Goal: Information Seeking & Learning: Learn about a topic

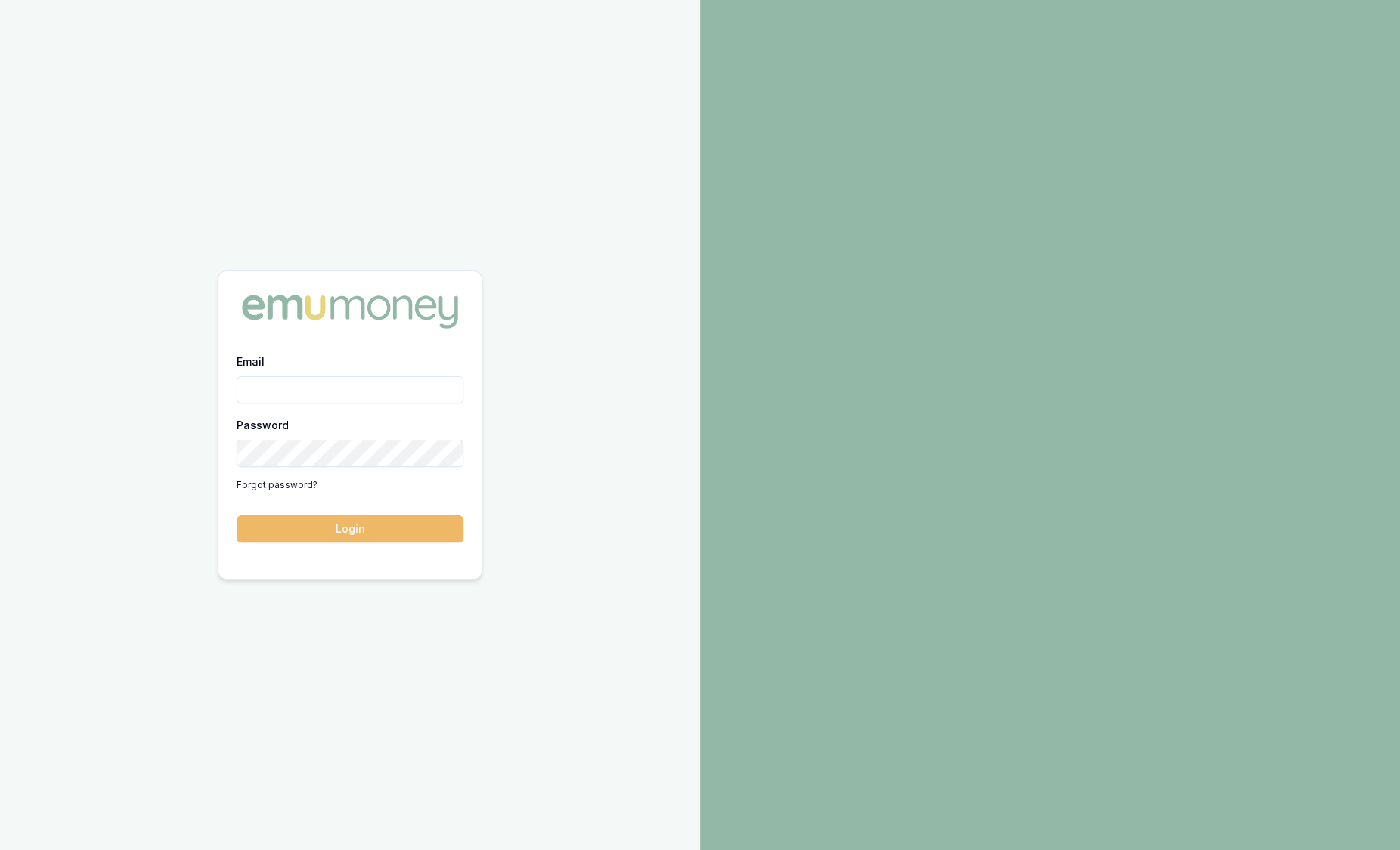
type input "sam.crouch@emumoney.com.au"
click at [391, 521] on button "Login" at bounding box center [350, 528] width 227 height 27
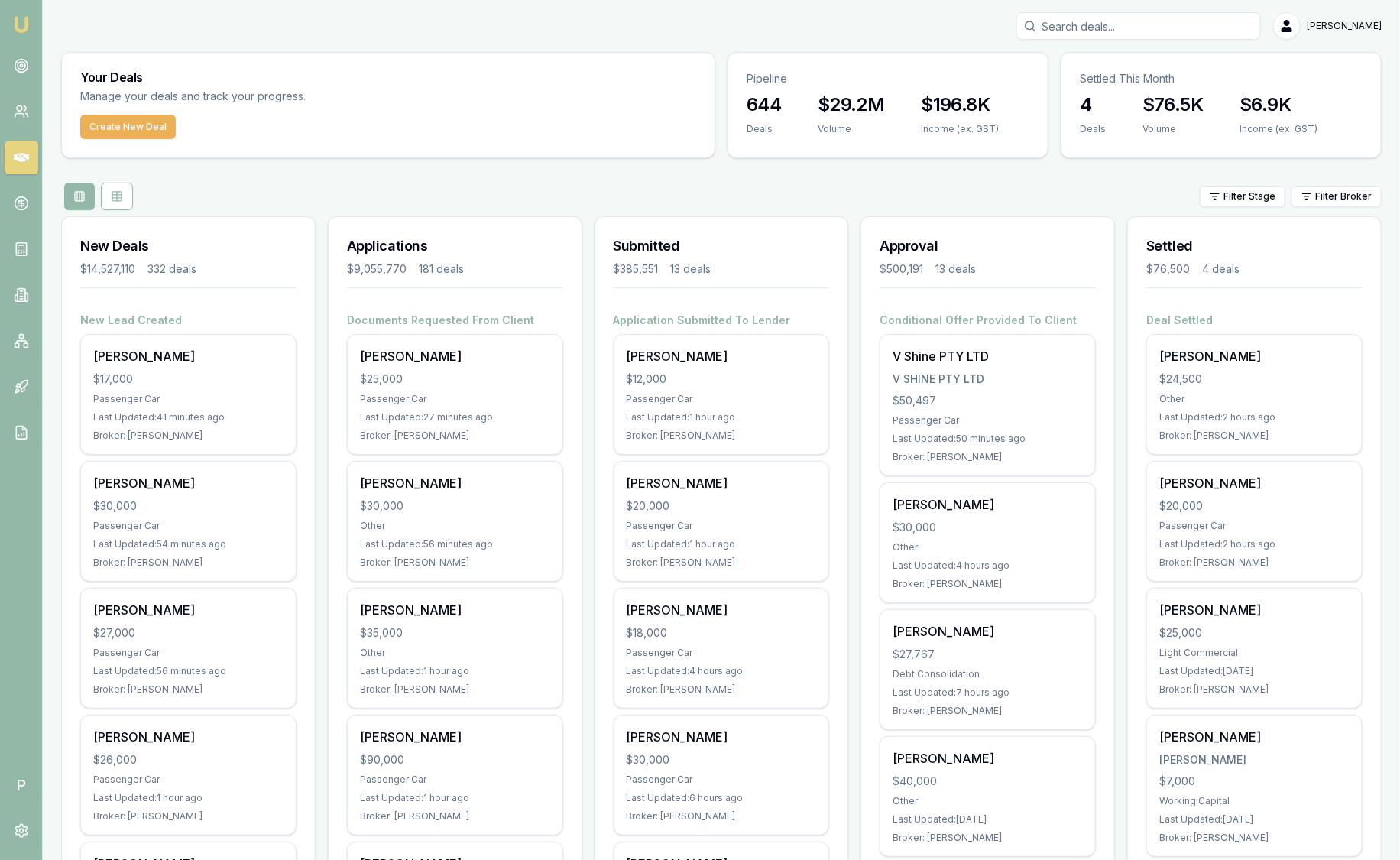
click at [485, 248] on h3 "Applications" at bounding box center [454, 246] width 216 height 21
drag, startPoint x: 464, startPoint y: 269, endPoint x: 348, endPoint y: 251, distance: 117.4
click at [348, 251] on div "Applications $9,055,770 181 deals" at bounding box center [455, 264] width 253 height 95
click at [501, 275] on div "$9,055,770 181 deals" at bounding box center [454, 269] width 216 height 15
drag, startPoint x: 476, startPoint y: 268, endPoint x: 372, endPoint y: 247, distance: 106.1
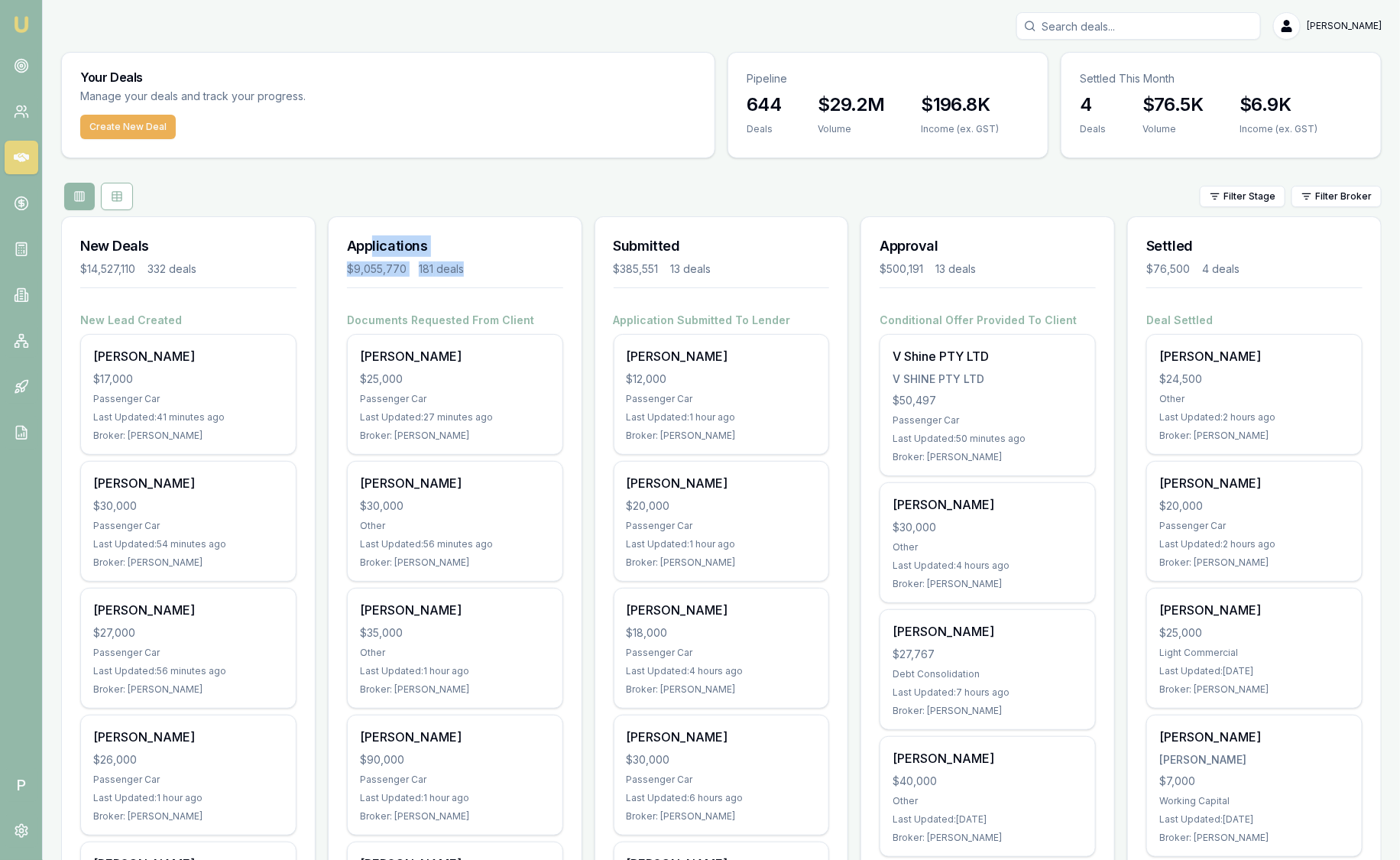
click at [372, 247] on div "Applications $9,055,770 181 deals" at bounding box center [455, 264] width 253 height 95
drag, startPoint x: 372, startPoint y: 247, endPoint x: 484, endPoint y: 265, distance: 113.4
click at [484, 265] on div "$9,055,770 181 deals" at bounding box center [454, 269] width 216 height 15
click at [478, 264] on div "$9,055,770 181 deals" at bounding box center [454, 269] width 216 height 15
click at [472, 261] on div "$9,055,770 181 deals" at bounding box center [454, 269] width 216 height 15
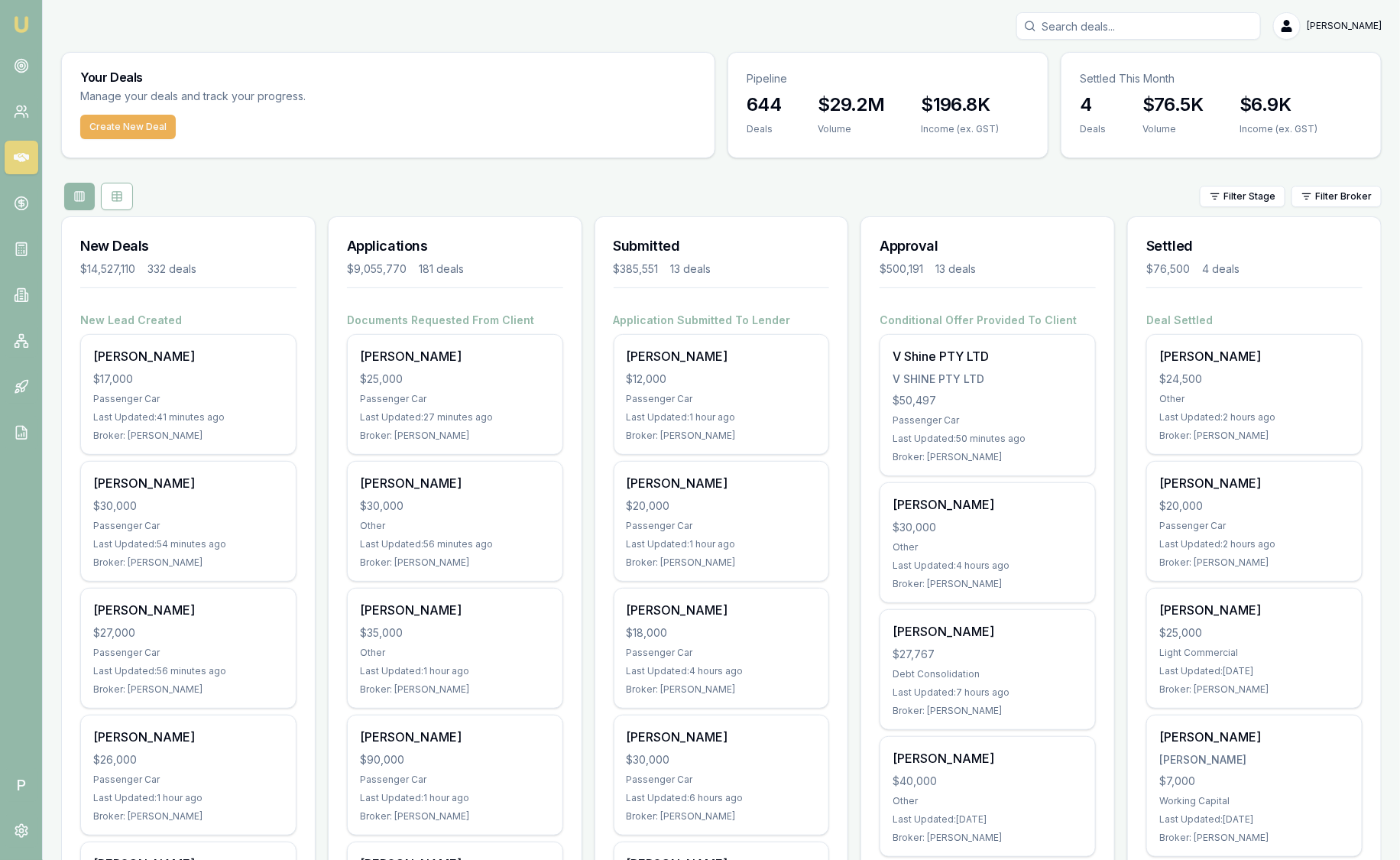
click at [471, 269] on div "$9,055,770 181 deals" at bounding box center [454, 269] width 216 height 15
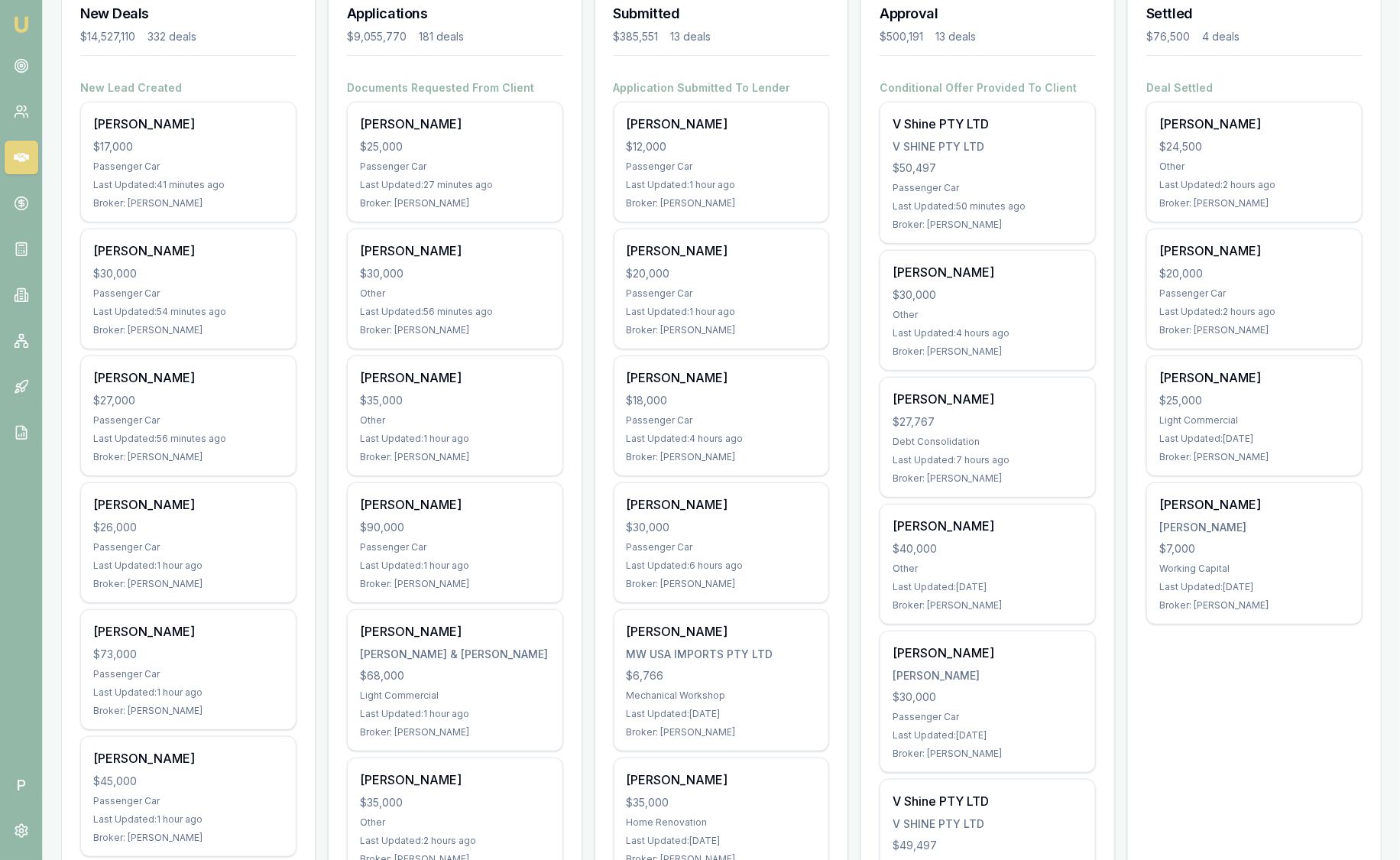
scroll to position [233, 0]
click at [471, 319] on div "Bernie Cordukes $30,000 Other Last Updated: 56 minutes ago Broker: Jackson Fanf…" at bounding box center [455, 288] width 215 height 119
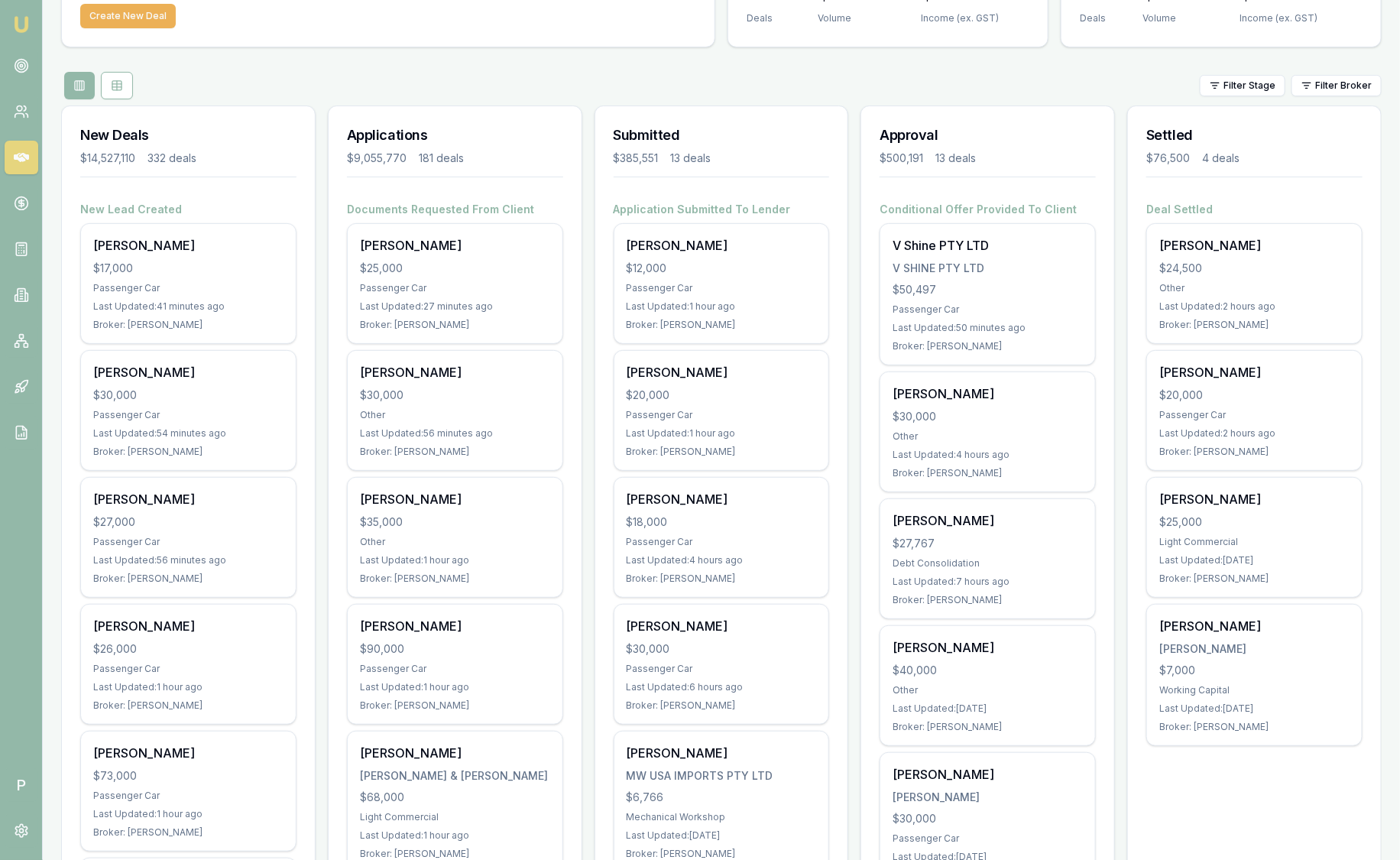
click at [535, 190] on div "Applications $9,055,770 181 deals" at bounding box center [455, 154] width 253 height 95
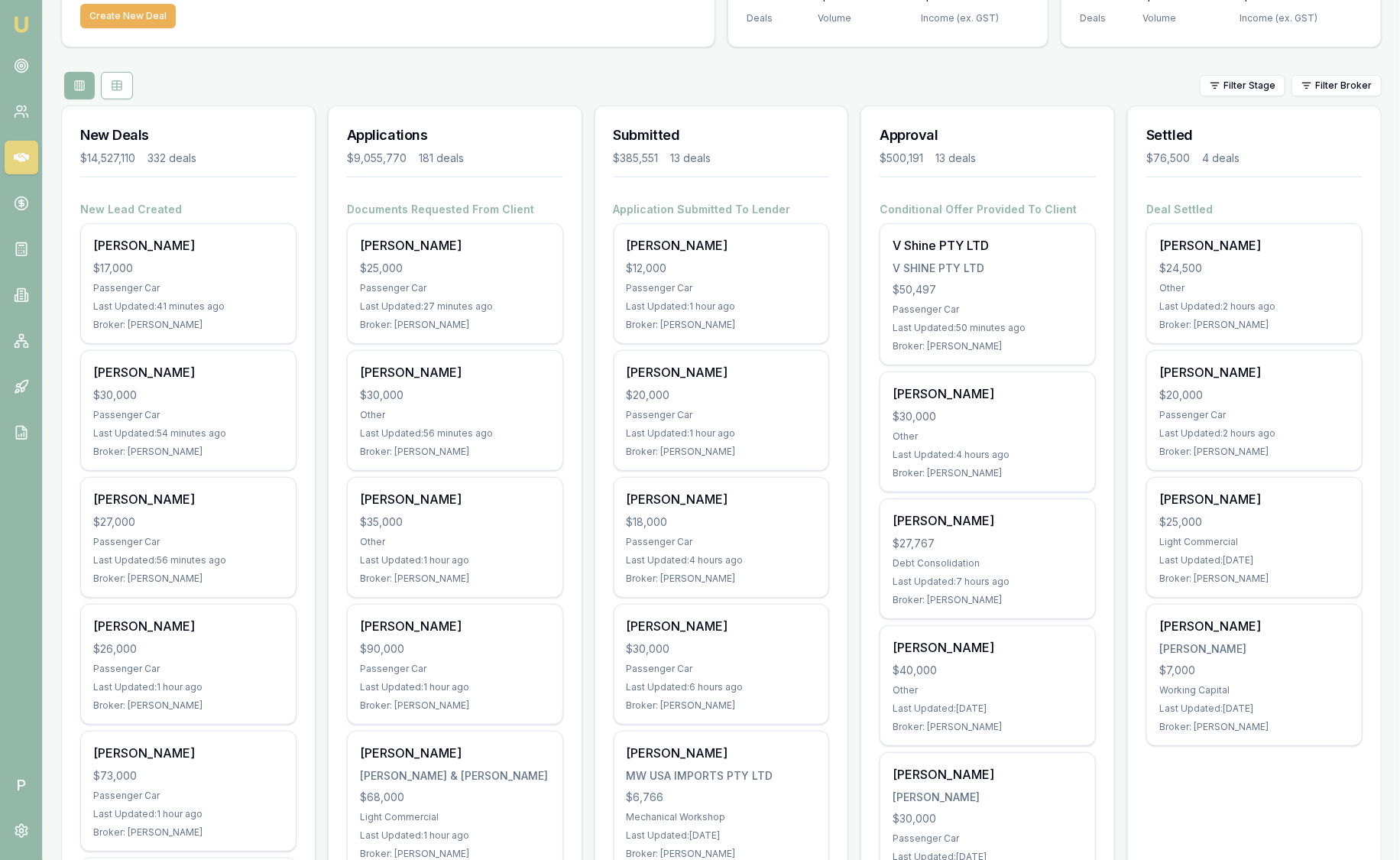
click at [535, 190] on div "Applications $9,055,770 181 deals" at bounding box center [455, 154] width 253 height 95
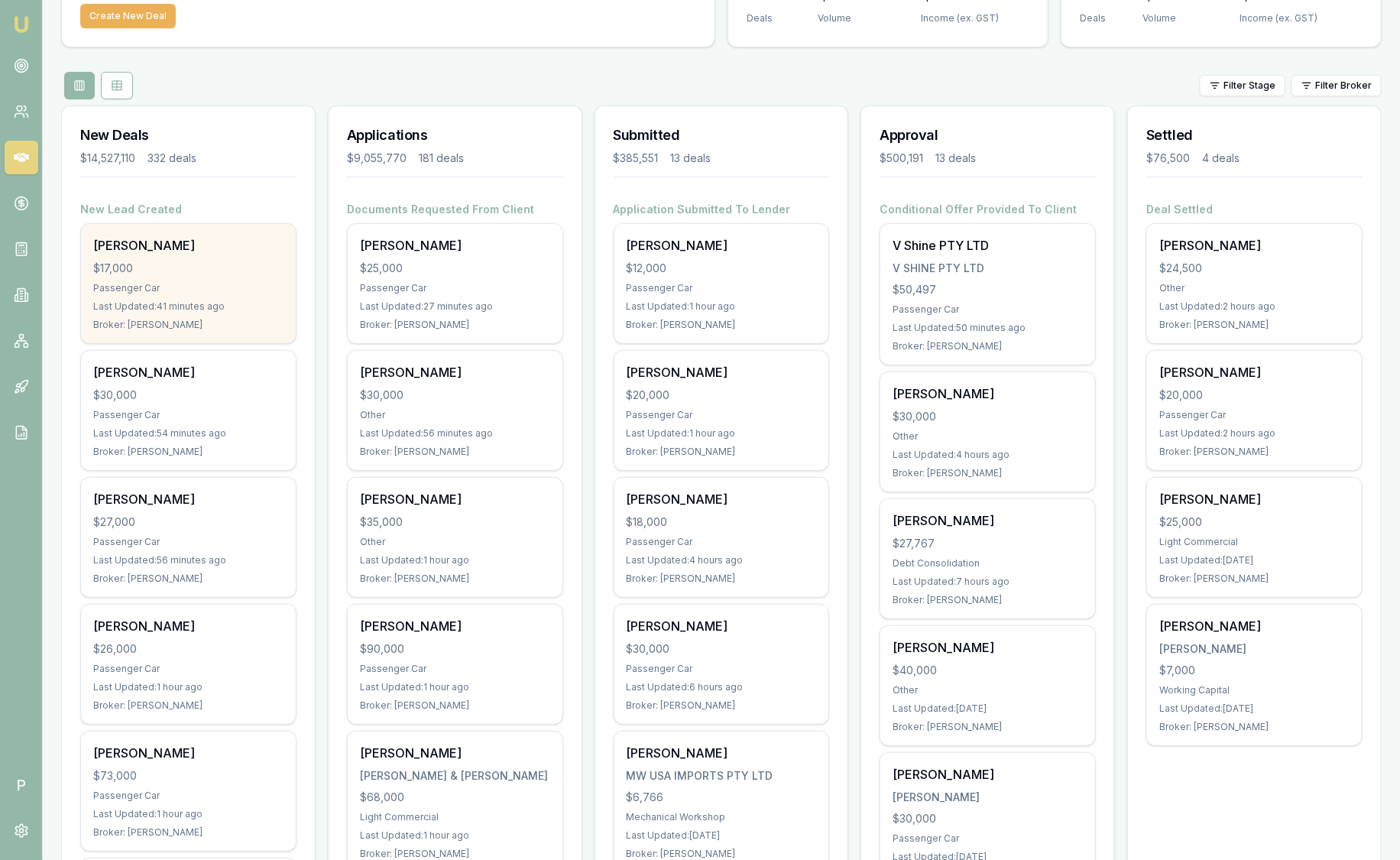
click at [232, 247] on div "[PERSON_NAME]" at bounding box center [188, 245] width 190 height 19
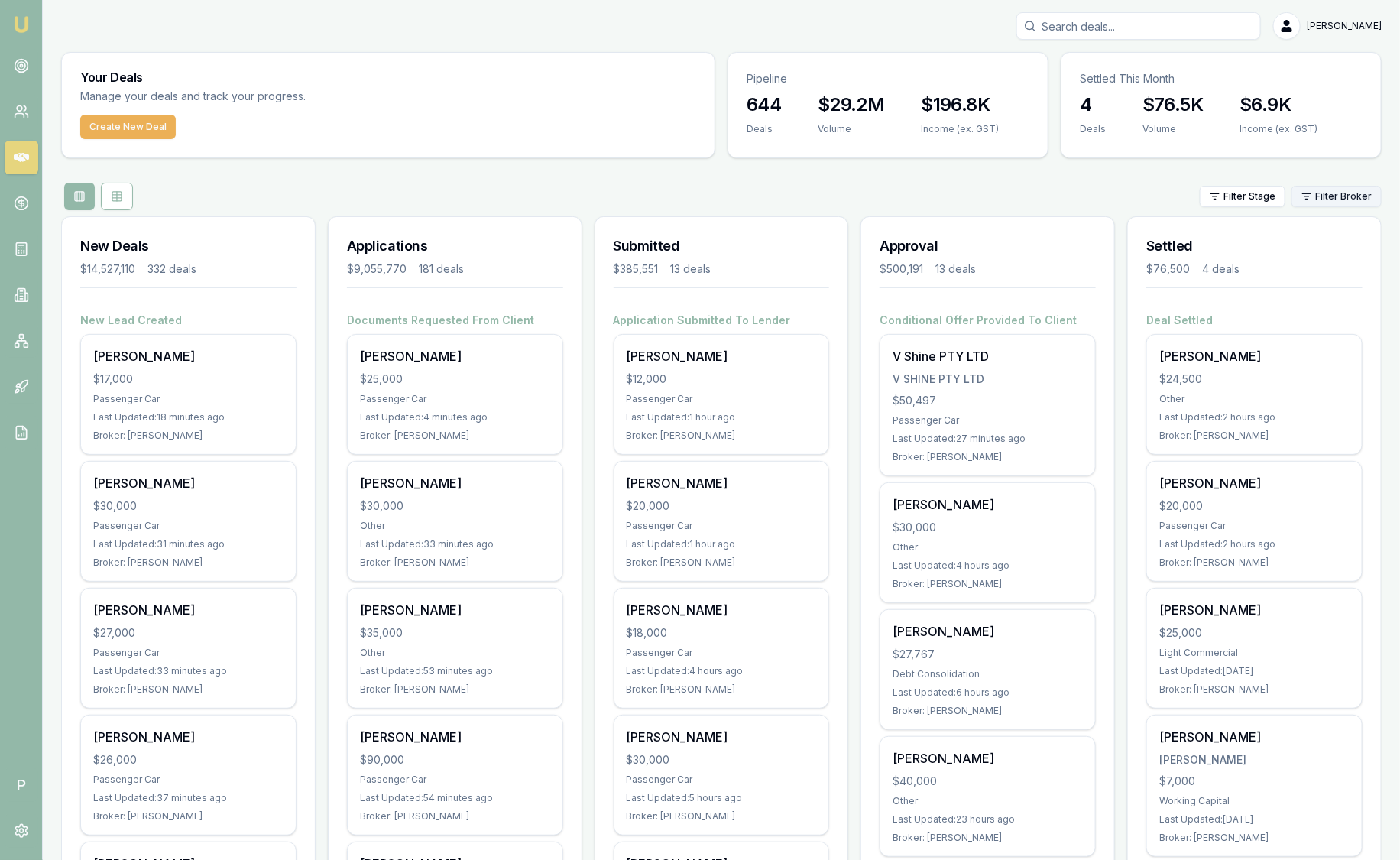
click at [1350, 195] on html "Emu Broker P Sam Crouch Toggle Menu Your Deals Manage your deals and track your…" at bounding box center [700, 430] width 1400 height 860
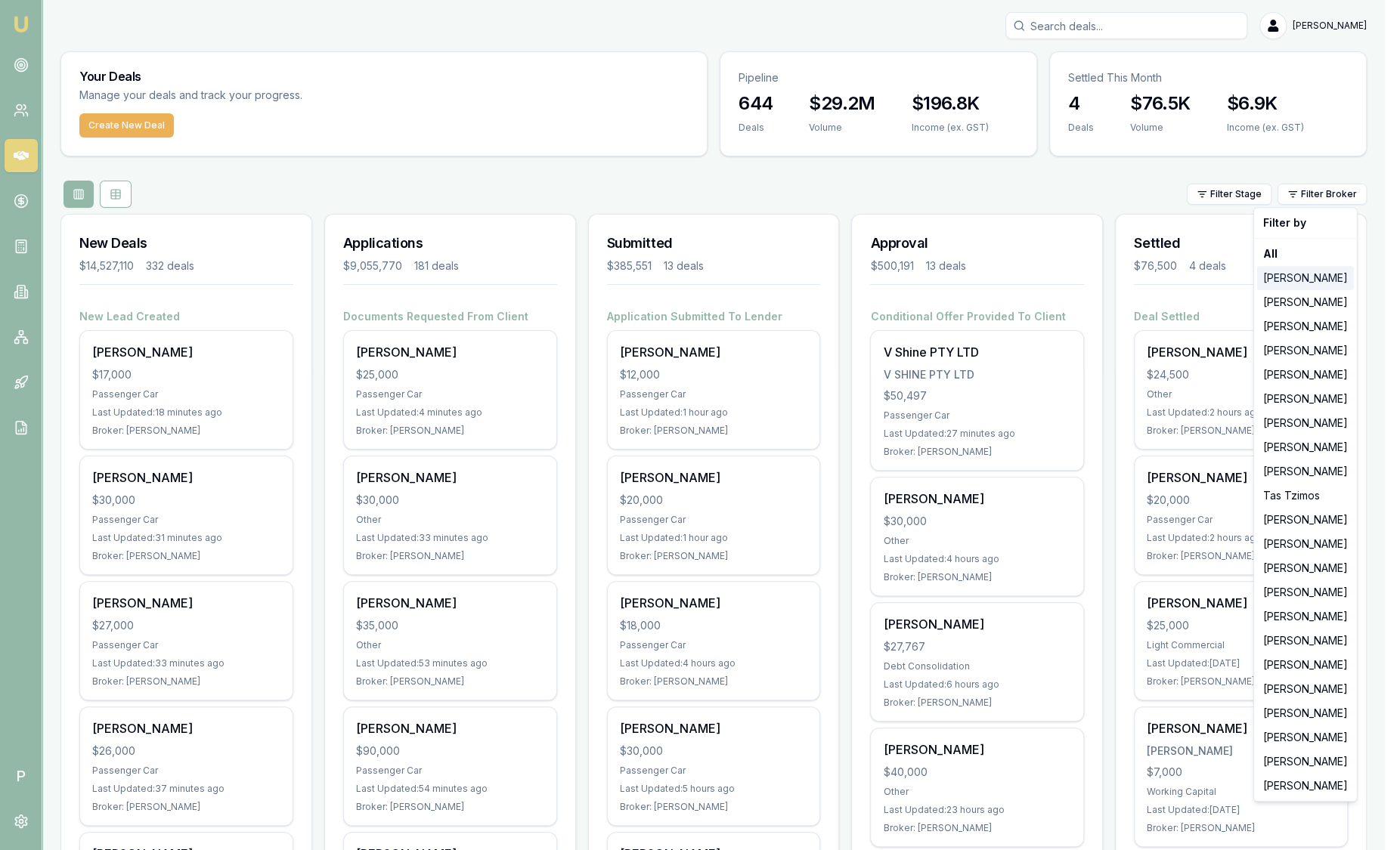
click at [1294, 274] on div "Jackson Fanfulla" at bounding box center [1305, 279] width 97 height 25
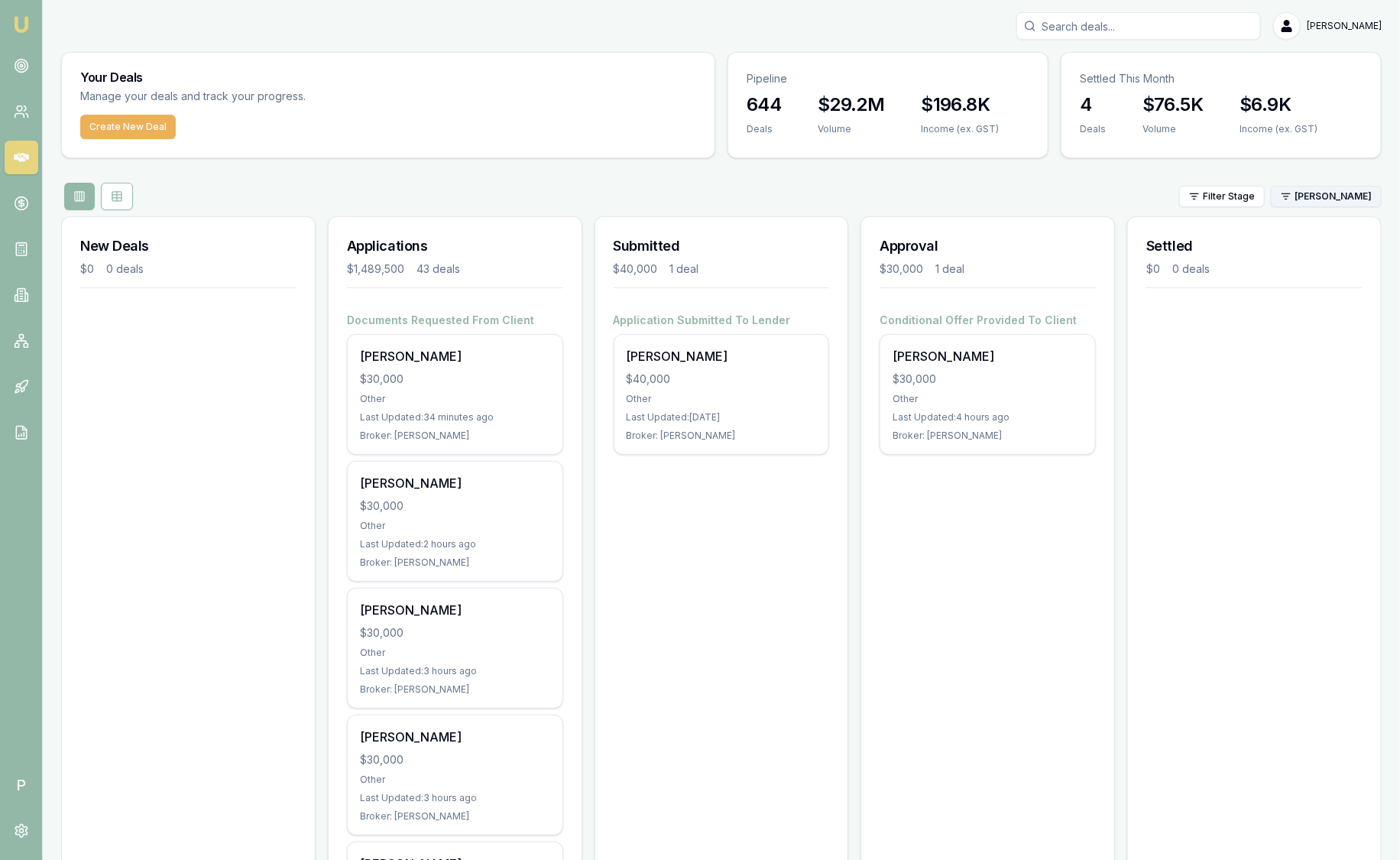
click at [1316, 192] on html "Emu Broker P Sam Crouch Toggle Menu Your Deals Manage your deals and track your…" at bounding box center [700, 430] width 1400 height 860
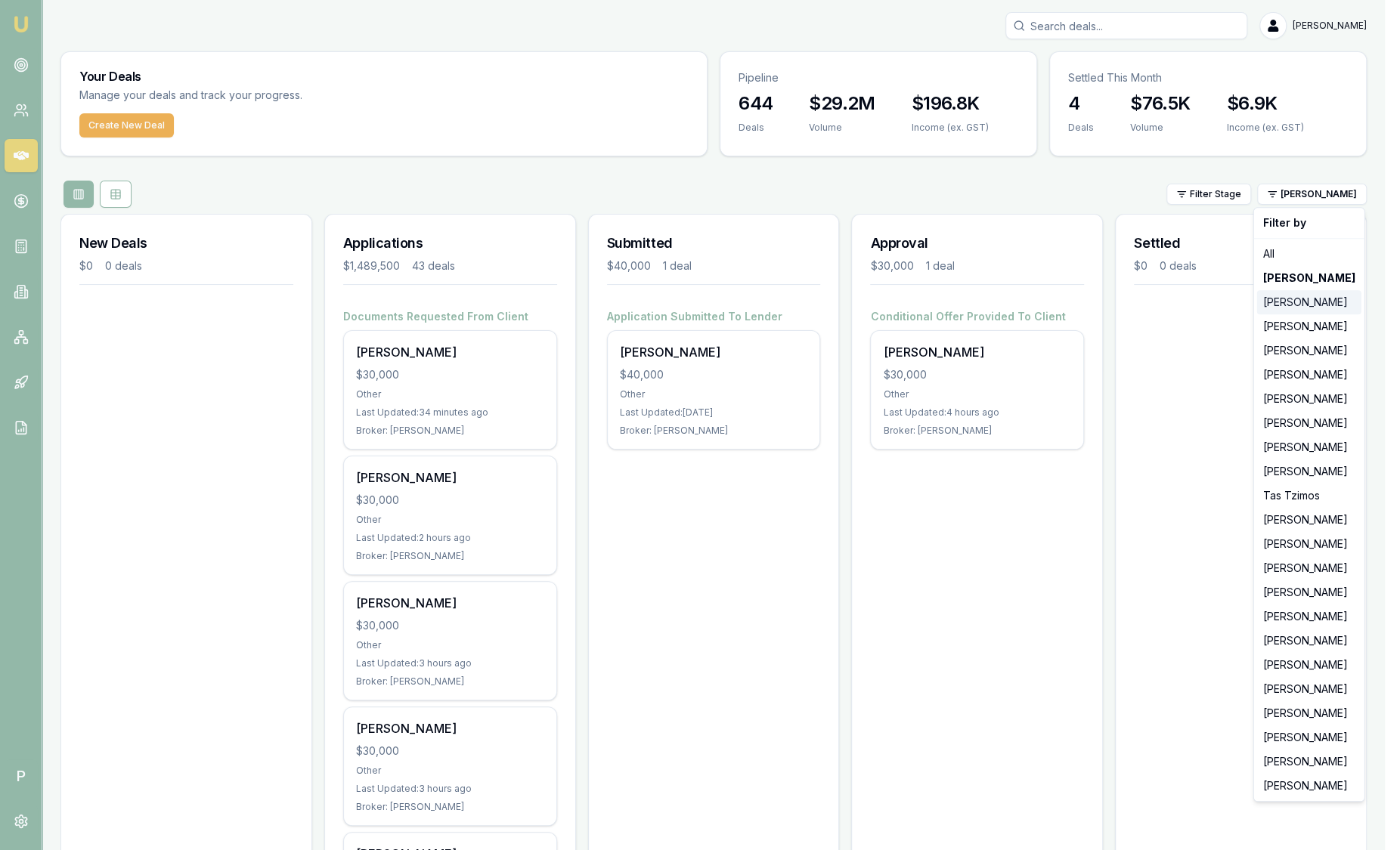
click at [1321, 310] on div "[PERSON_NAME]" at bounding box center [1309, 302] width 105 height 25
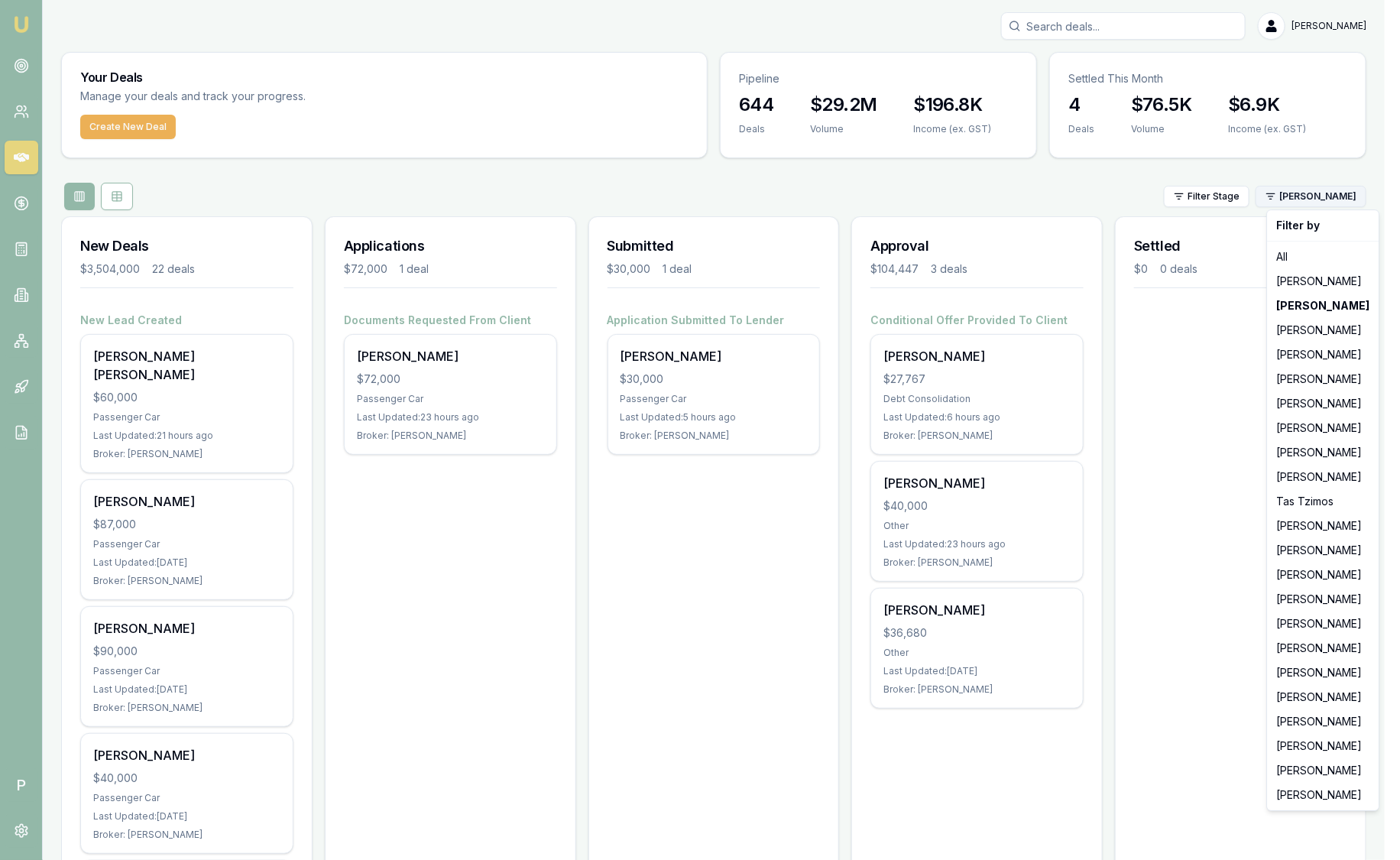
click at [1328, 199] on html "Emu Broker P Sam Crouch Toggle Menu Your Deals Manage your deals and track your…" at bounding box center [700, 430] width 1400 height 860
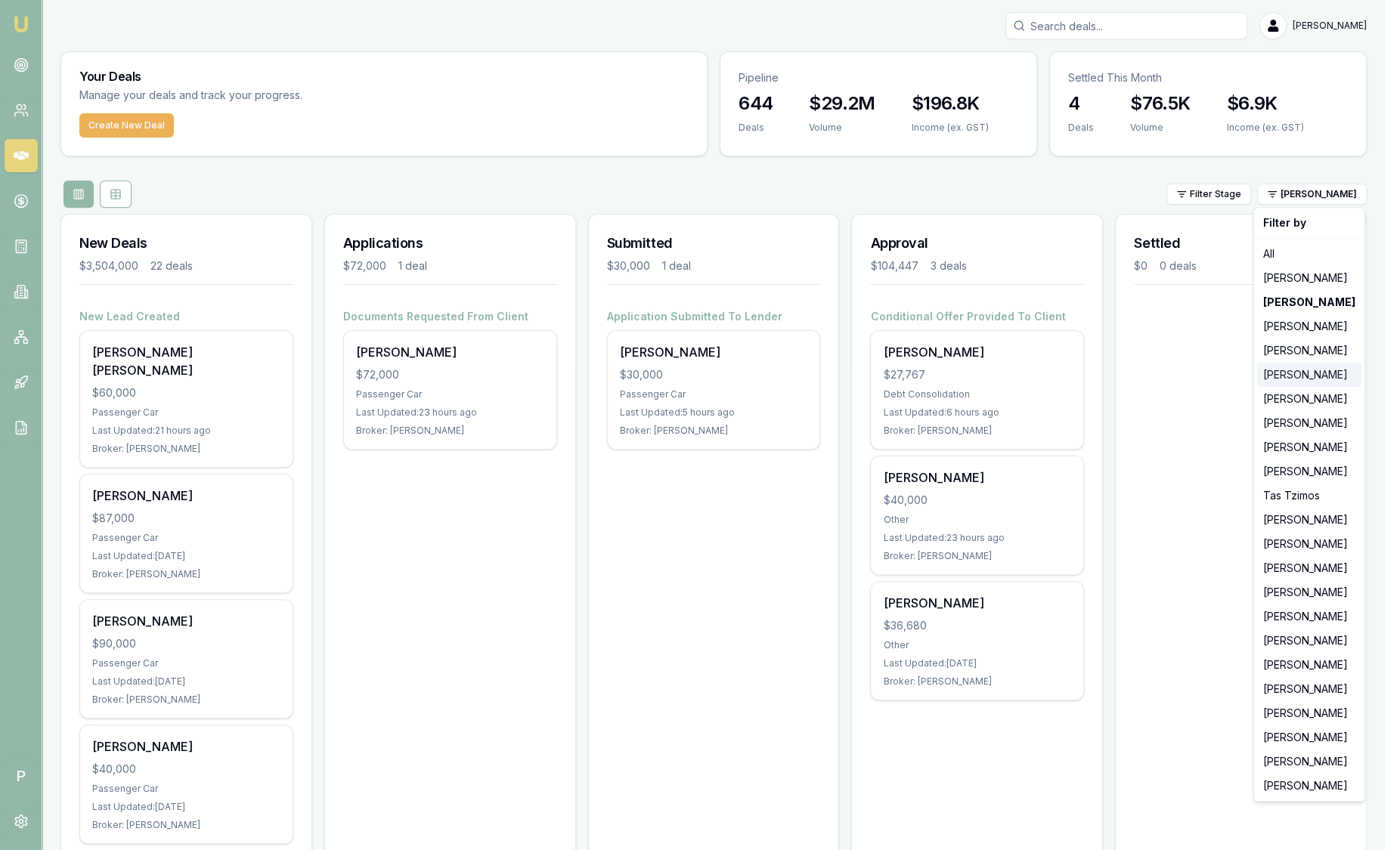
click at [1294, 367] on div "Evette Abdo" at bounding box center [1309, 375] width 105 height 25
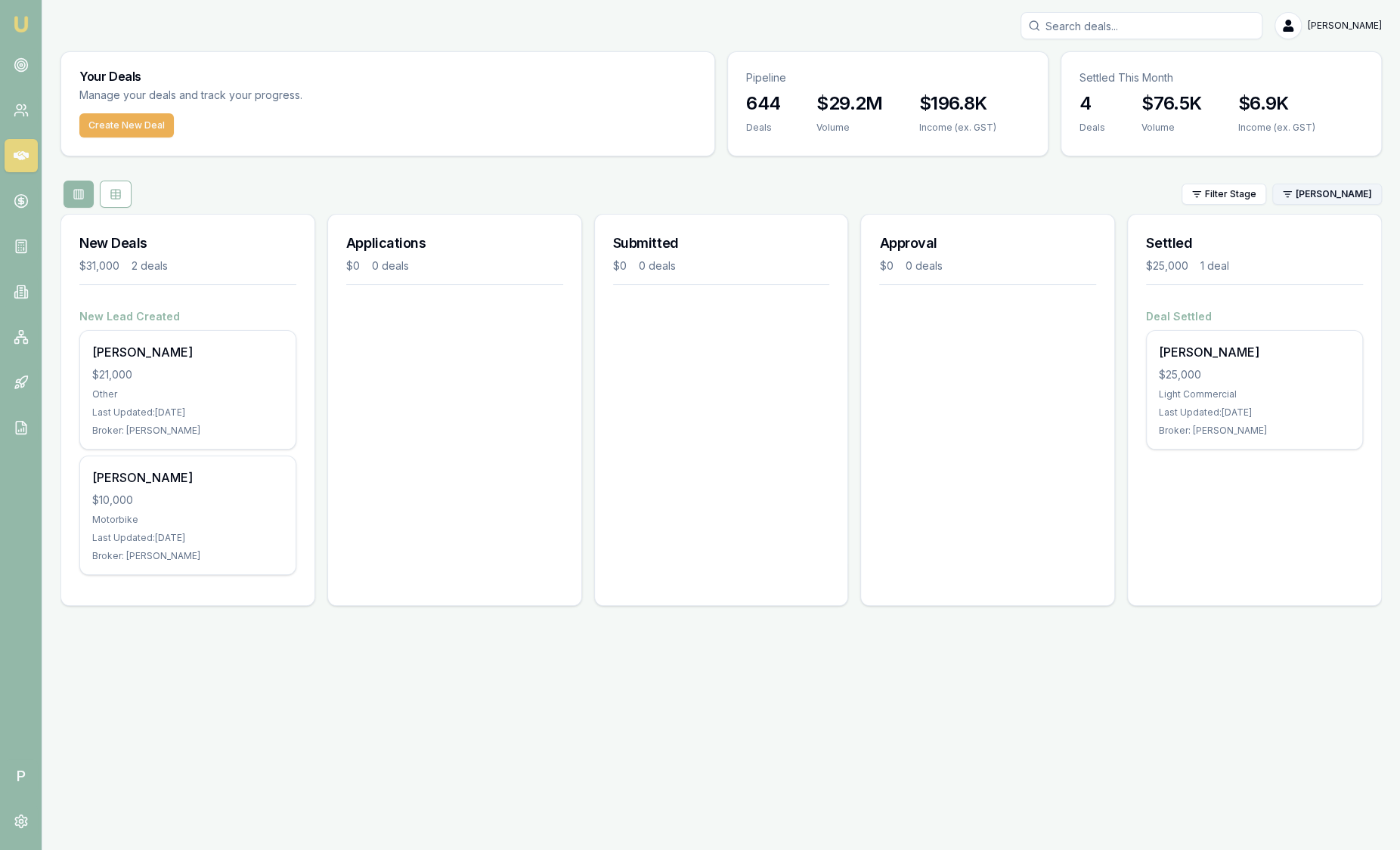
click at [1322, 198] on html "Emu Broker P Sam Crouch Toggle Menu Your Deals Manage your deals and track your…" at bounding box center [700, 425] width 1400 height 850
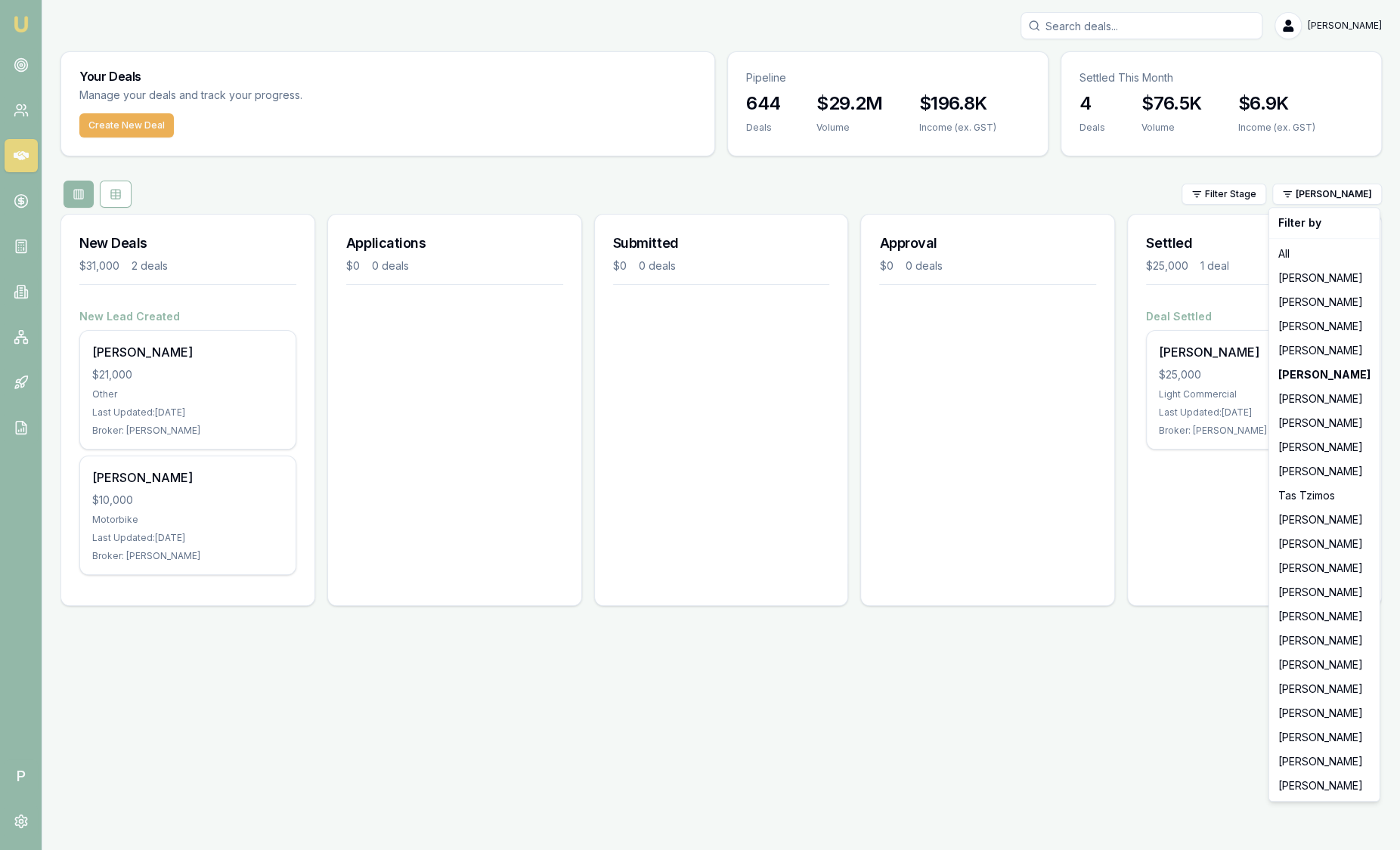
click at [1088, 371] on html "Emu Broker P Sam Crouch Toggle Menu Your Deals Manage your deals and track your…" at bounding box center [700, 425] width 1400 height 850
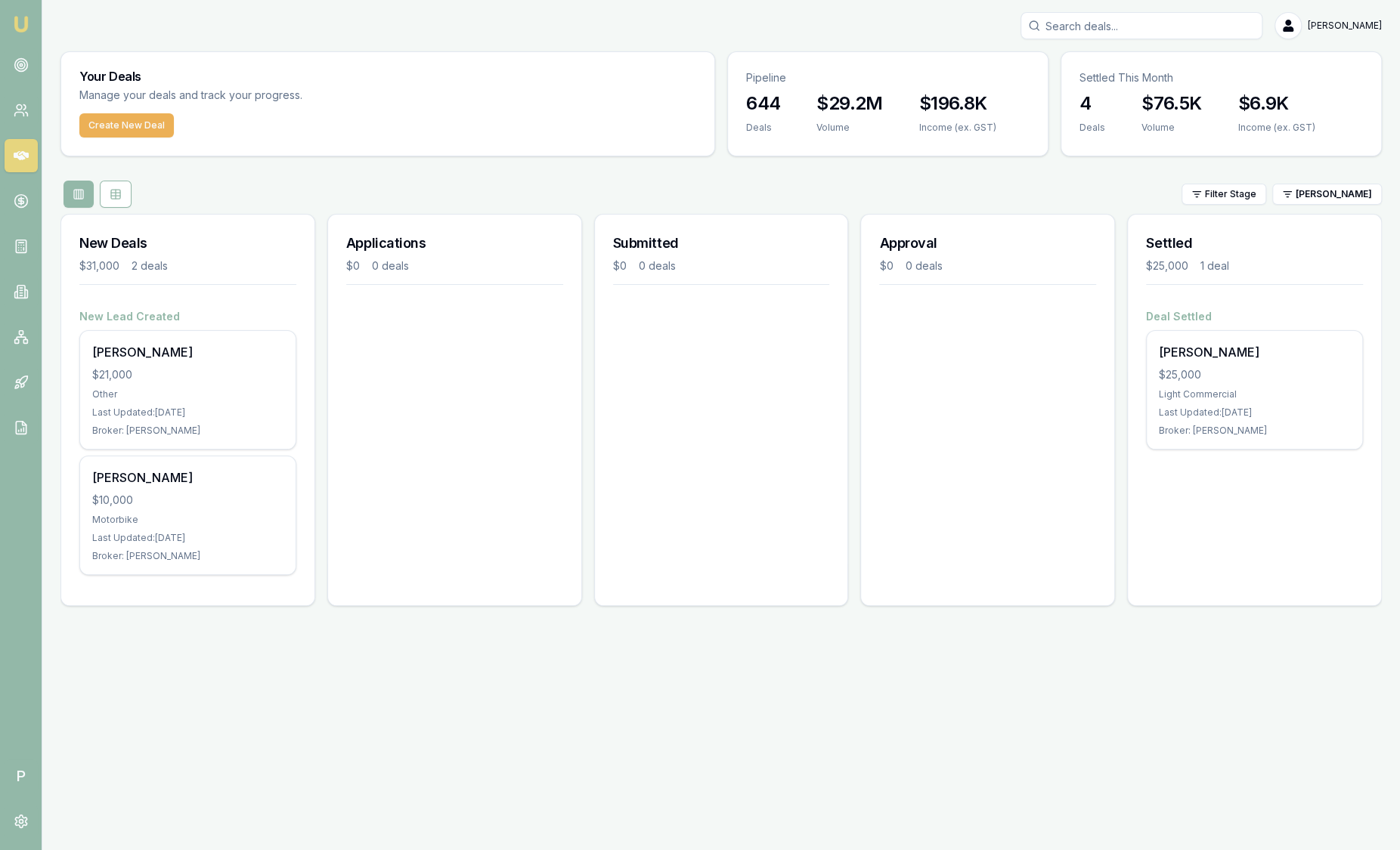
click at [1262, 181] on div "Filter Stage Evette Abdo" at bounding box center [721, 194] width 1321 height 27
click at [1135, 25] on input "Search deals" at bounding box center [1141, 25] width 242 height 27
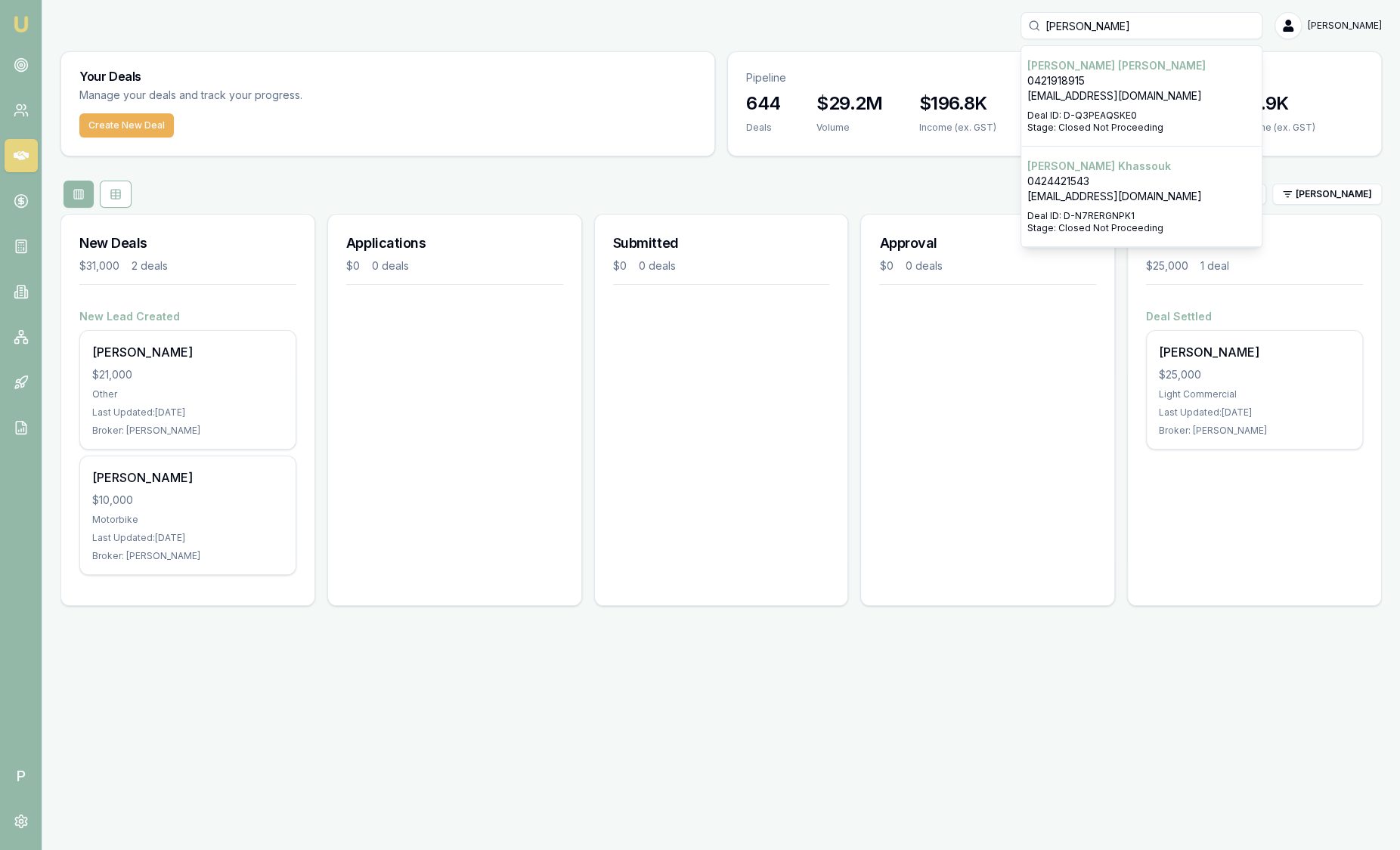
type input "chad"
click at [1098, 160] on p "Chadi Khassouk" at bounding box center [1142, 166] width 228 height 15
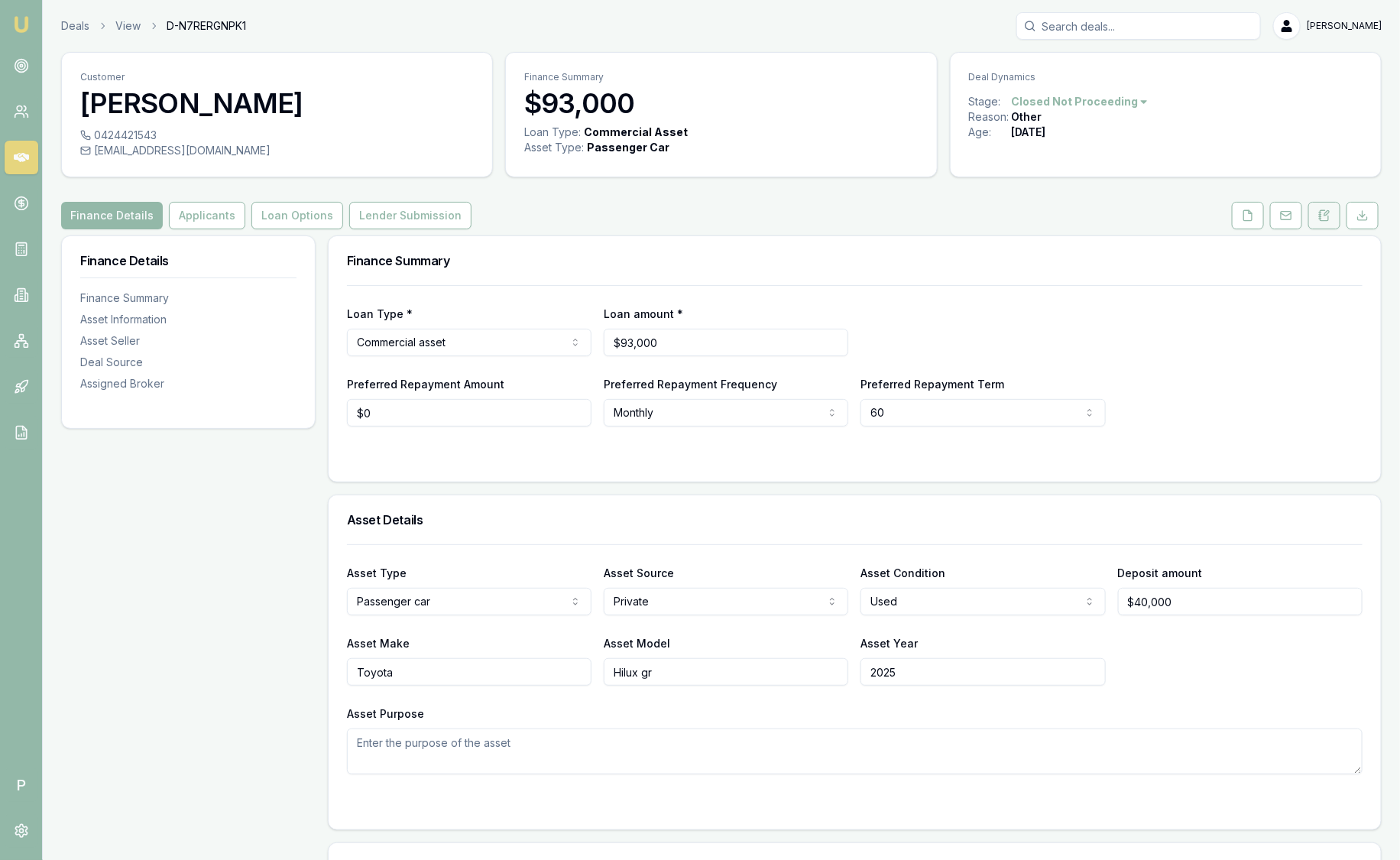
click at [1321, 216] on icon at bounding box center [1320, 216] width 3 height 0
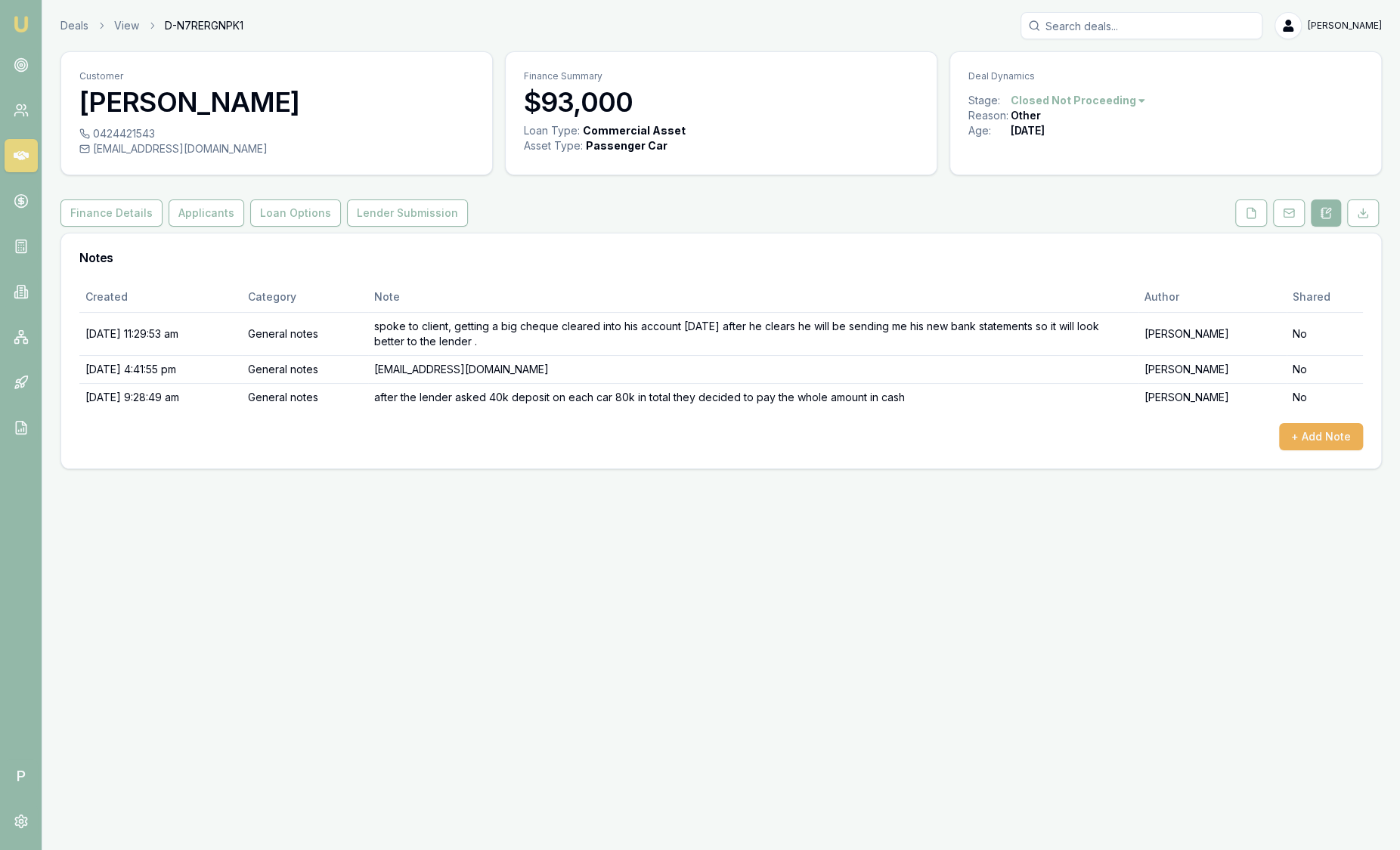
click at [18, 18] on img at bounding box center [21, 24] width 18 height 18
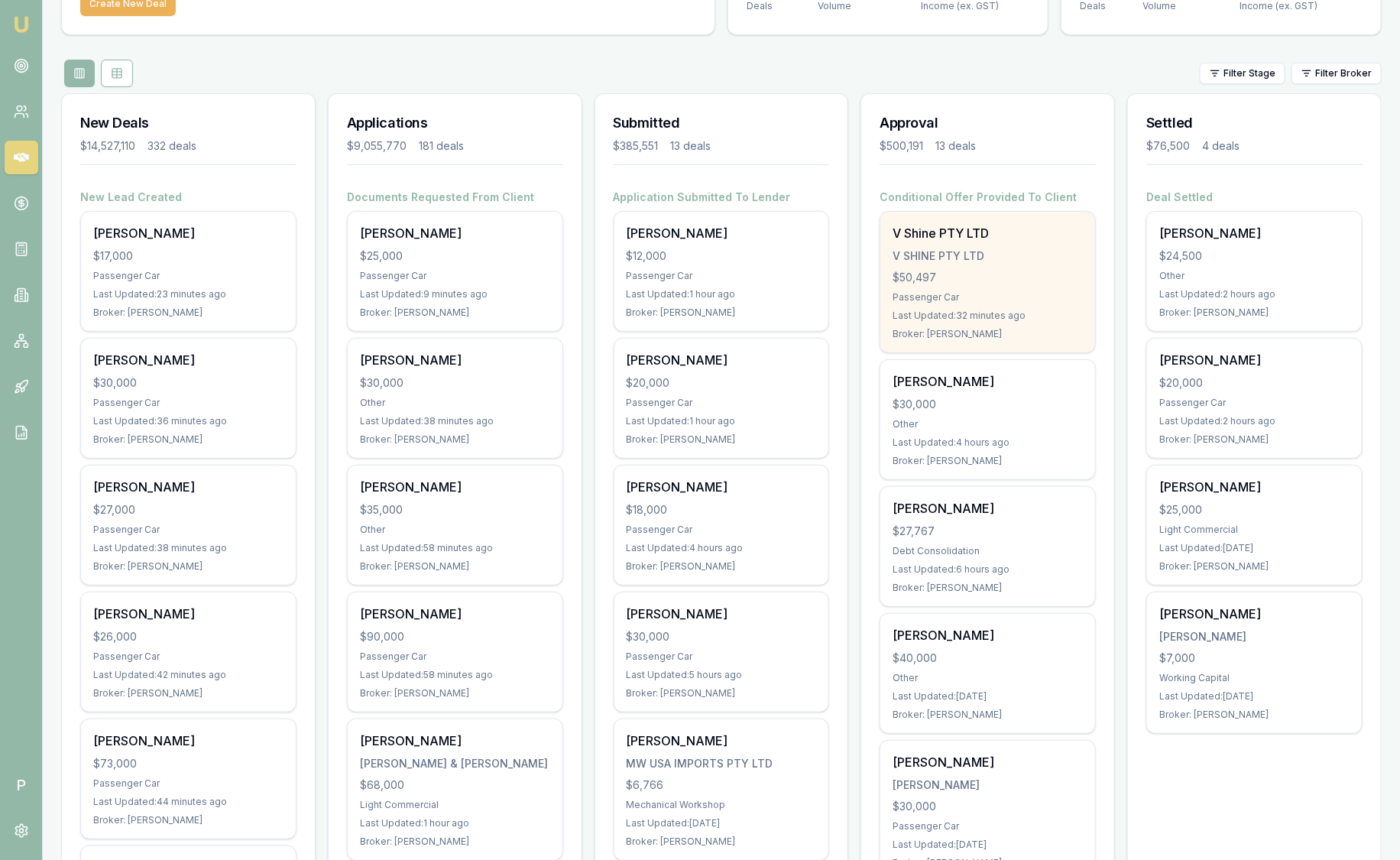
scroll to position [123, 0]
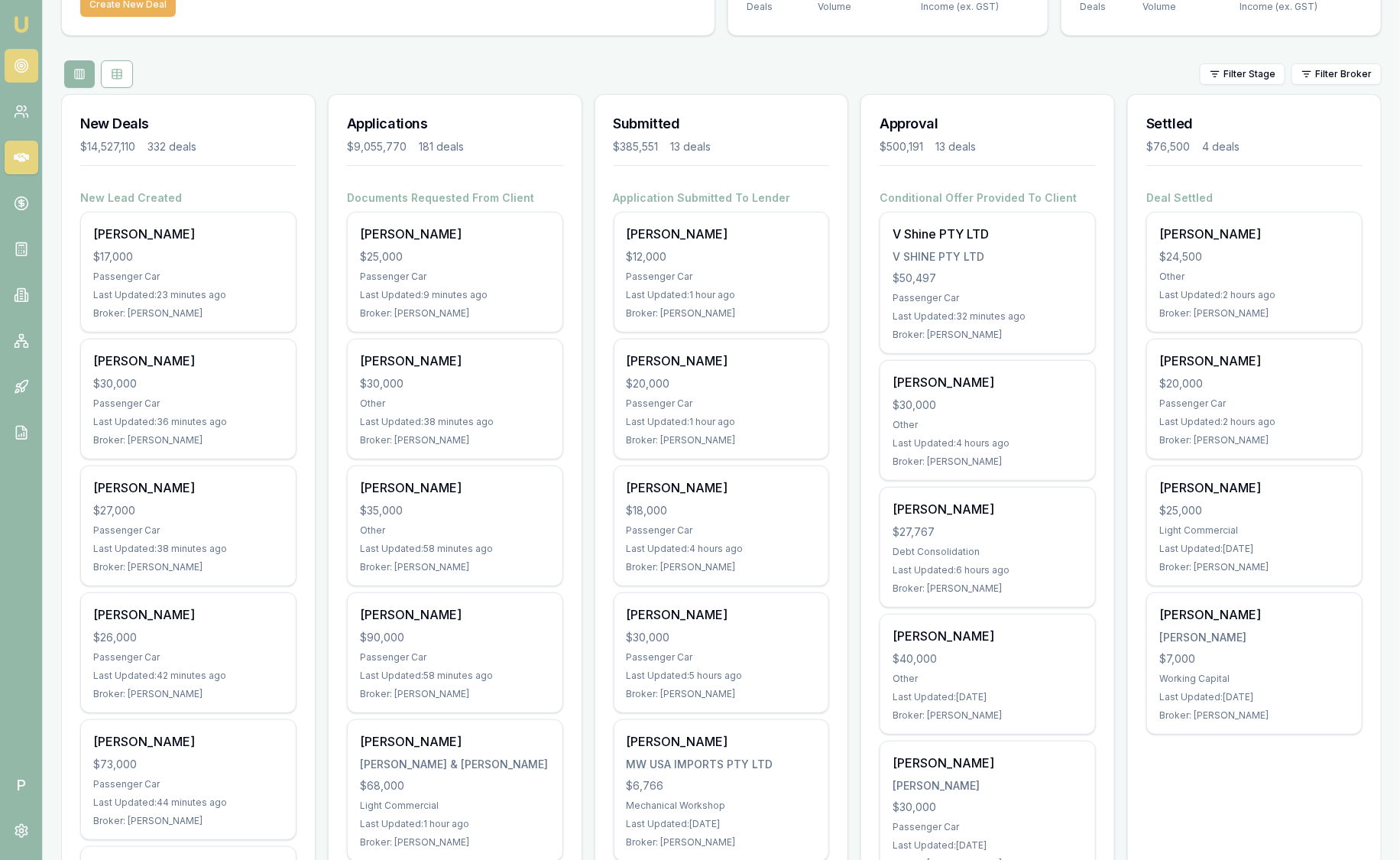
click at [27, 68] on icon at bounding box center [20, 65] width 15 height 15
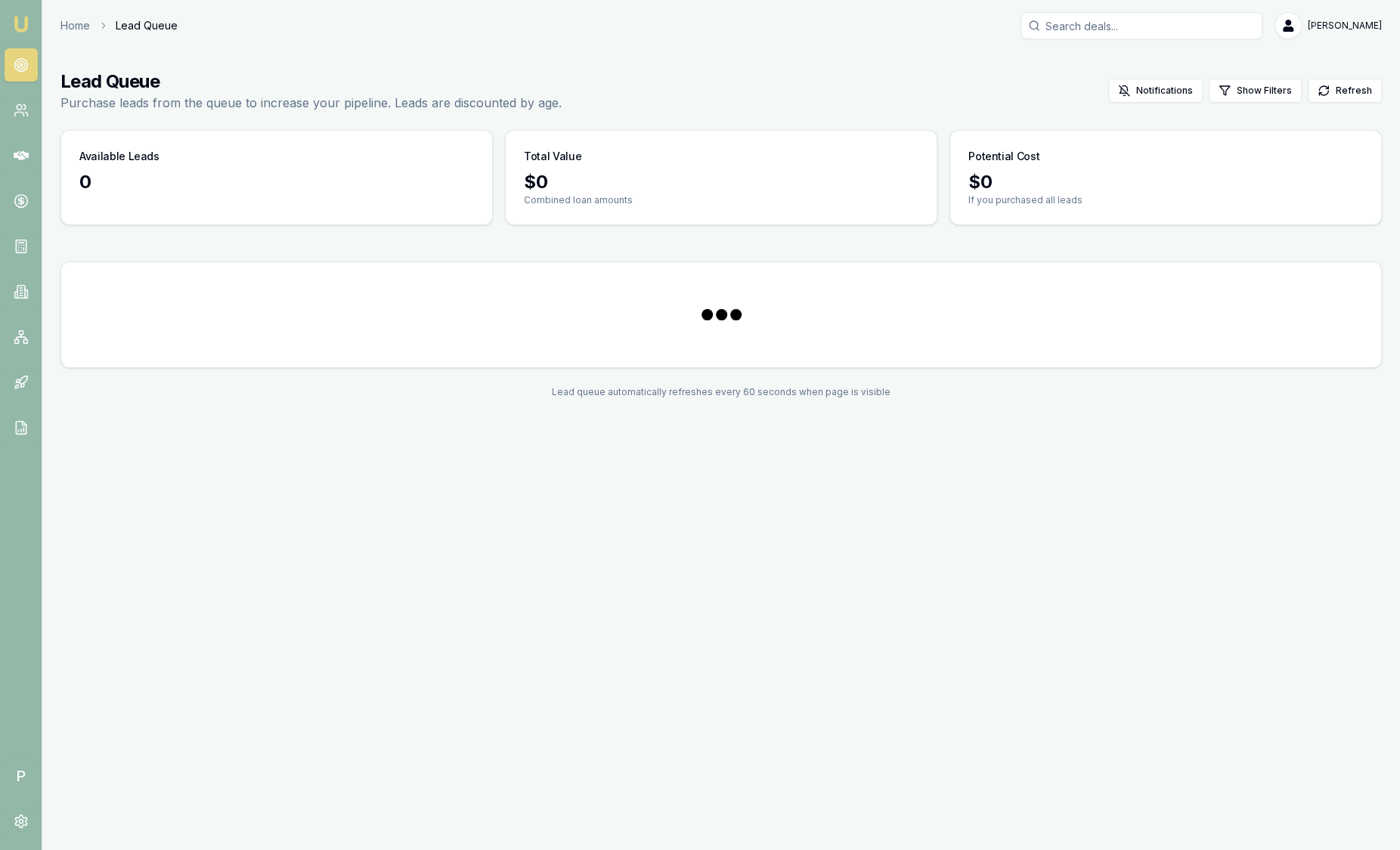
click at [26, 68] on icon at bounding box center [20, 64] width 15 height 15
click at [25, 203] on icon at bounding box center [20, 200] width 15 height 15
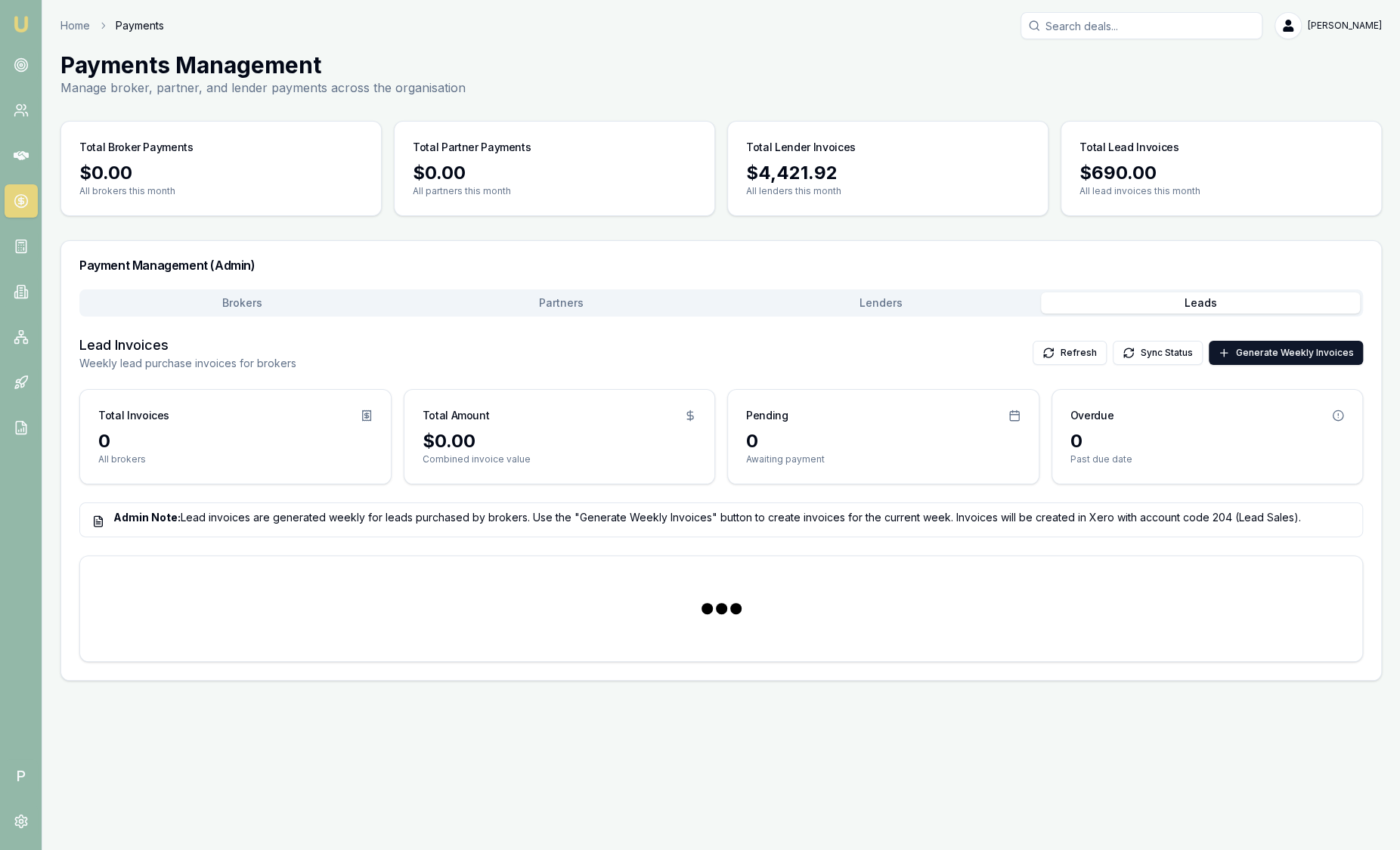
click at [1162, 299] on button "Leads" at bounding box center [1201, 303] width 320 height 21
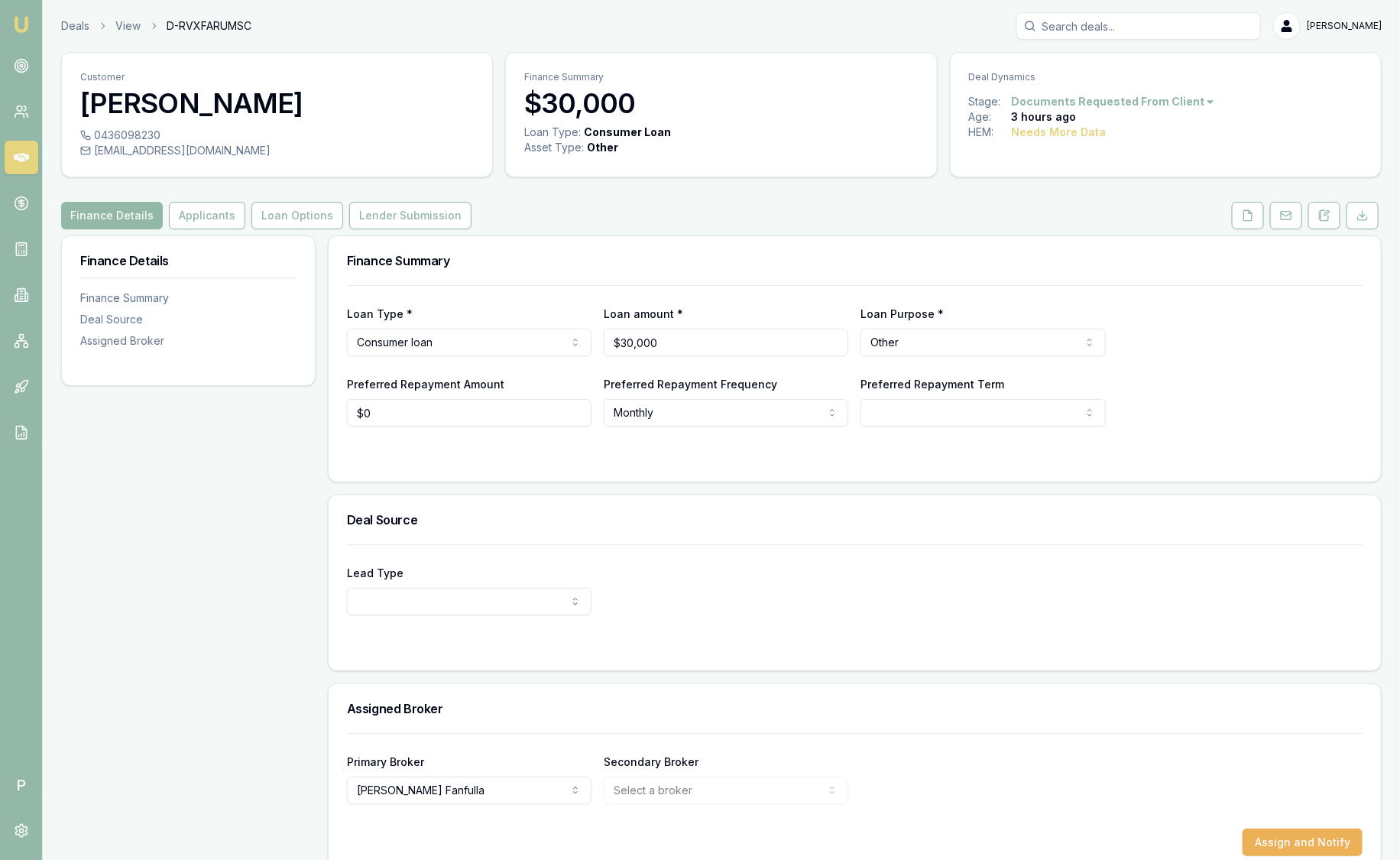
click at [19, 19] on img at bounding box center [21, 24] width 19 height 19
click at [19, 18] on img at bounding box center [21, 24] width 19 height 19
click at [24, 22] on img at bounding box center [21, 24] width 19 height 19
click at [21, 12] on nav "Emu Broker" at bounding box center [20, 230] width 42 height 462
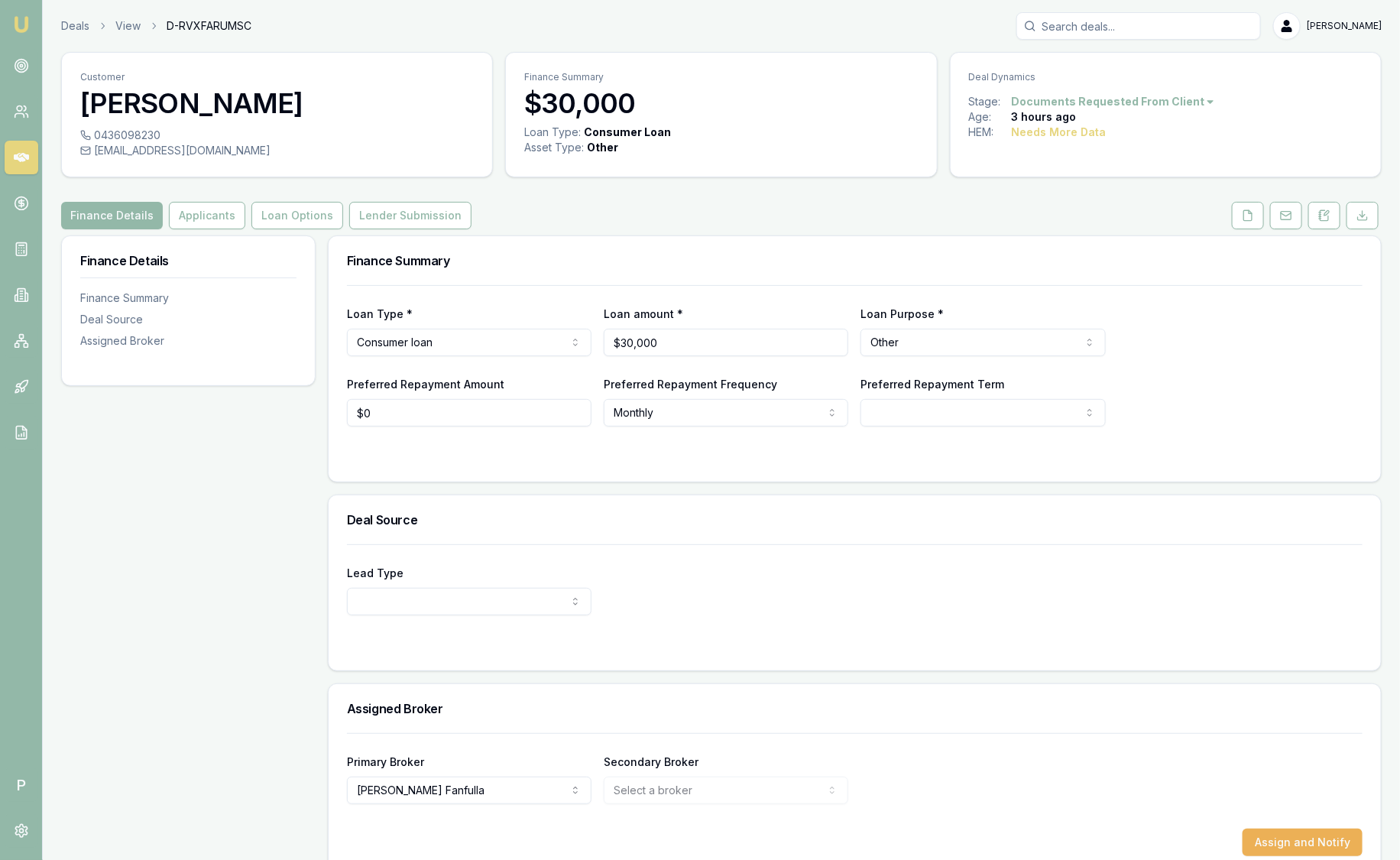
click at [20, 21] on img at bounding box center [21, 24] width 19 height 19
click at [947, 582] on div "Lead Type New client Repeat client Partner Campaign Other" at bounding box center [854, 590] width 1016 height 52
click at [22, 27] on img at bounding box center [21, 24] width 19 height 19
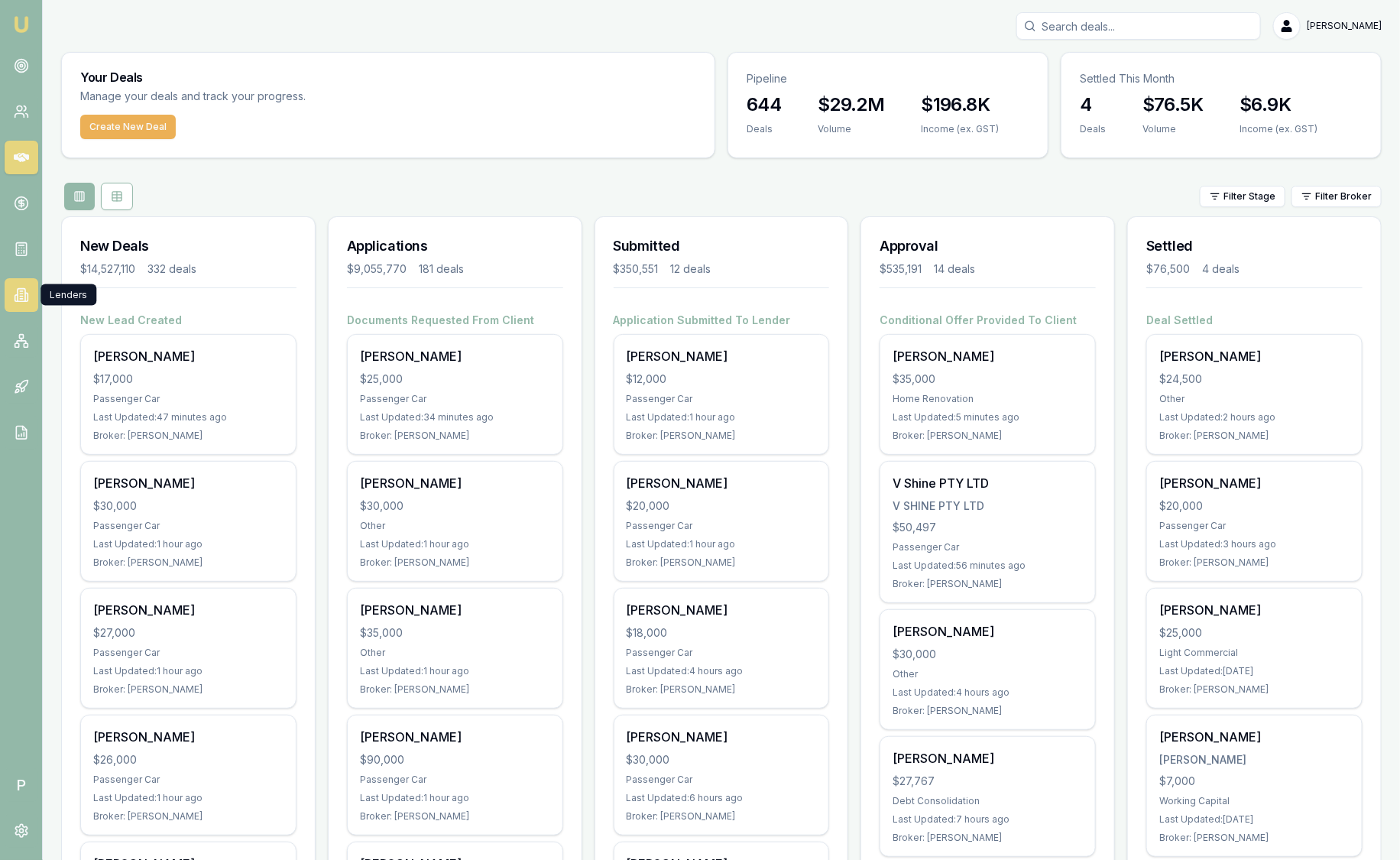
click at [25, 298] on icon at bounding box center [21, 295] width 8 height 13
click at [24, 336] on icon at bounding box center [20, 341] width 15 height 15
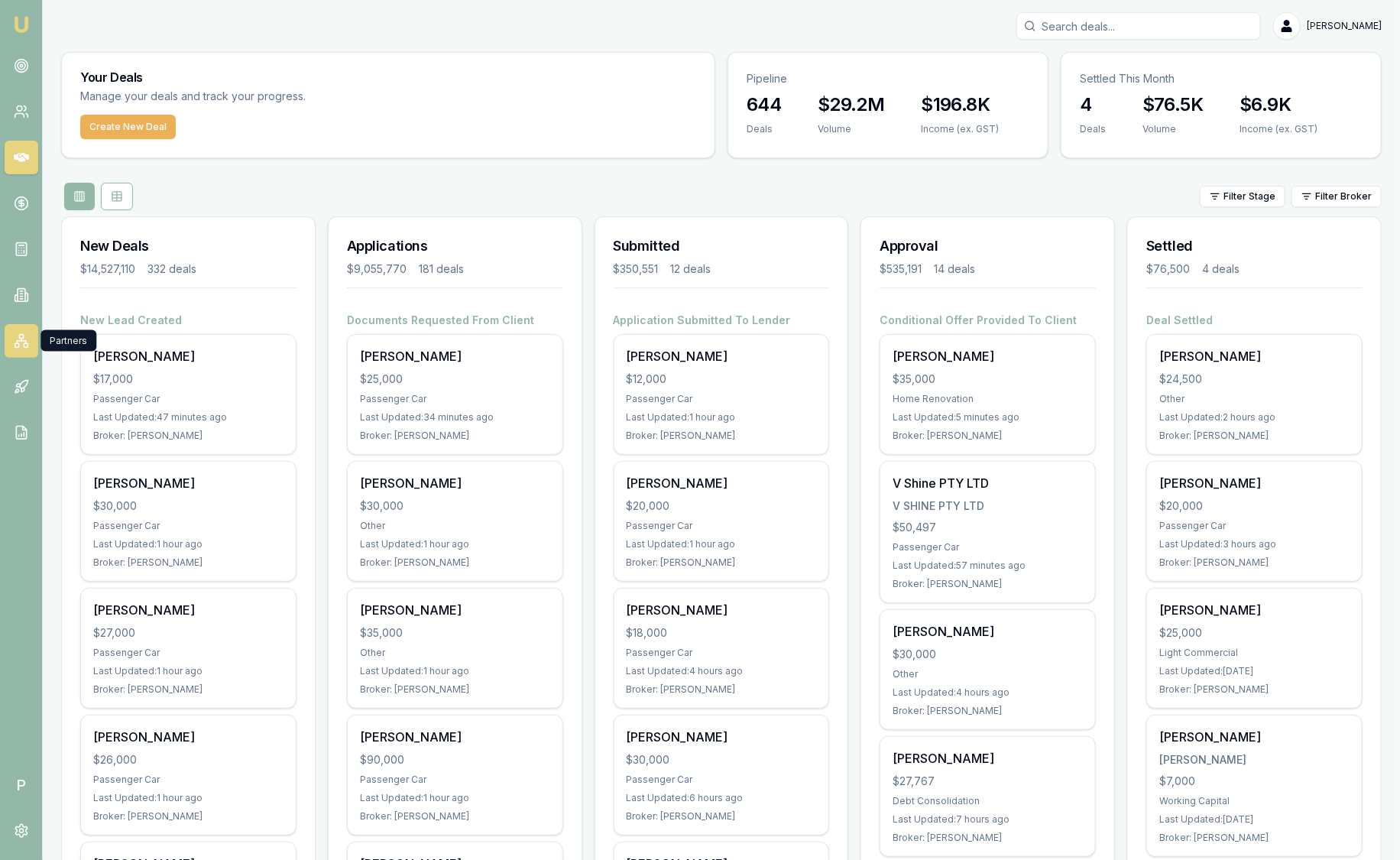
click at [20, 342] on icon at bounding box center [20, 341] width 15 height 15
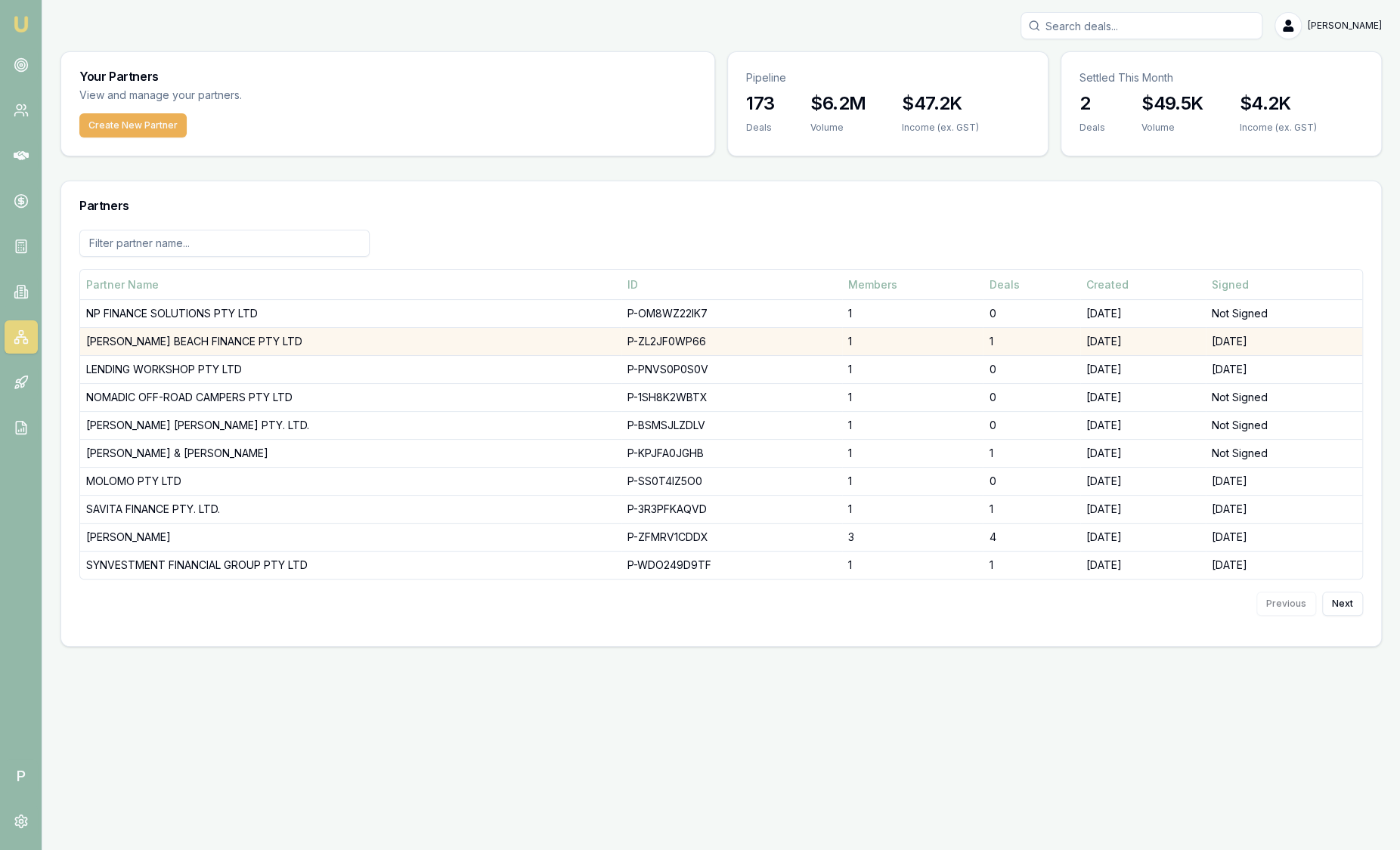
click at [175, 339] on td "[PERSON_NAME] BEACH FINANCE PTY LTD" at bounding box center [351, 342] width 541 height 28
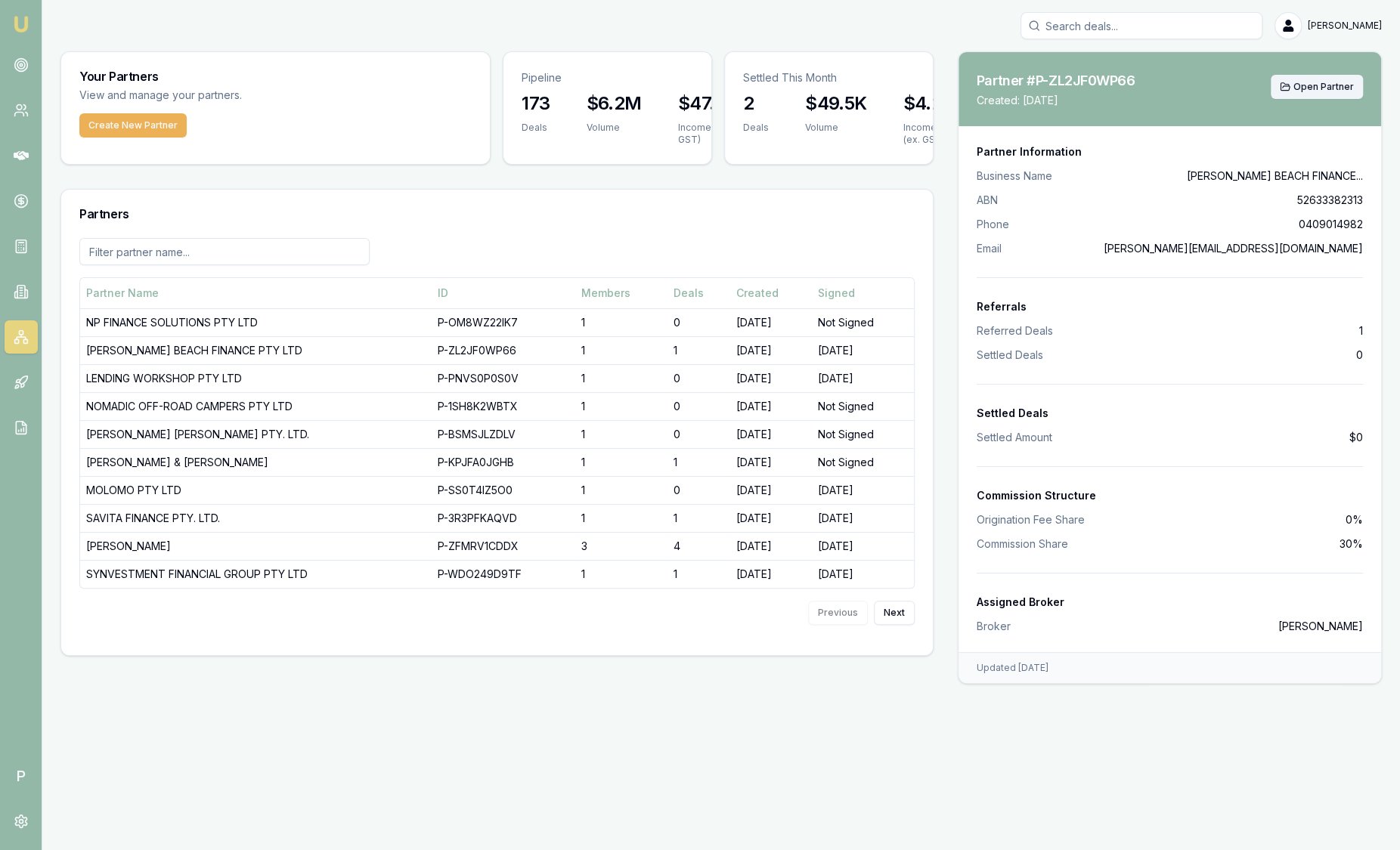
click at [1319, 84] on span "Open Partner" at bounding box center [1323, 87] width 61 height 12
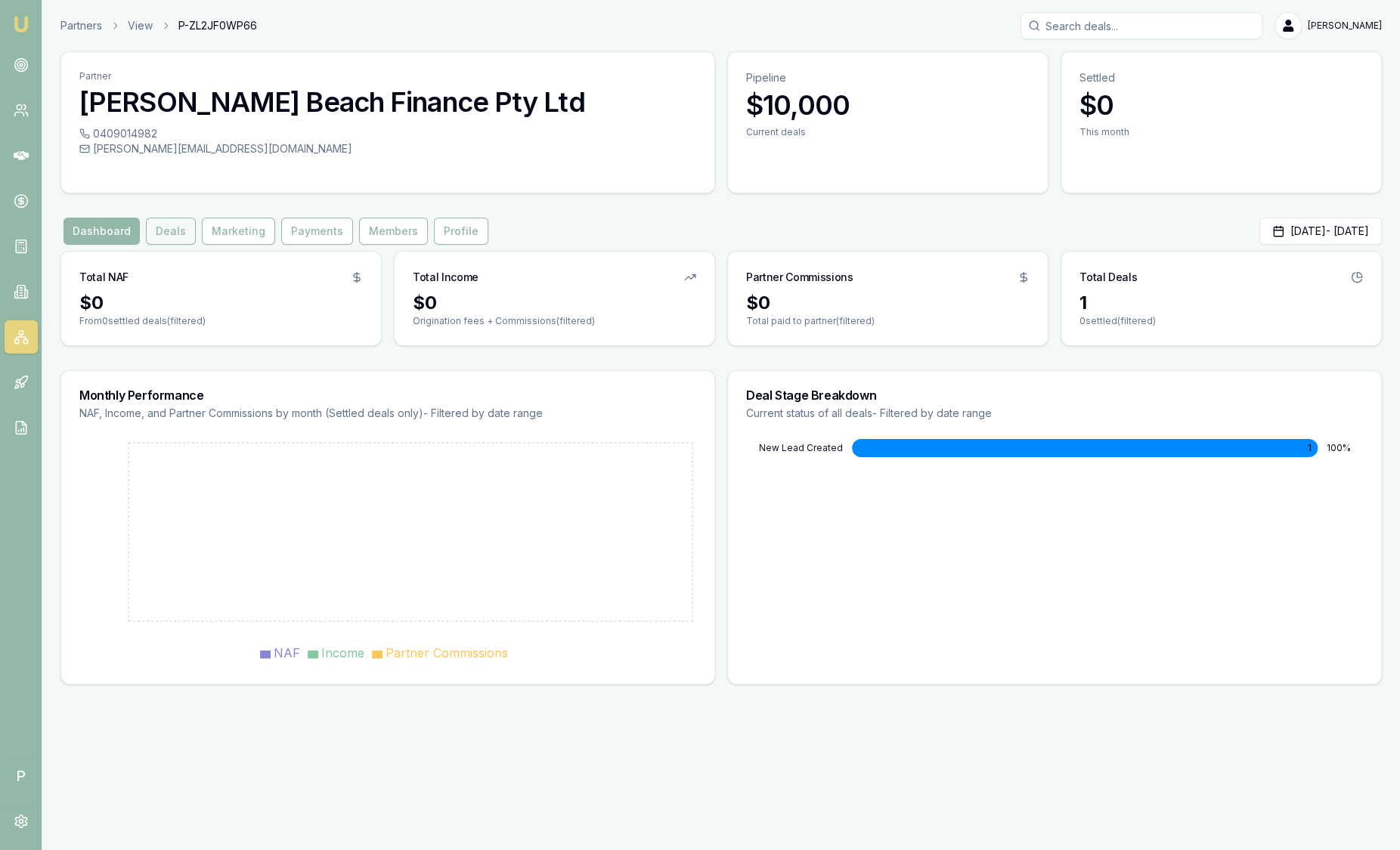
click at [177, 229] on button "Deals" at bounding box center [170, 231] width 50 height 27
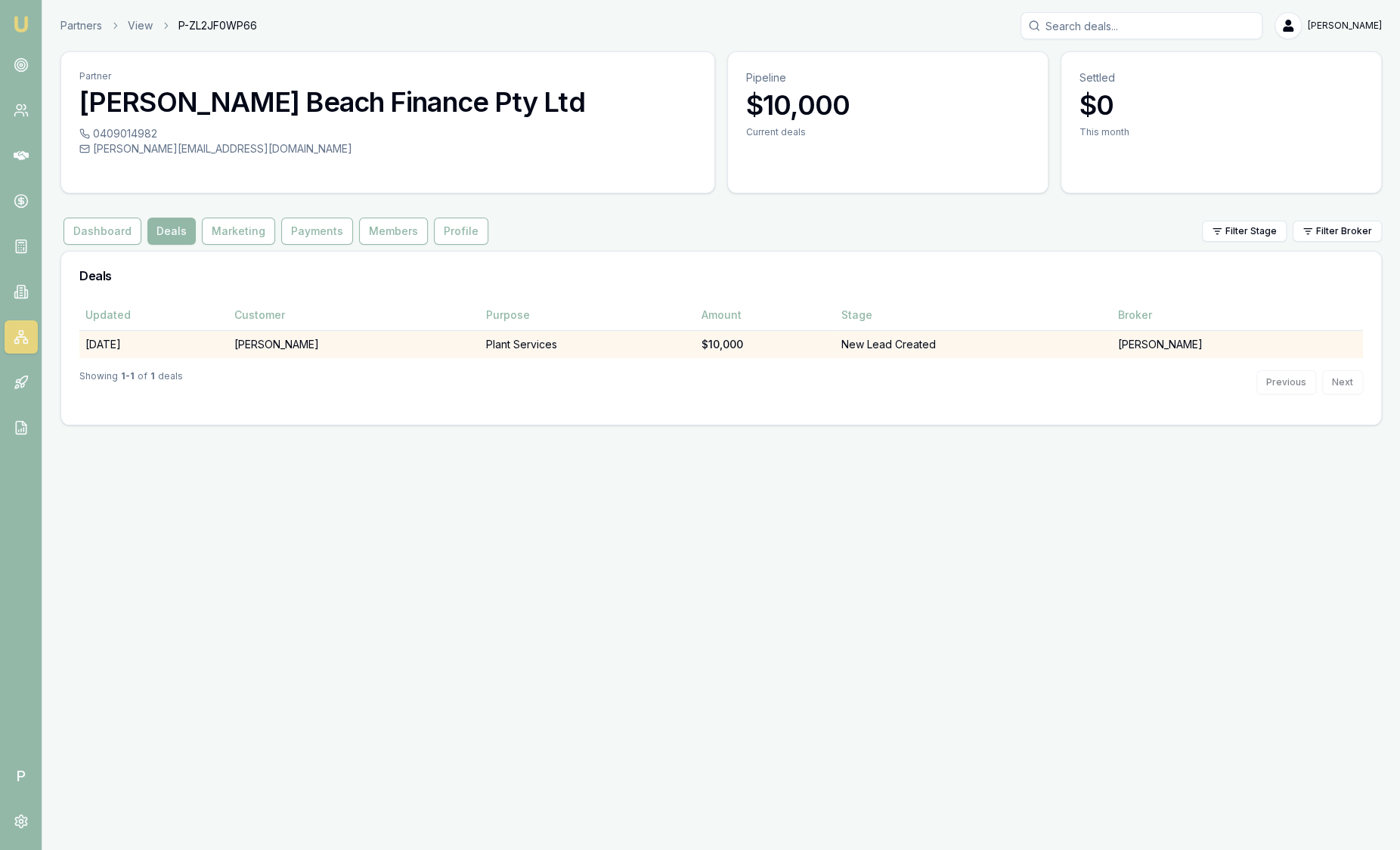
click at [294, 344] on td "[PERSON_NAME]" at bounding box center [353, 345] width 250 height 28
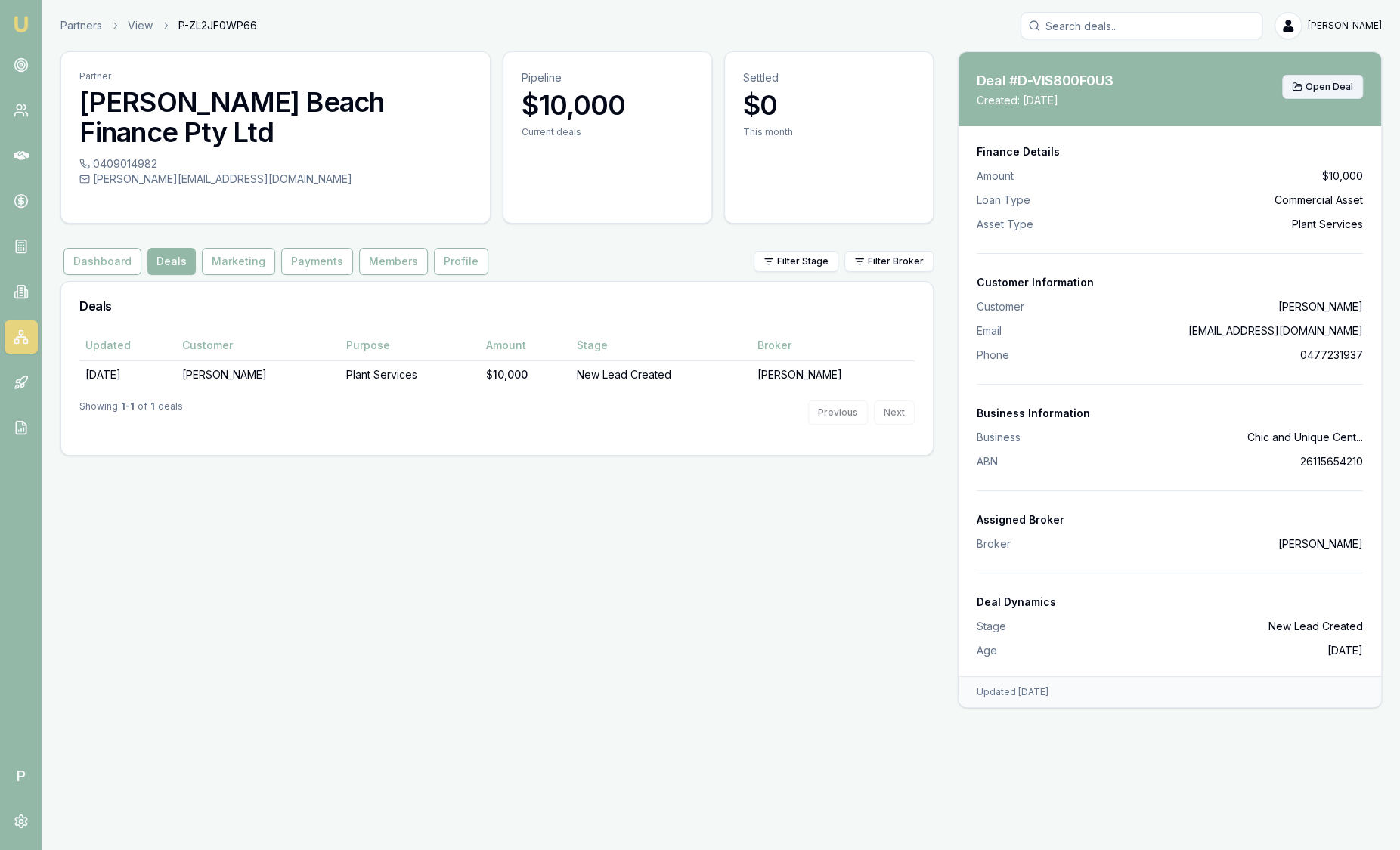
click at [1335, 91] on span "Open Deal" at bounding box center [1329, 87] width 47 height 12
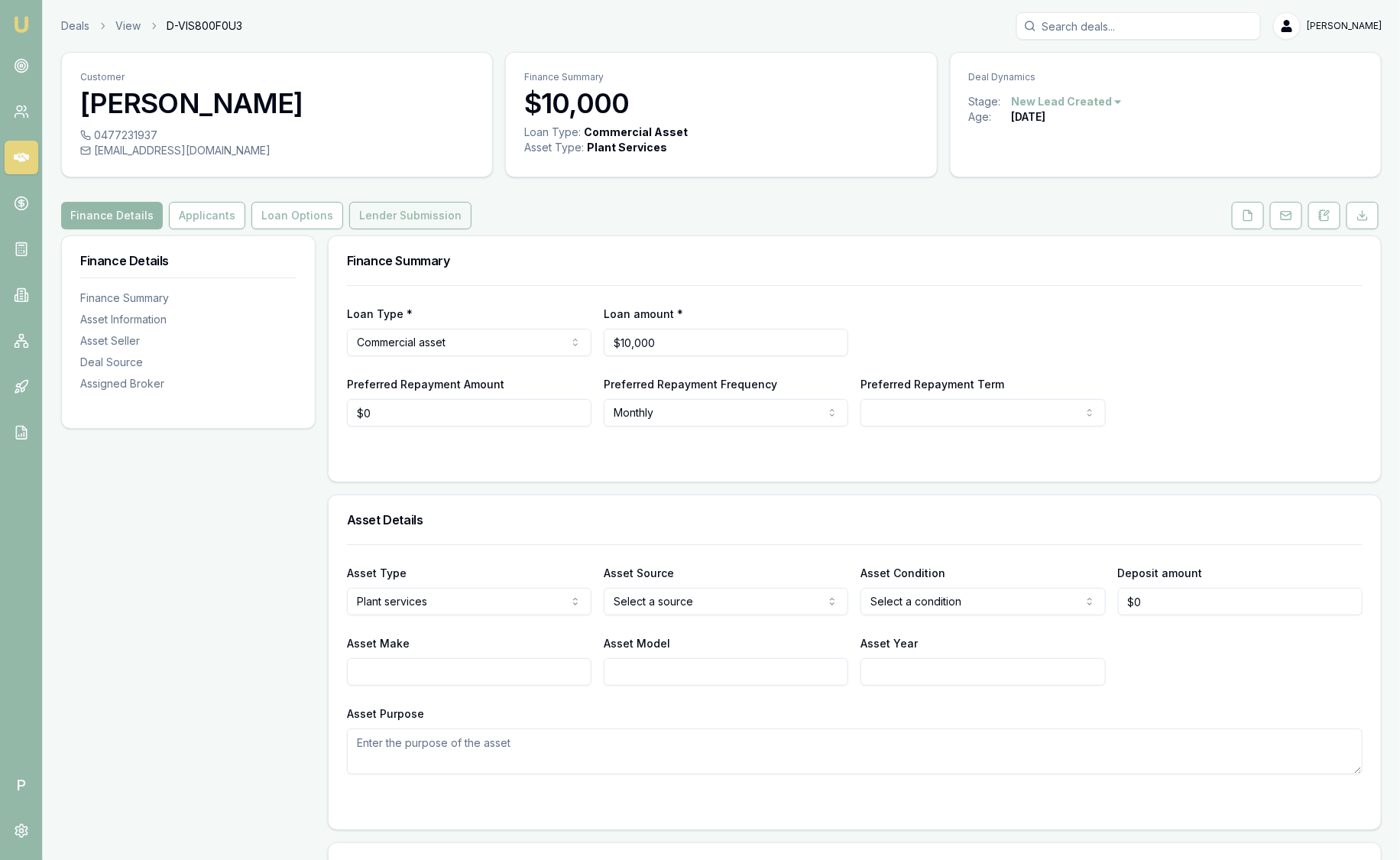
click at [404, 218] on button "Lender Submission" at bounding box center [411, 215] width 123 height 28
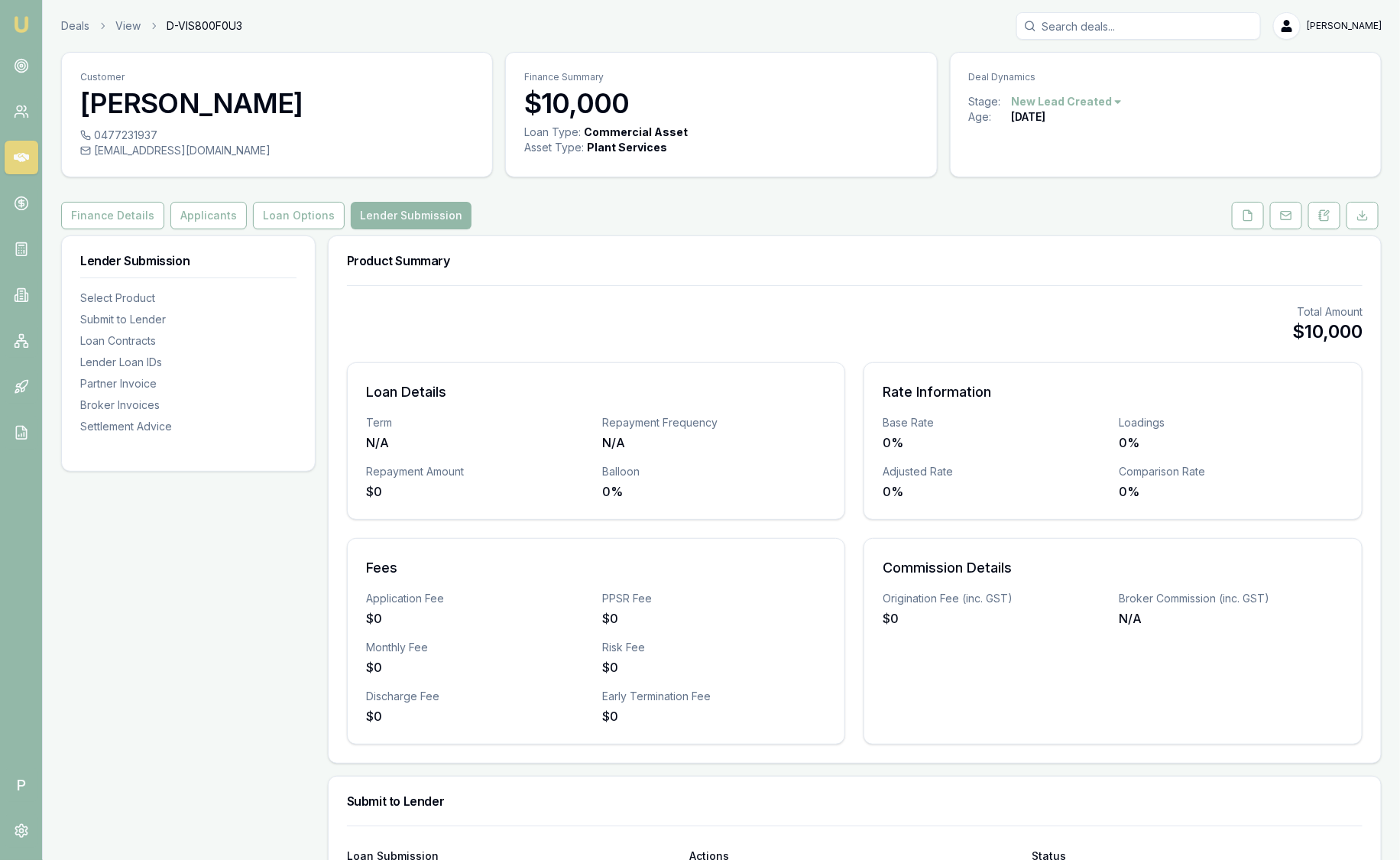
click at [1105, 445] on div "0%" at bounding box center [995, 443] width 224 height 19
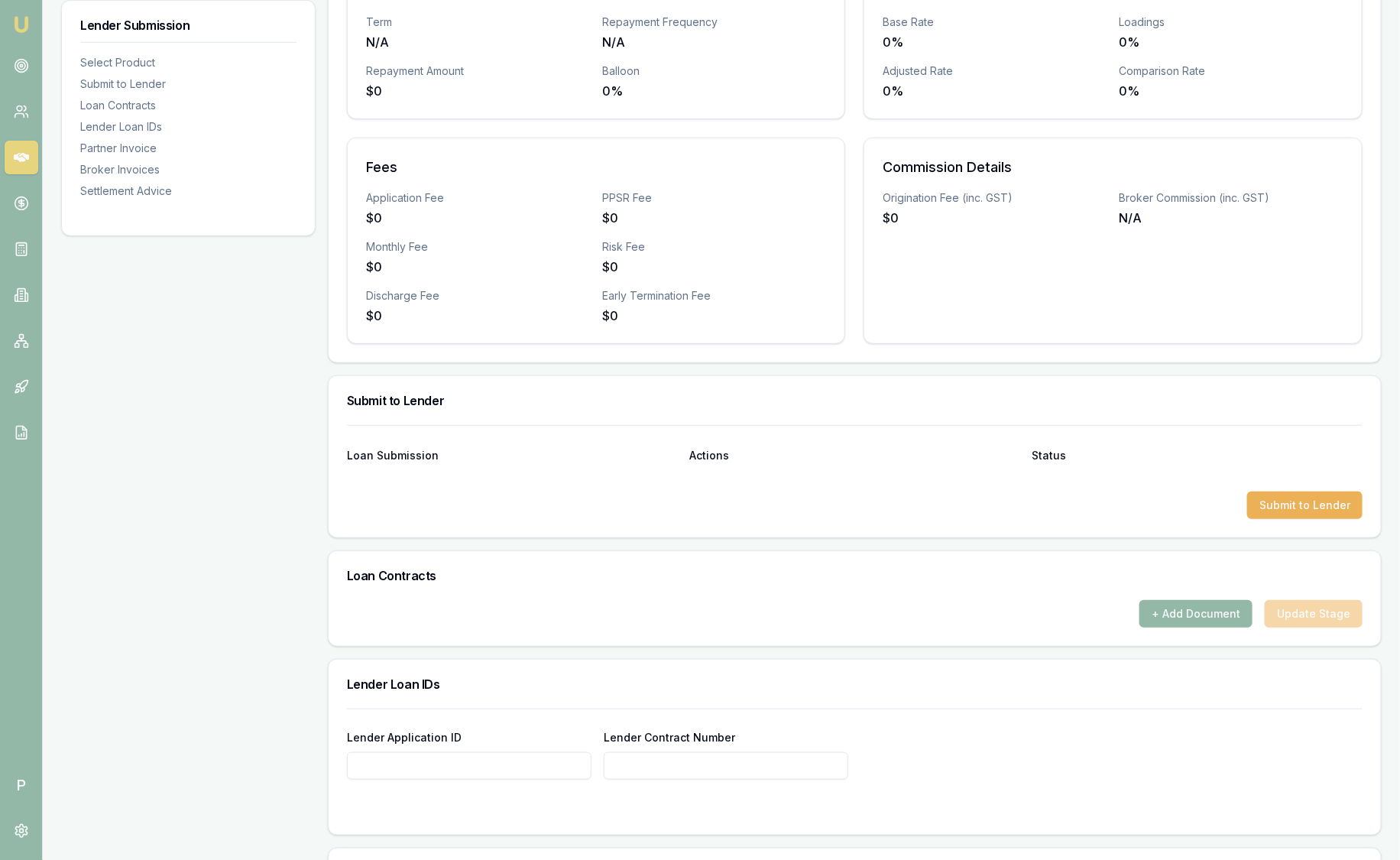
scroll to position [399, 0]
click at [1052, 511] on div "Submit to Lender" at bounding box center [854, 507] width 1016 height 28
drag, startPoint x: 1052, startPoint y: 511, endPoint x: 1006, endPoint y: 468, distance: 63.0
click at [1006, 469] on div at bounding box center [854, 481] width 1016 height 25
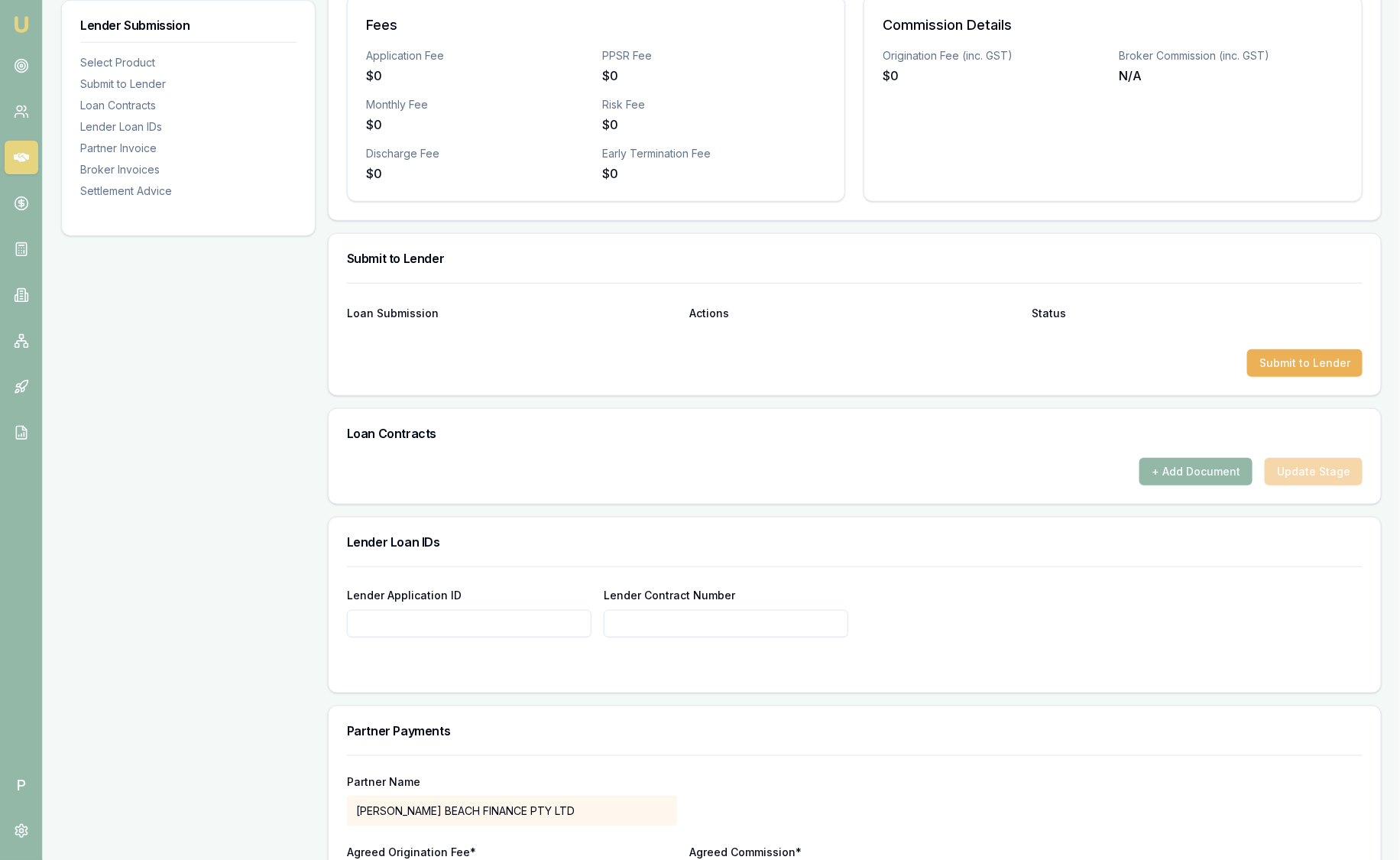
scroll to position [543, 0]
click at [1050, 373] on div "Submit to Lender" at bounding box center [854, 362] width 1016 height 28
click at [1045, 363] on div "Submit to Lender" at bounding box center [854, 362] width 1016 height 28
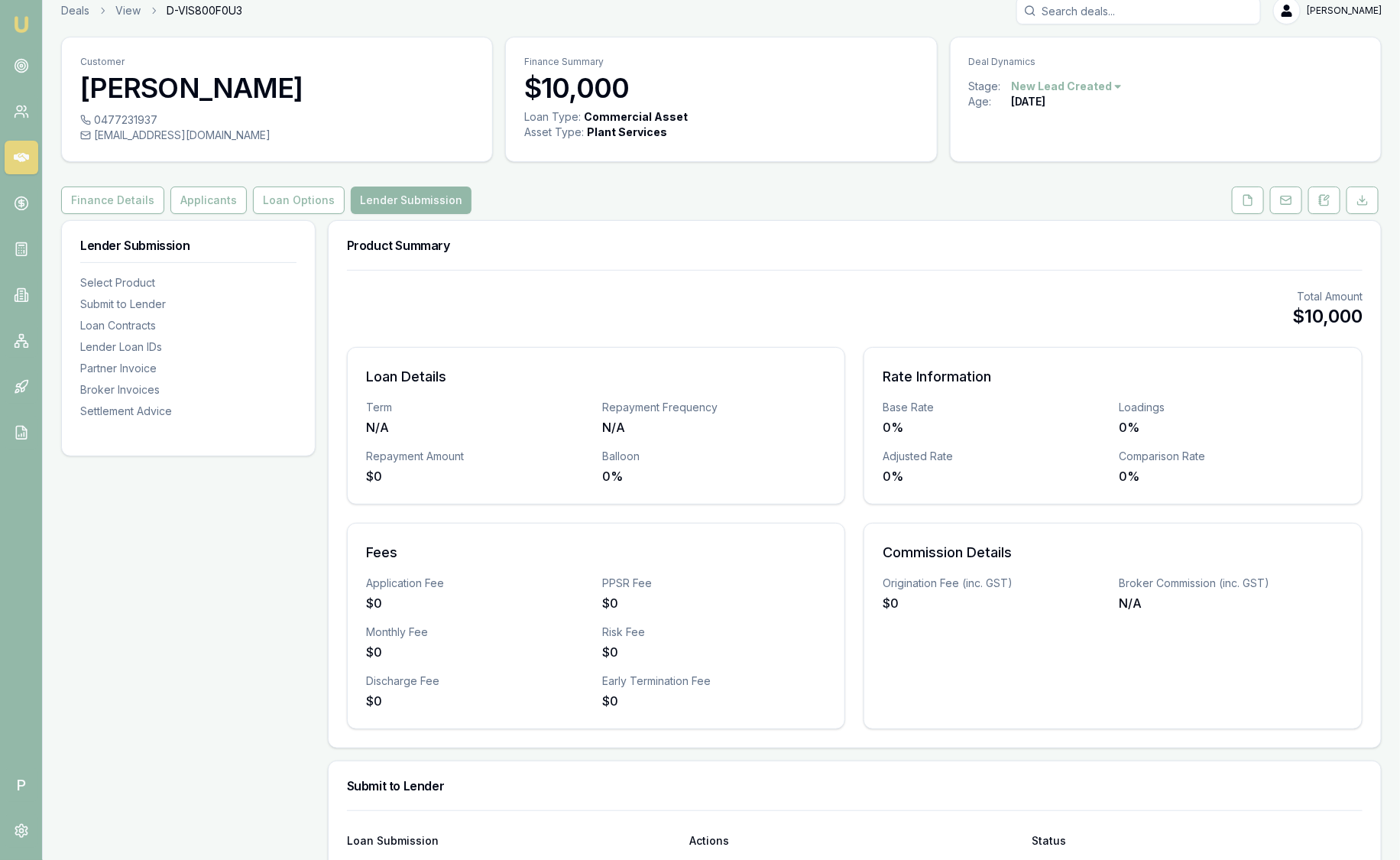
scroll to position [17, 0]
click at [10, 22] on link "Emu Broker" at bounding box center [21, 25] width 25 height 25
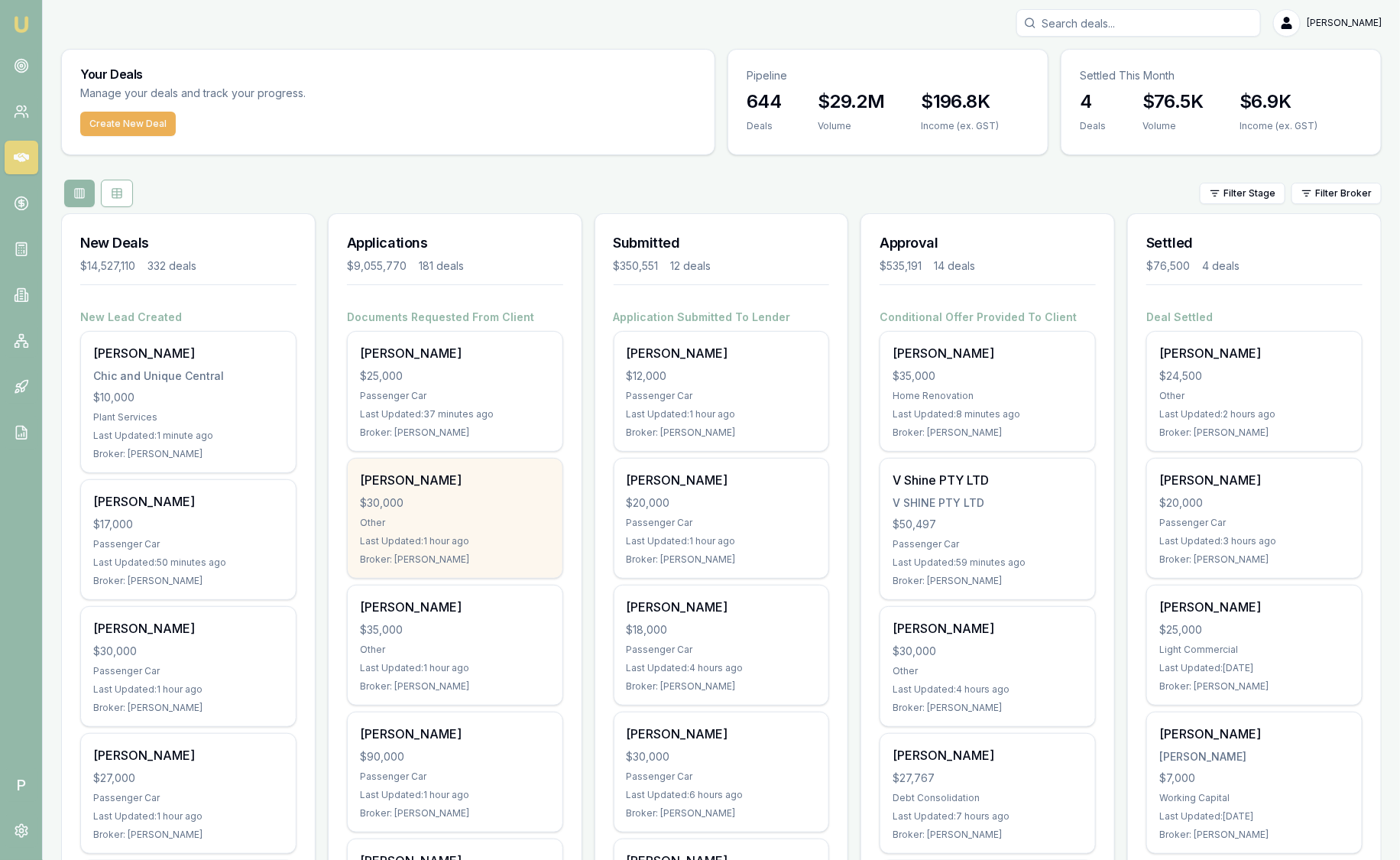
scroll to position [4, 0]
click at [466, 394] on div "Passenger Car" at bounding box center [455, 395] width 190 height 12
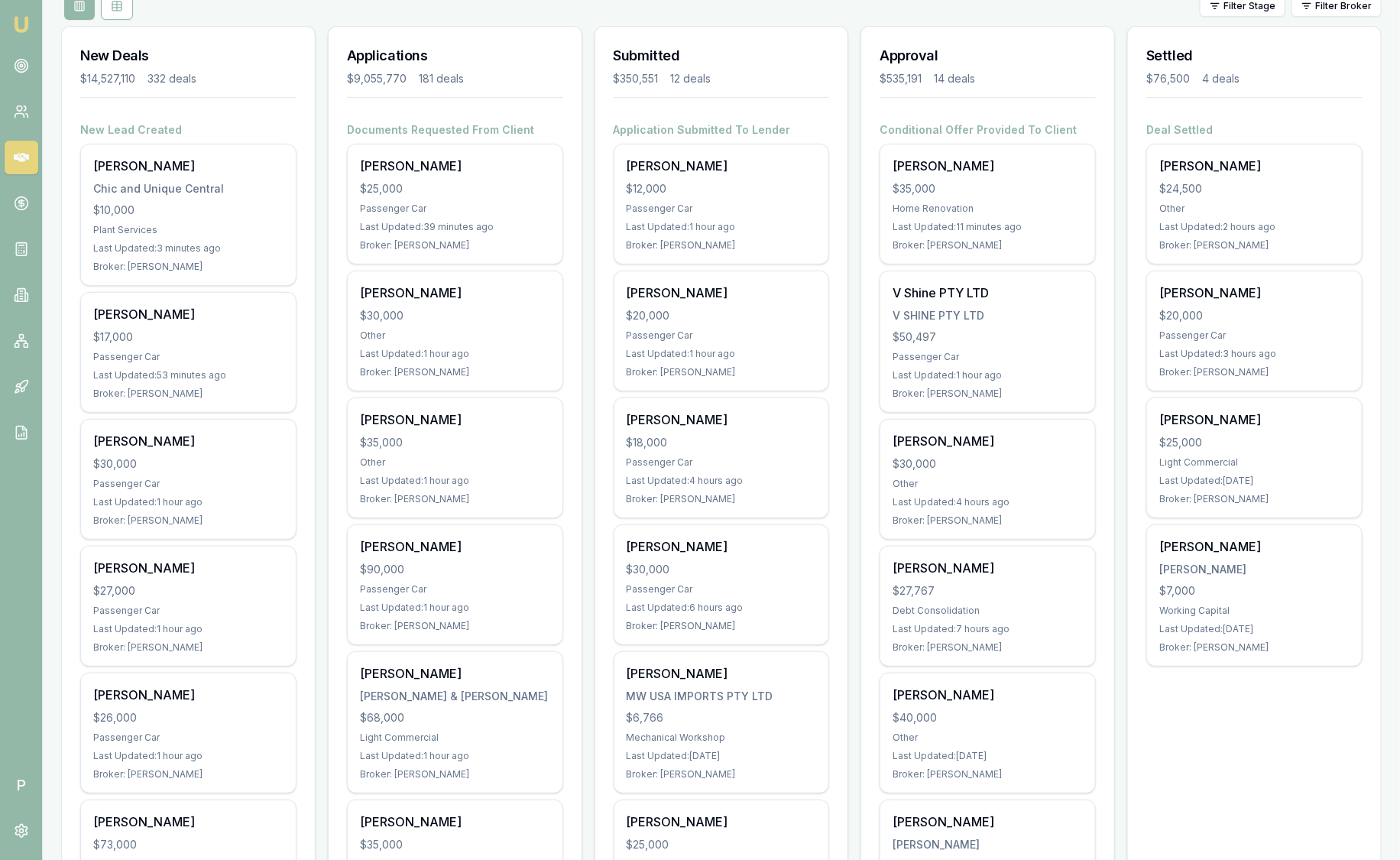
scroll to position [193, 0]
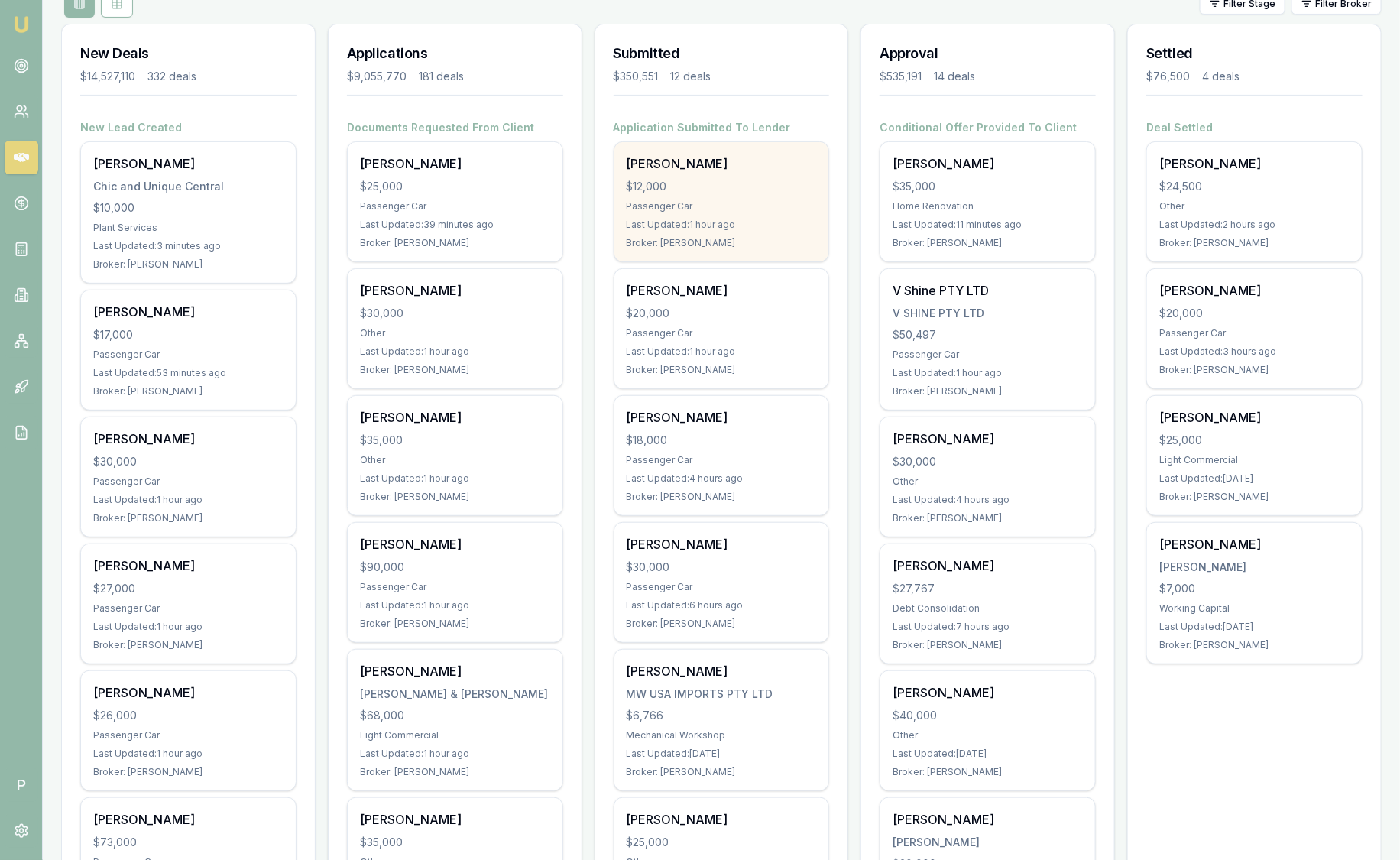
click at [674, 183] on div "$12,000" at bounding box center [722, 186] width 190 height 15
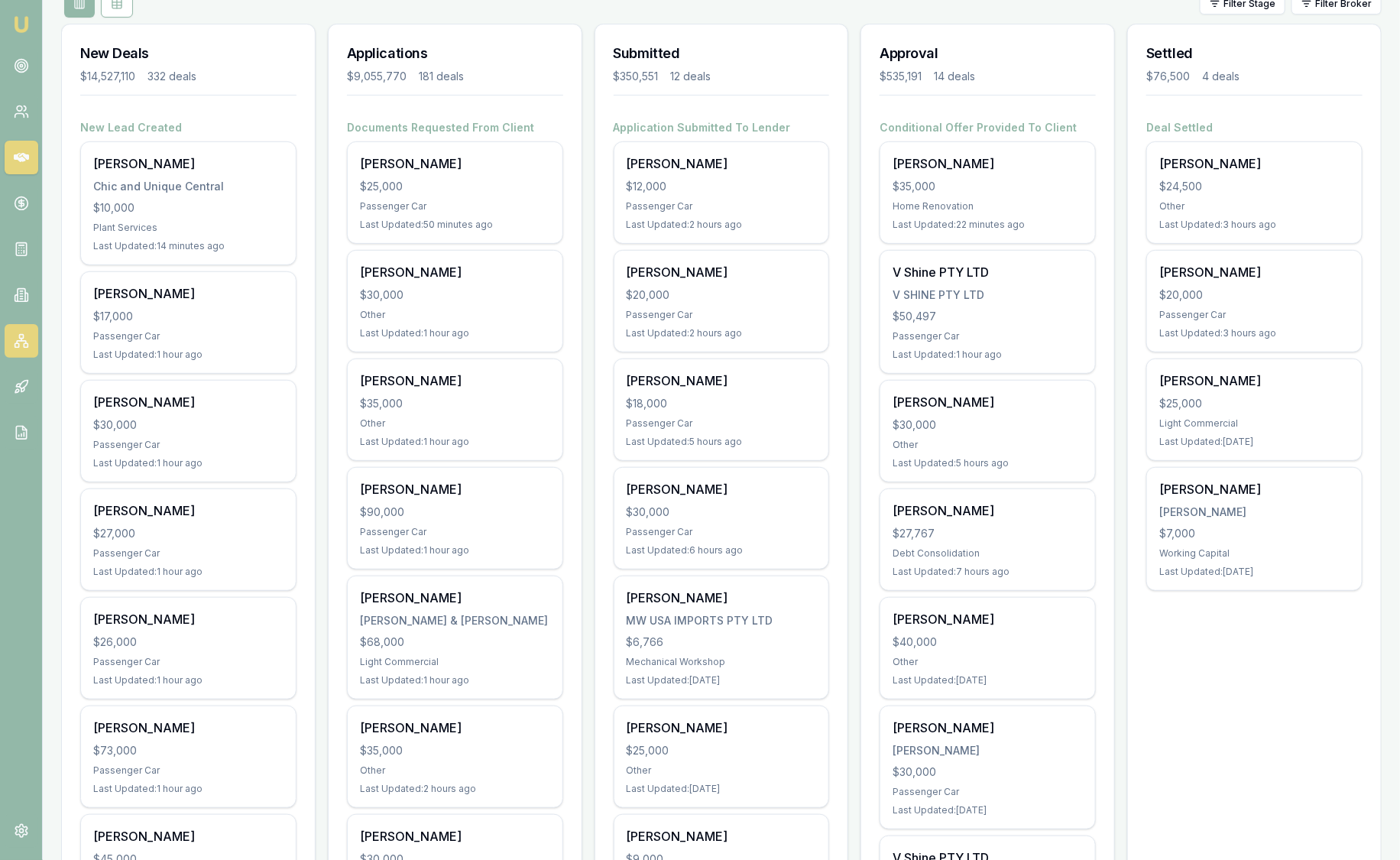
click at [30, 339] on link at bounding box center [21, 342] width 34 height 34
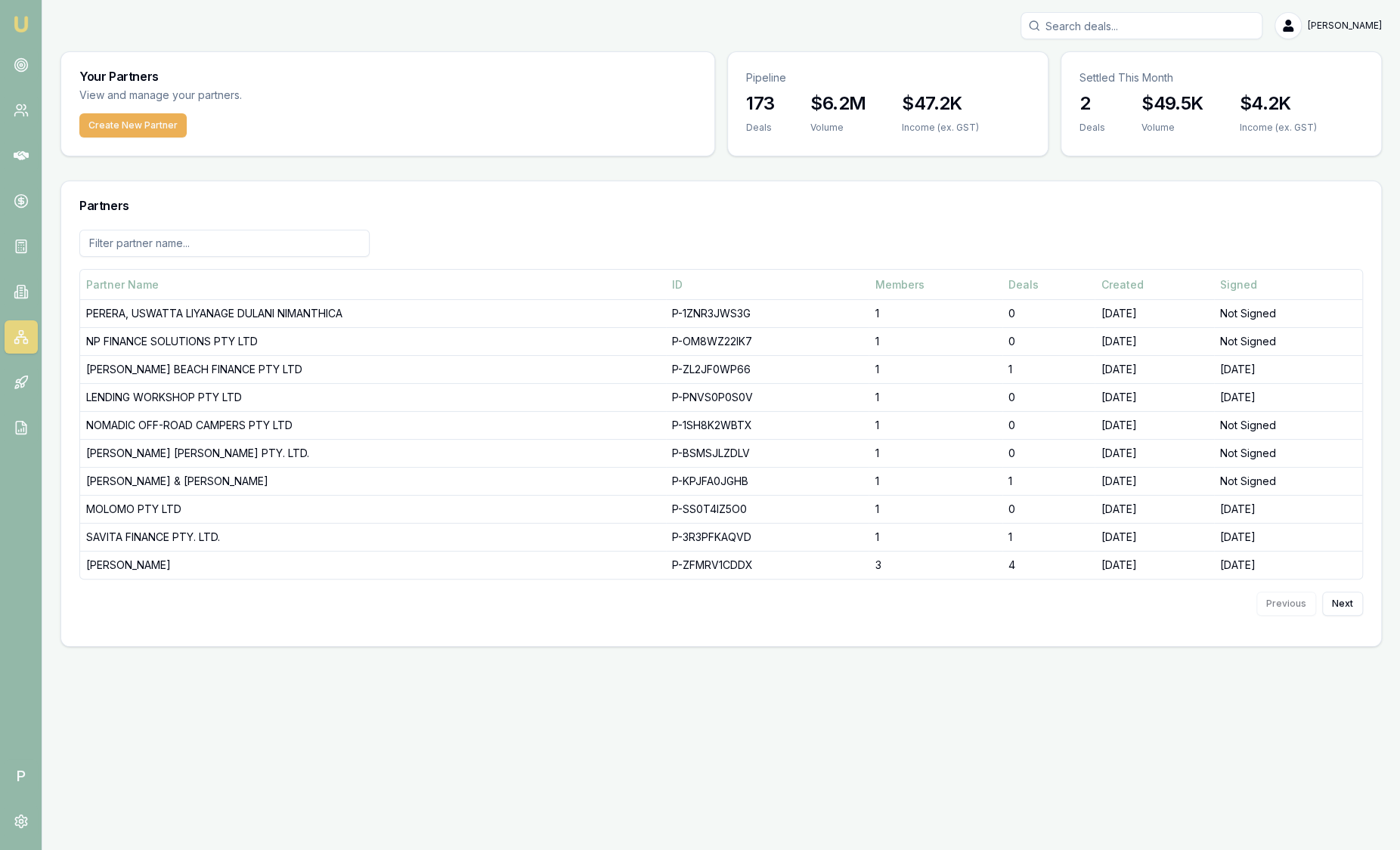
click at [670, 235] on div at bounding box center [721, 249] width 1283 height 40
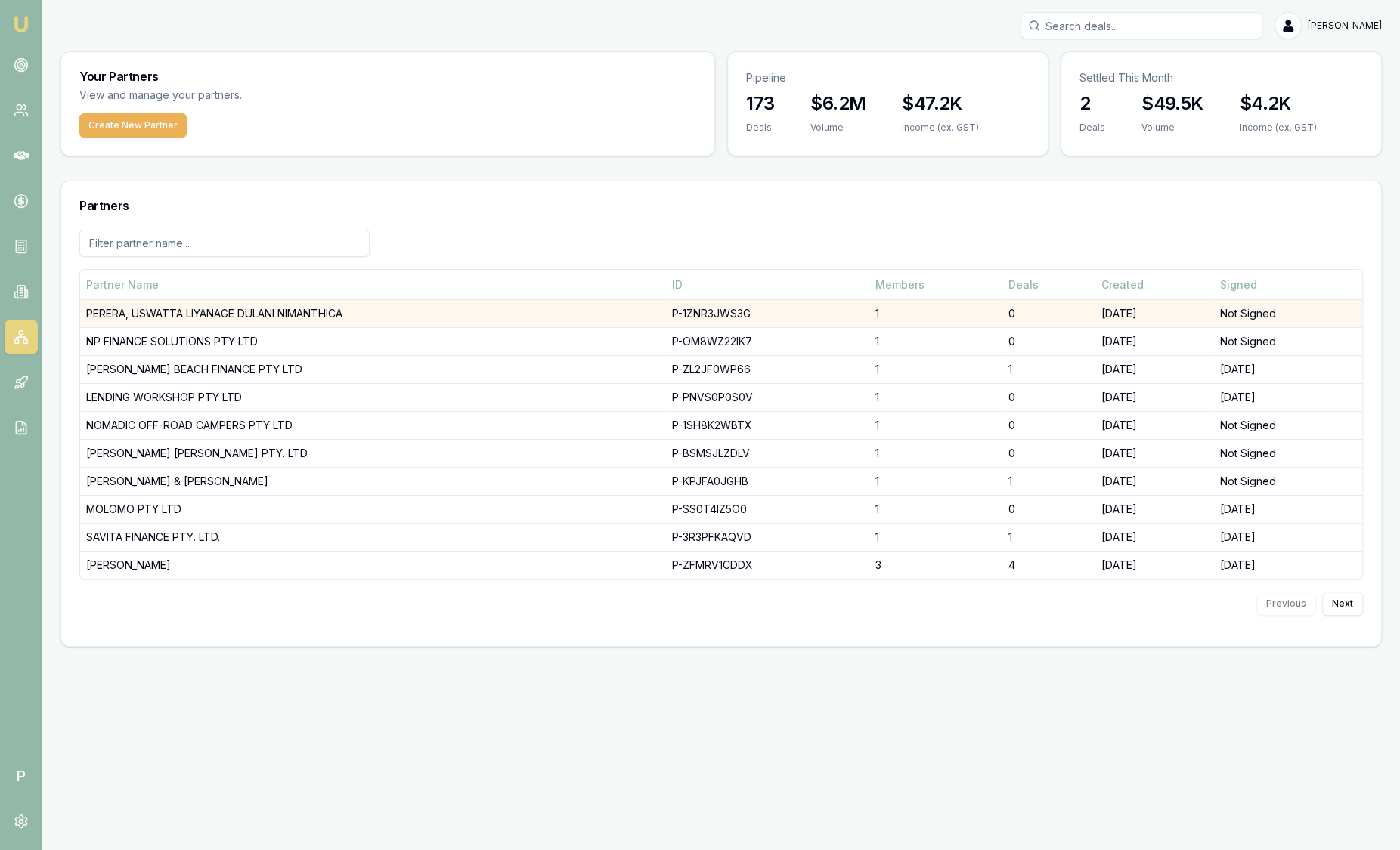
click at [383, 307] on td "PERERA, USWATTA LIYANAGE DULANI NIMANTHICA" at bounding box center [373, 314] width 585 height 28
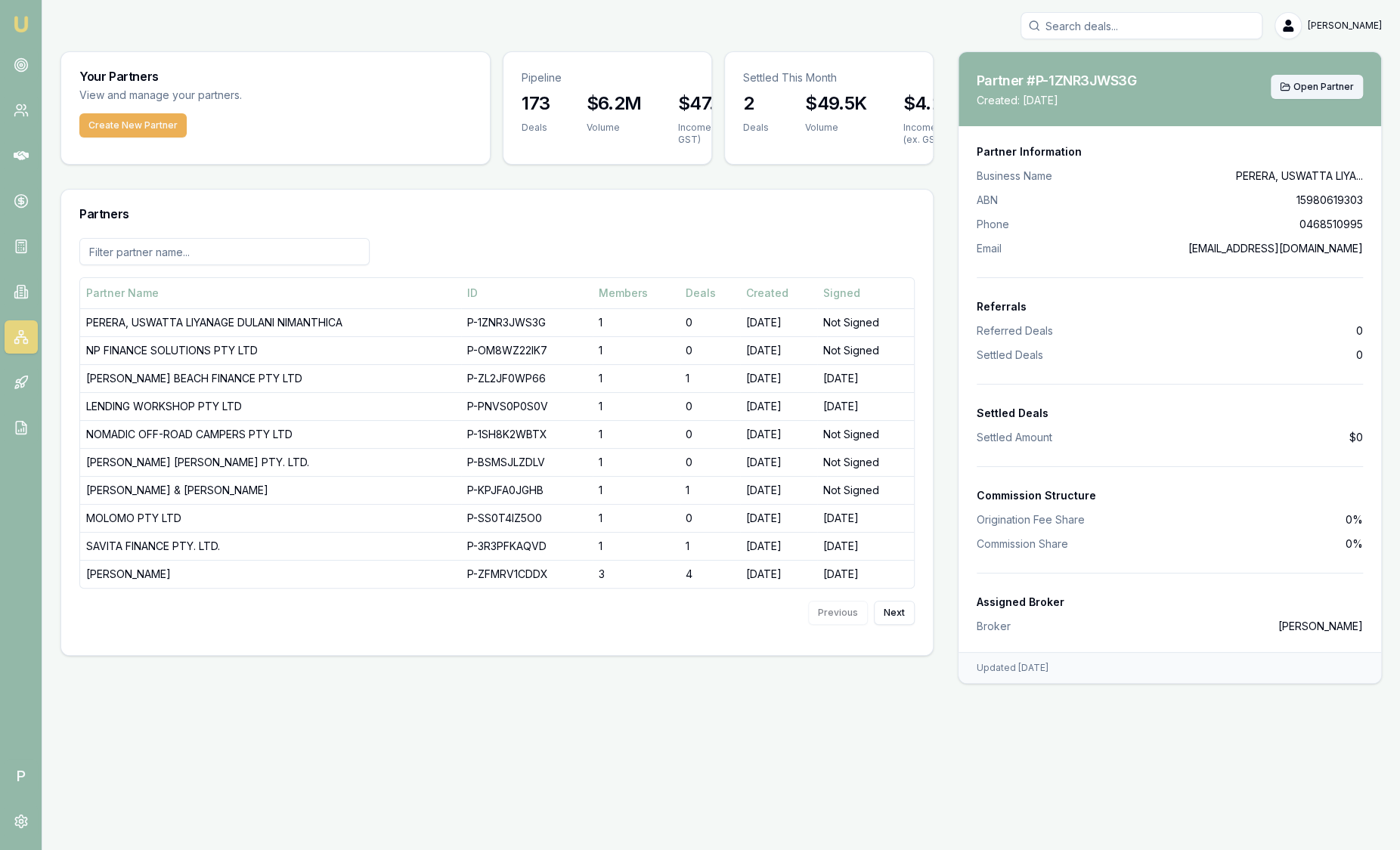
click at [1319, 84] on span "Open Partner" at bounding box center [1323, 87] width 61 height 12
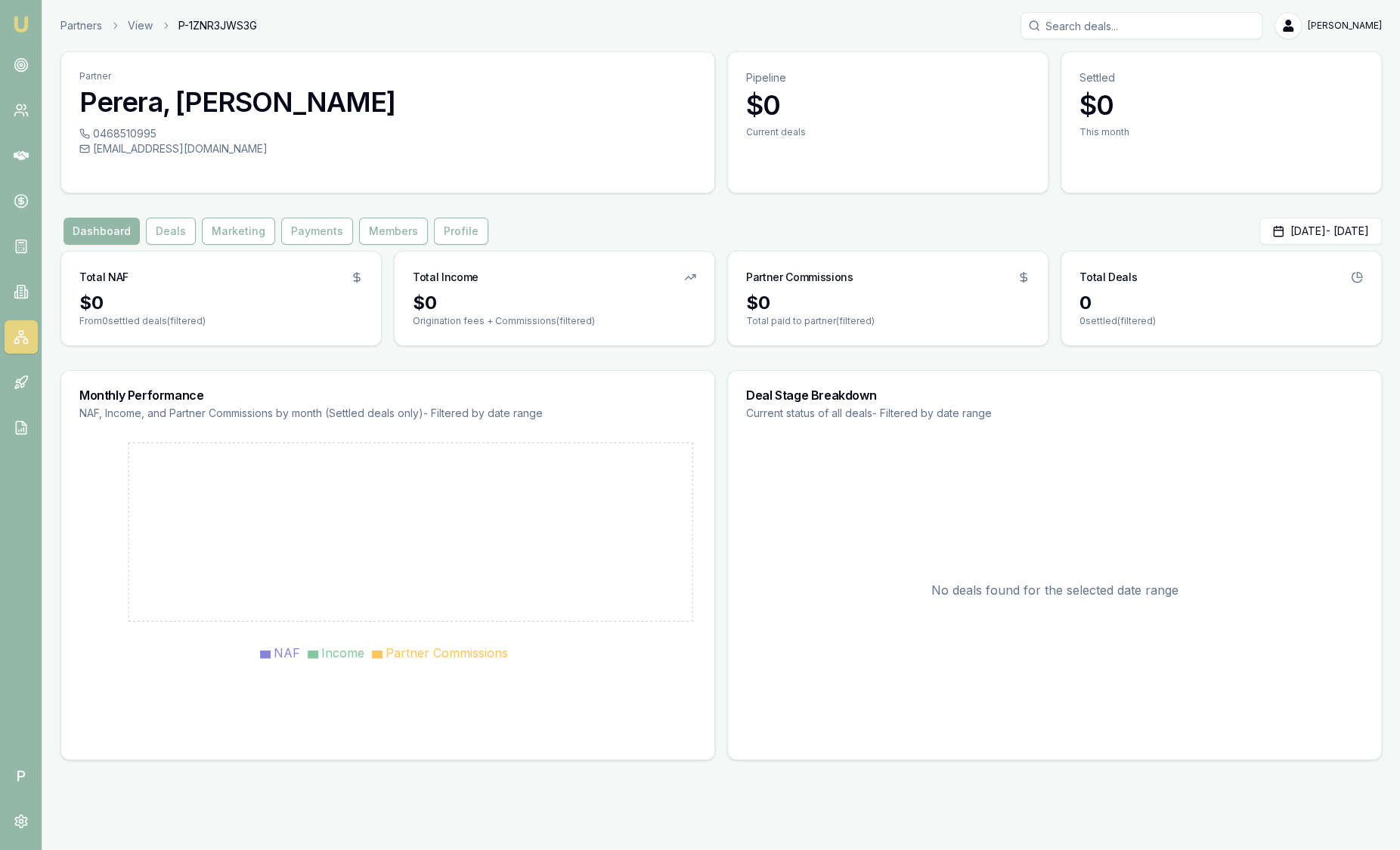
click at [29, 23] on img at bounding box center [21, 24] width 18 height 18
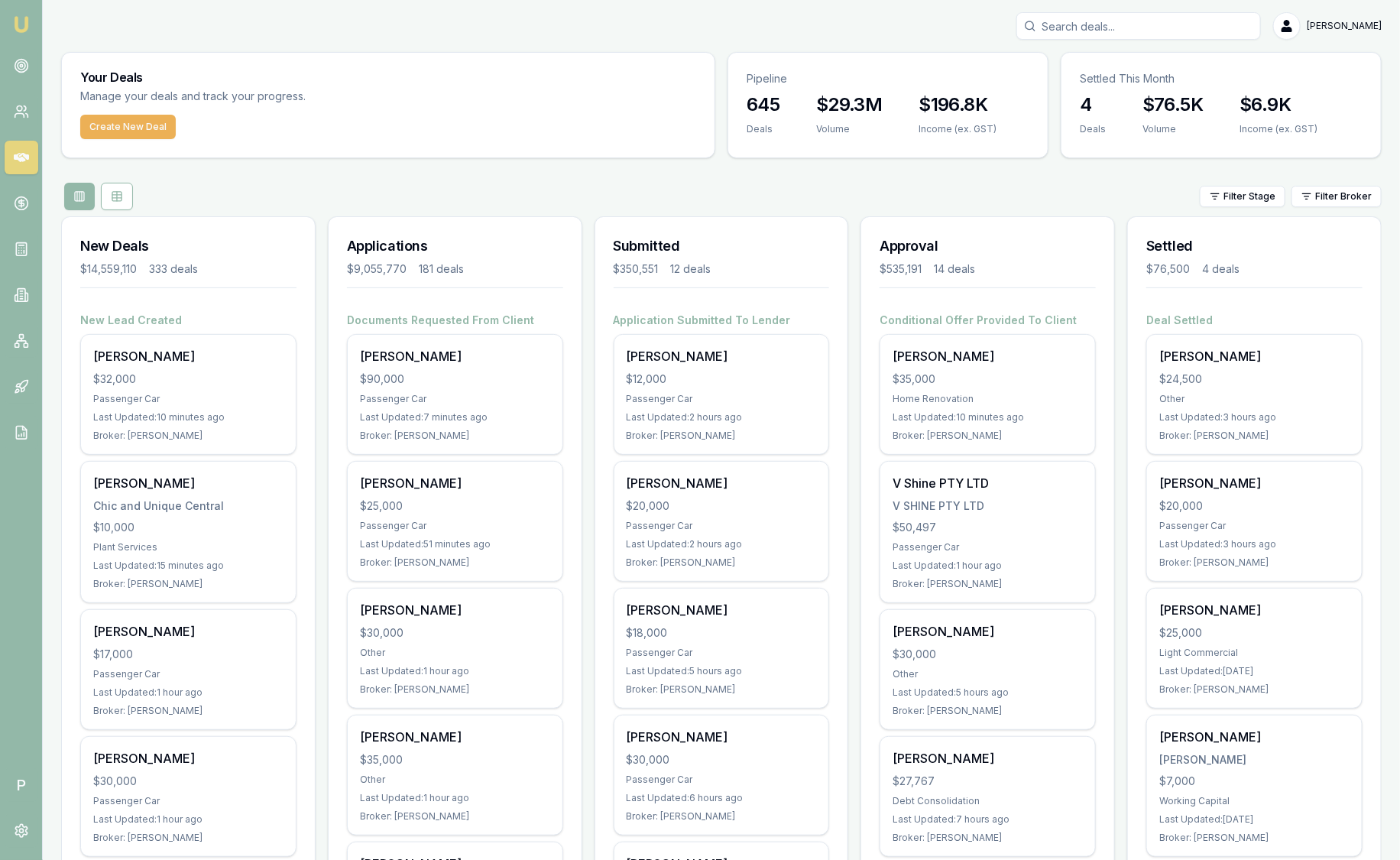
click at [29, 23] on img at bounding box center [21, 24] width 19 height 19
click at [36, 25] on nav "Emu Broker" at bounding box center [20, 230] width 42 height 462
click at [24, 298] on icon at bounding box center [20, 294] width 15 height 15
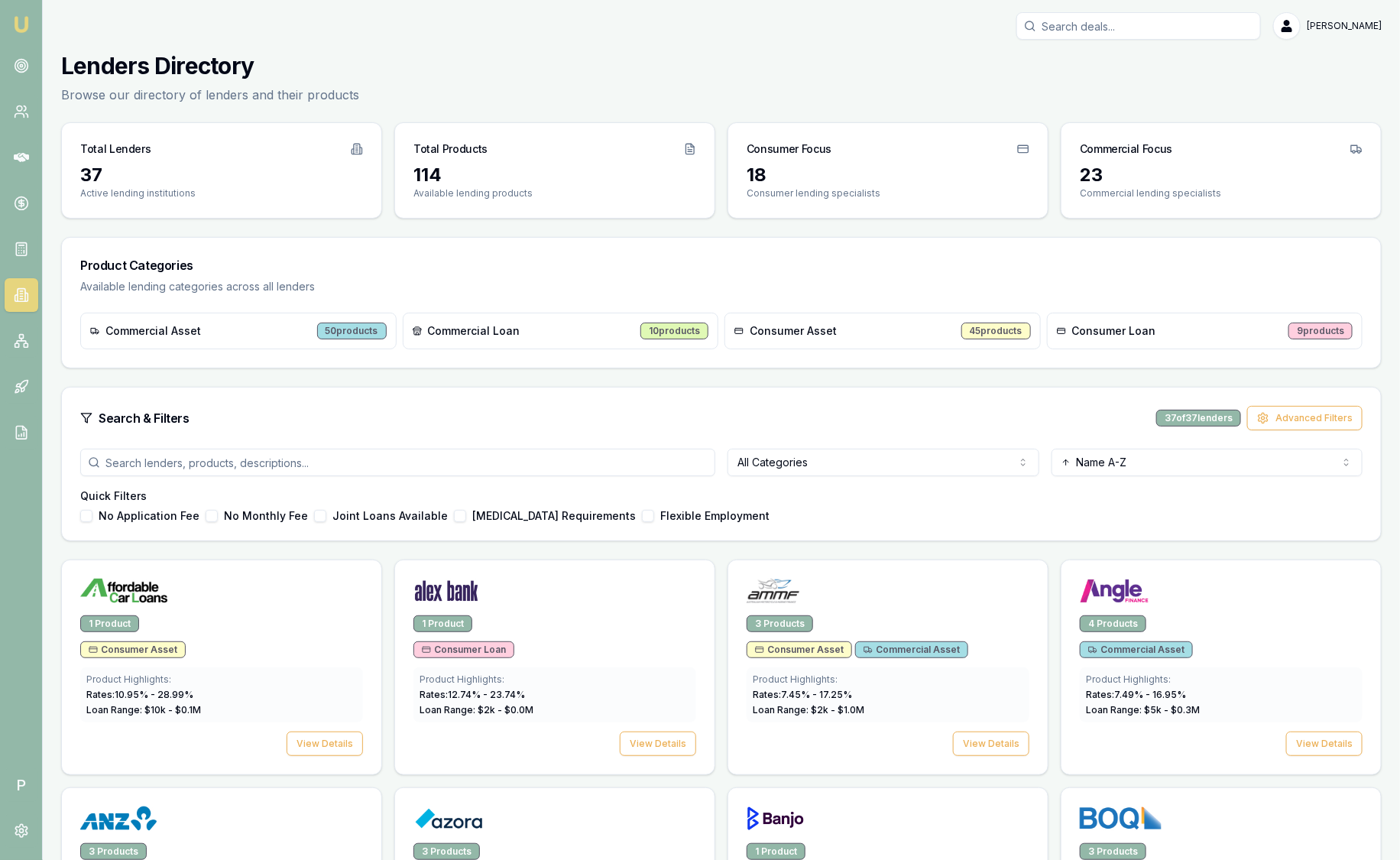
click at [404, 334] on div "Commercial Loan 10 products" at bounding box center [561, 331] width 316 height 36
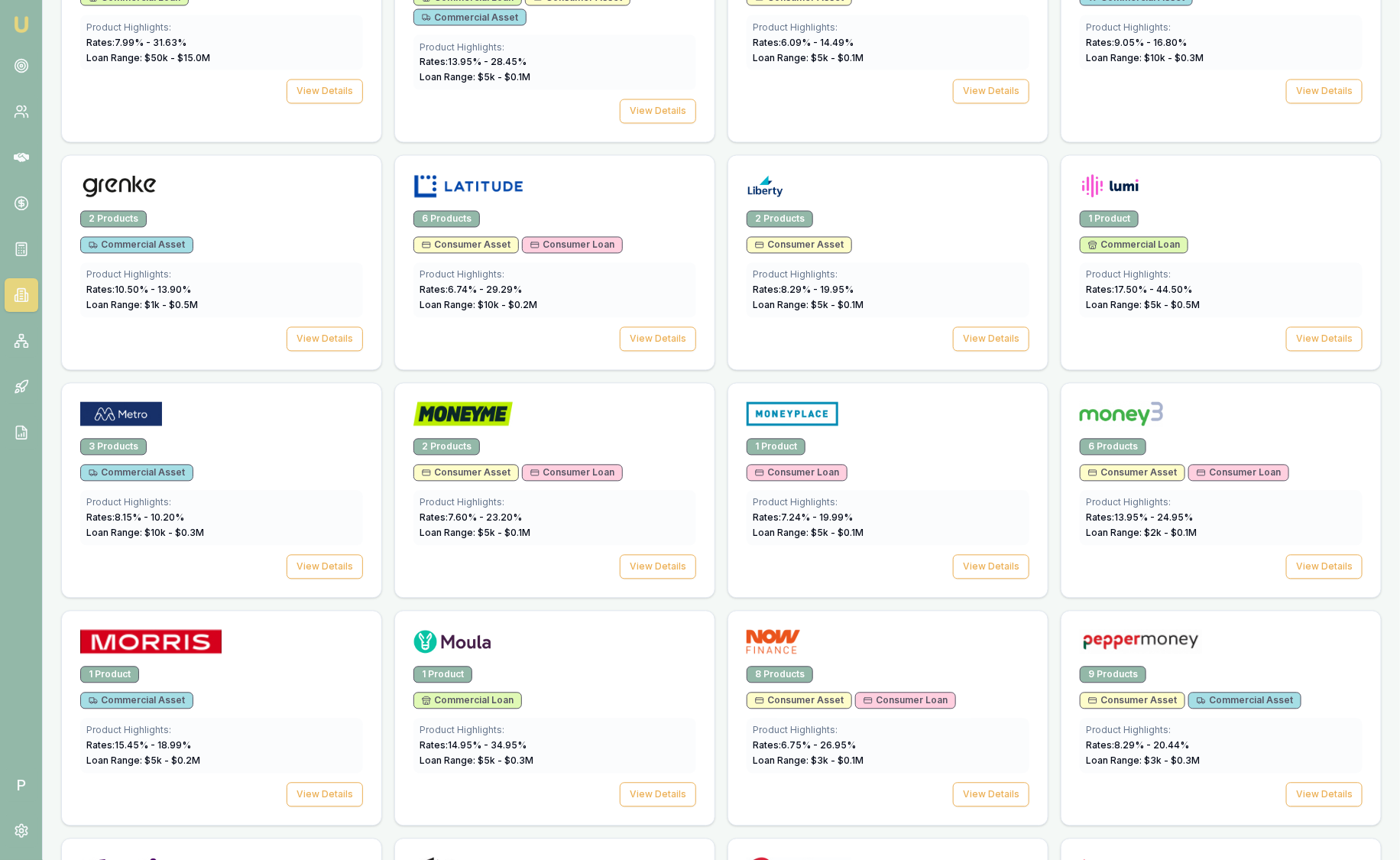
scroll to position [1338, 0]
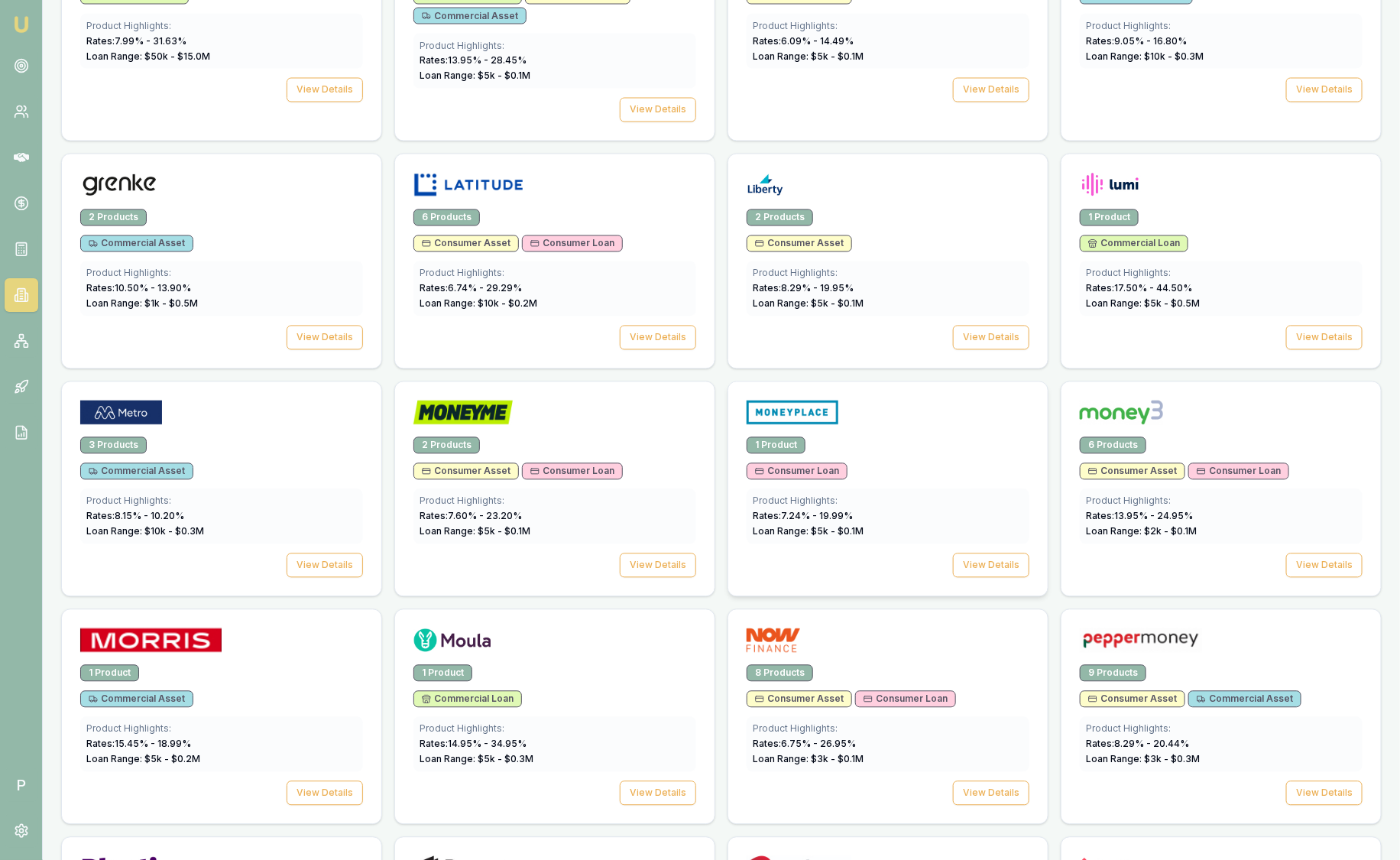
click at [877, 438] on div "1 Product" at bounding box center [888, 446] width 283 height 17
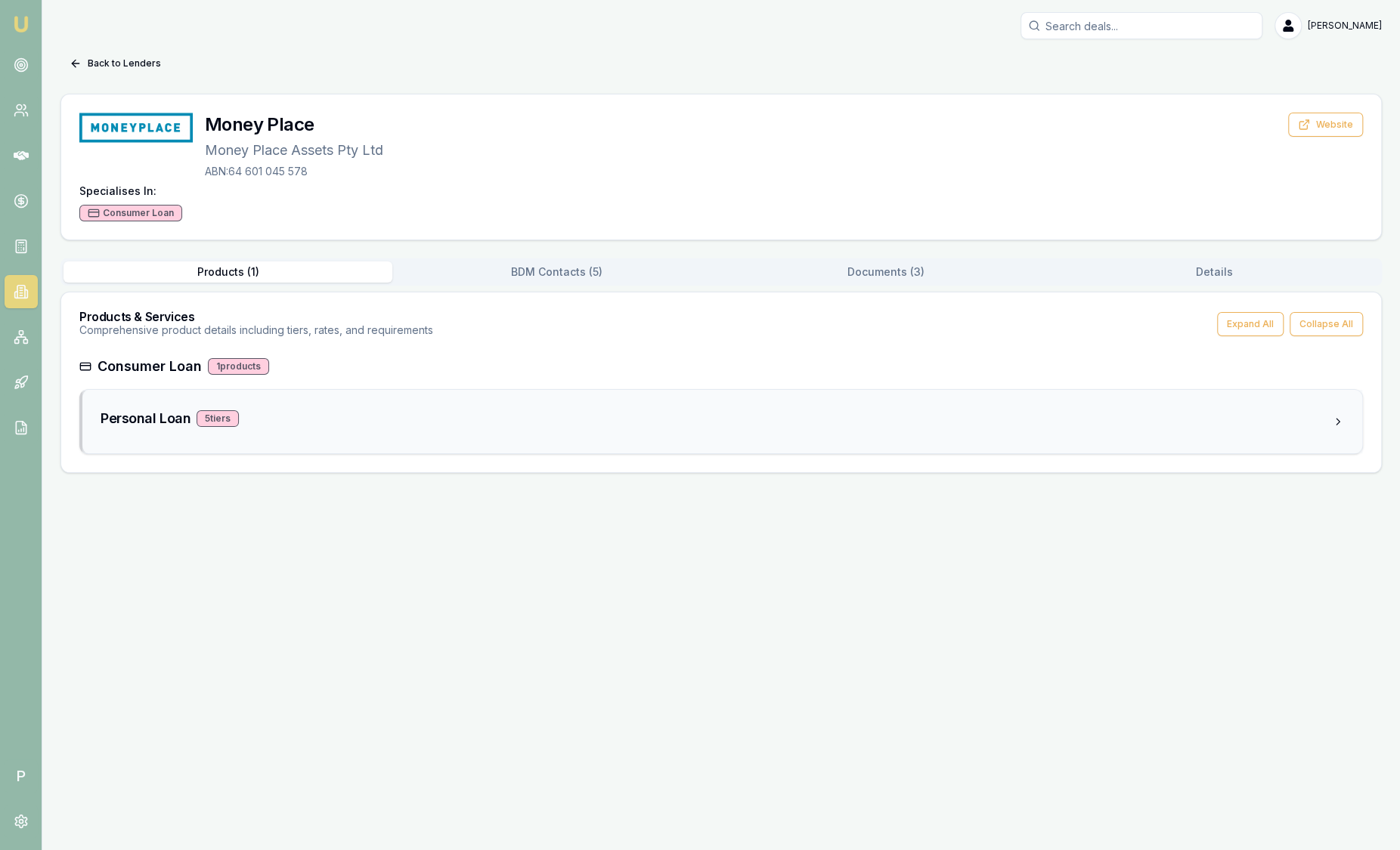
click at [445, 399] on div "Personal Loan 5 tier s" at bounding box center [722, 422] width 1280 height 63
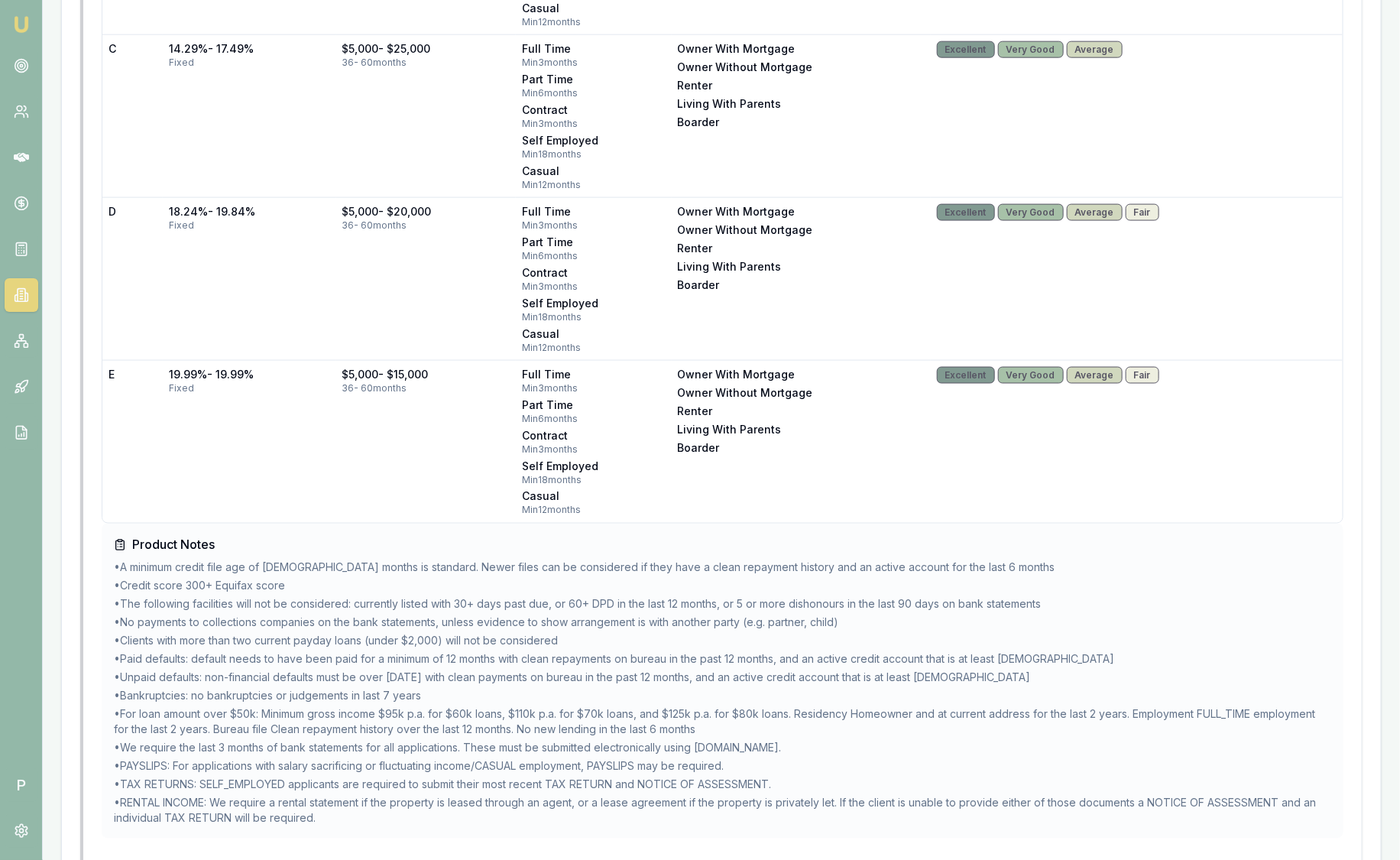
scroll to position [959, 0]
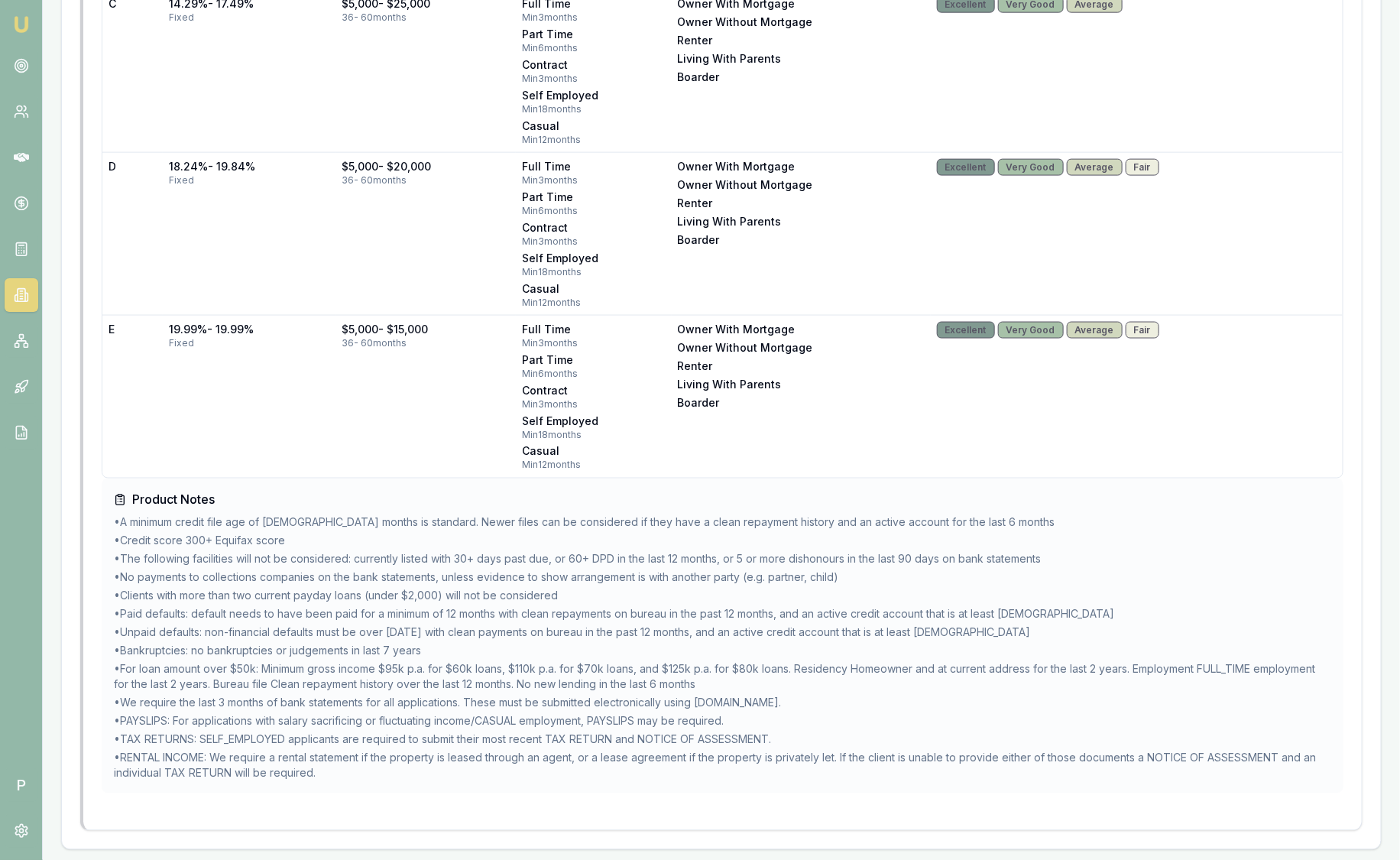
click at [311, 538] on li "• Credit score 300+ Equifax score" at bounding box center [723, 541] width 1218 height 15
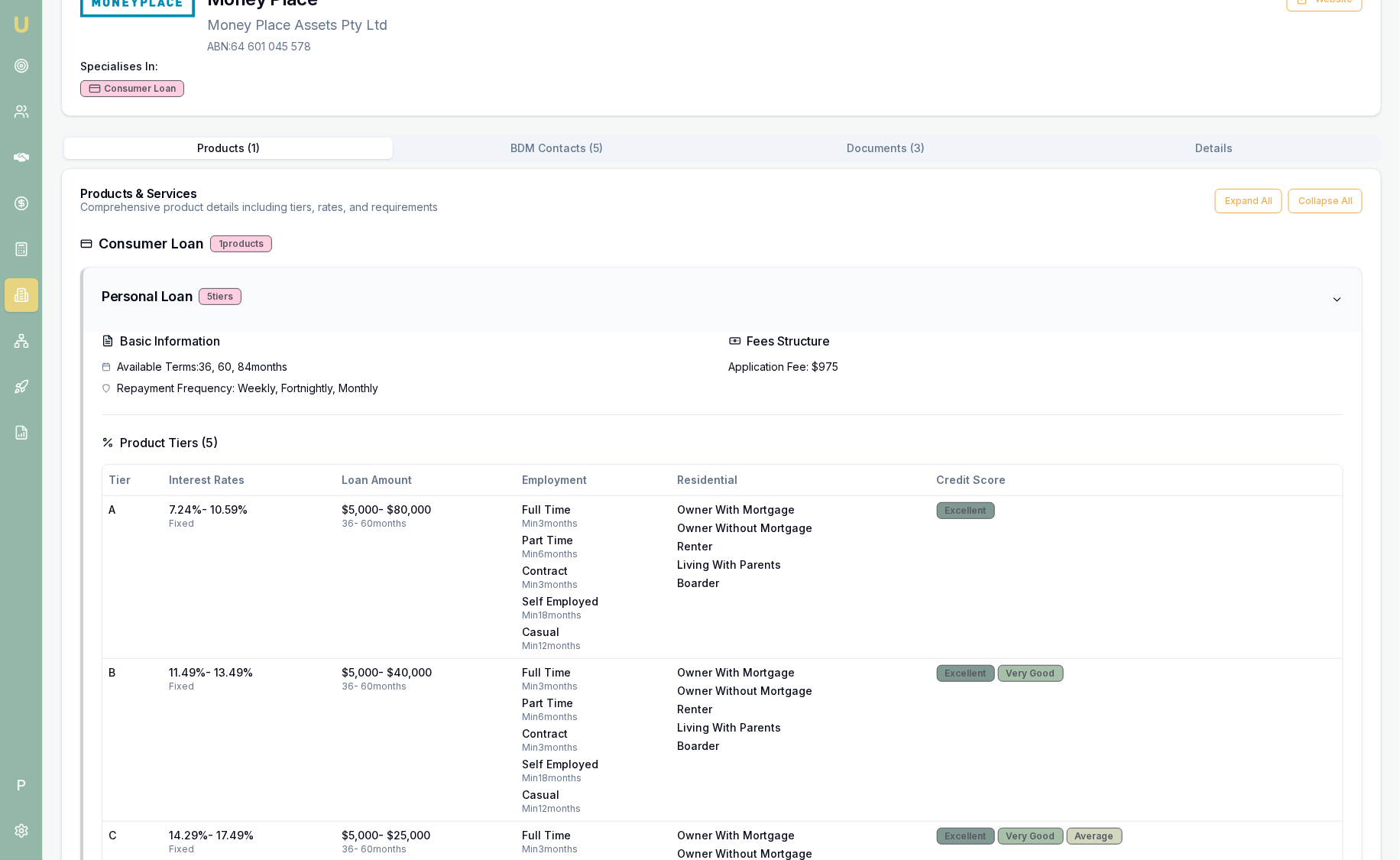
scroll to position [0, 0]
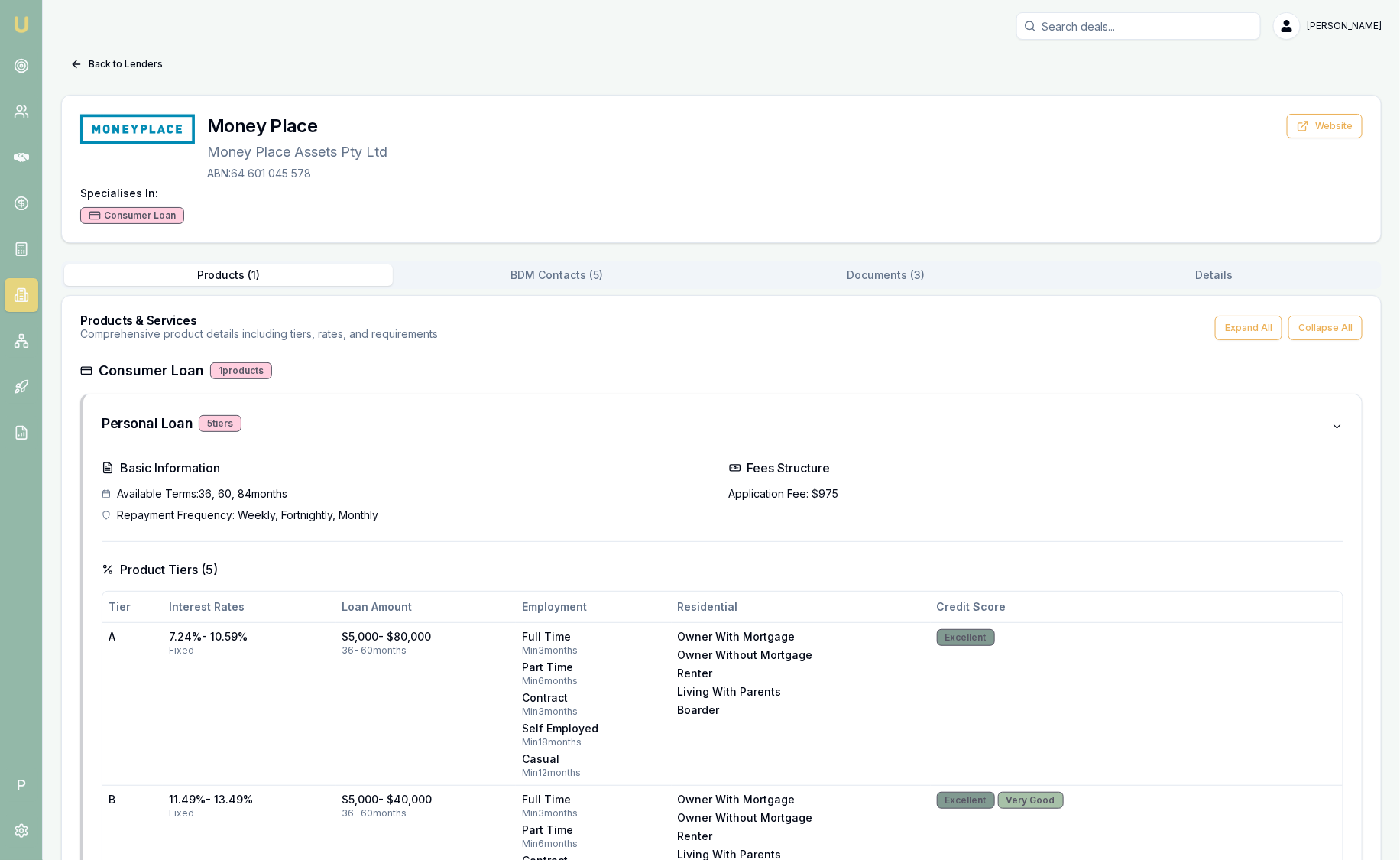
click at [30, 25] on link "Emu Broker" at bounding box center [21, 25] width 25 height 25
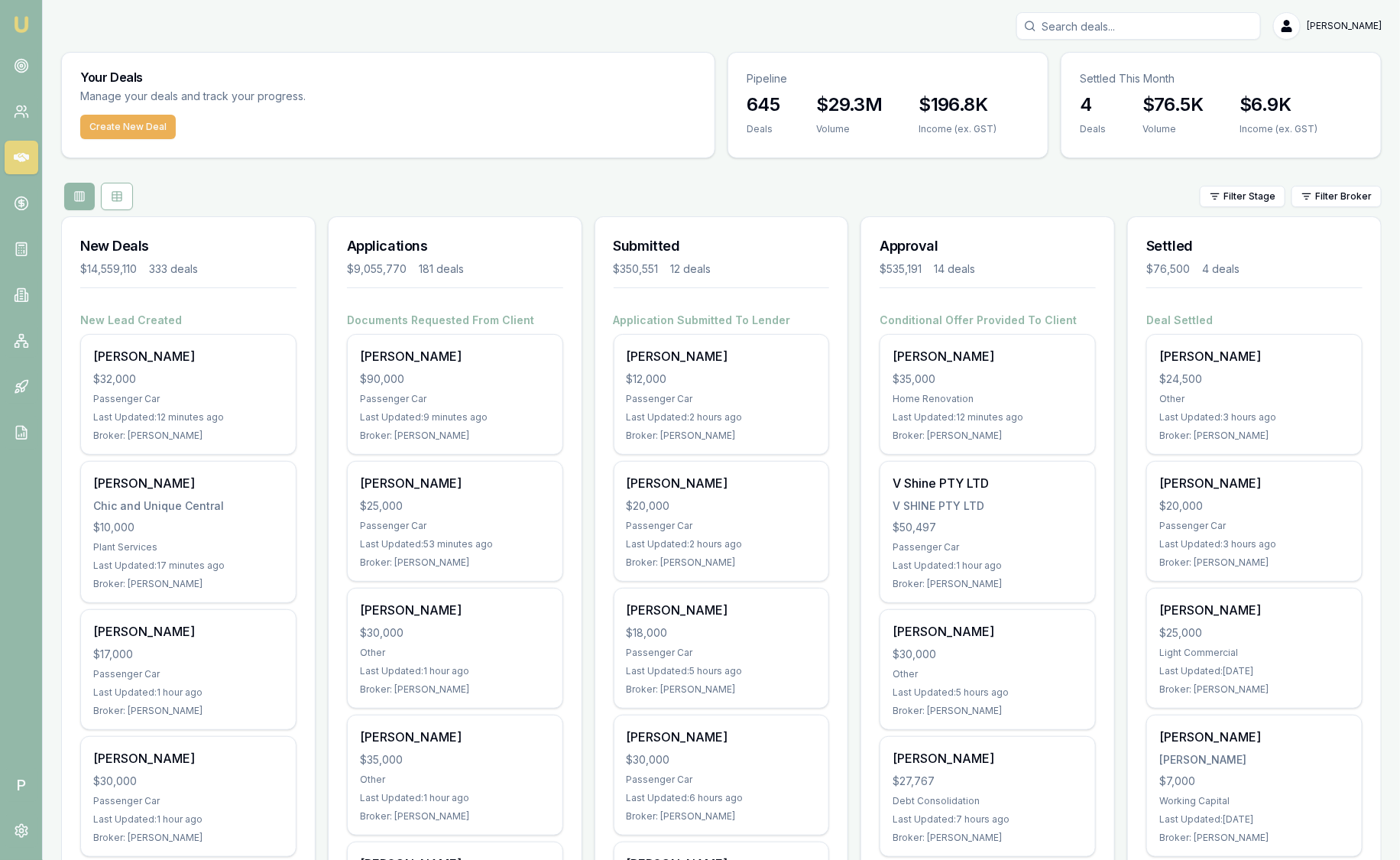
drag, startPoint x: 346, startPoint y: 182, endPoint x: 471, endPoint y: 200, distance: 126.3
click at [471, 200] on div "Filter Stage Filter Broker" at bounding box center [722, 197] width 1321 height 28
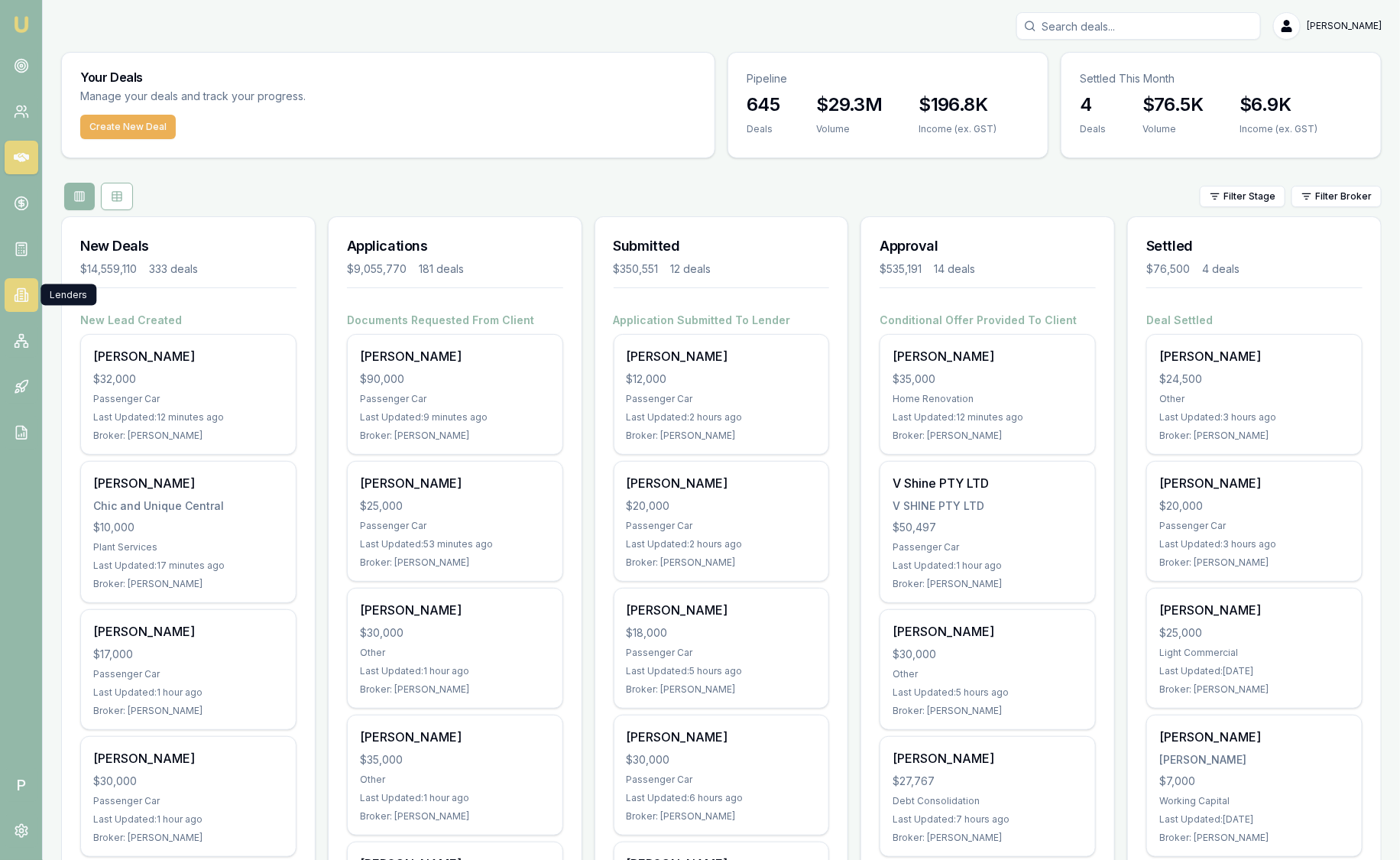
click at [28, 286] on link at bounding box center [21, 295] width 34 height 34
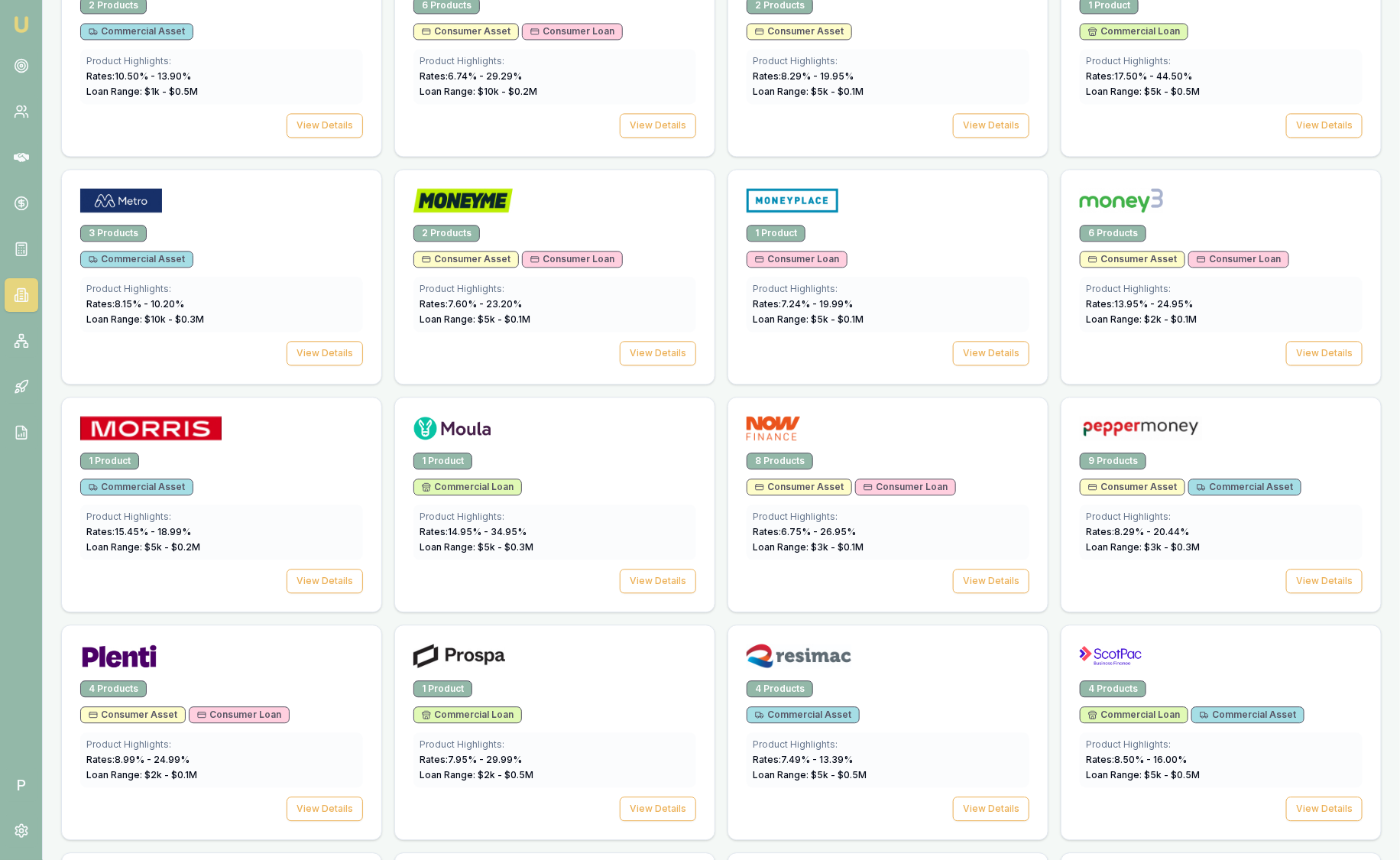
scroll to position [1614, 0]
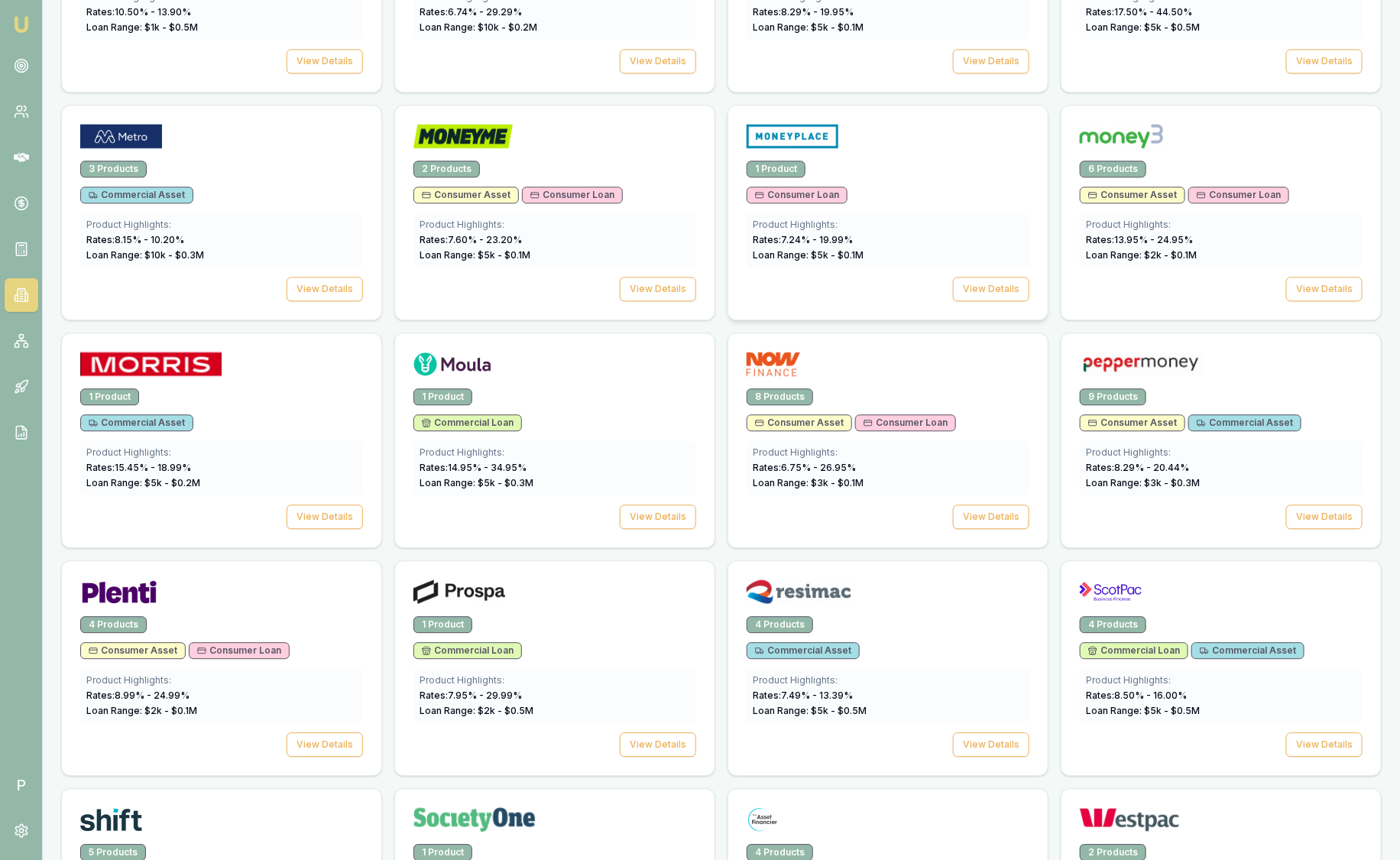
click at [828, 137] on img at bounding box center [792, 136] width 92 height 25
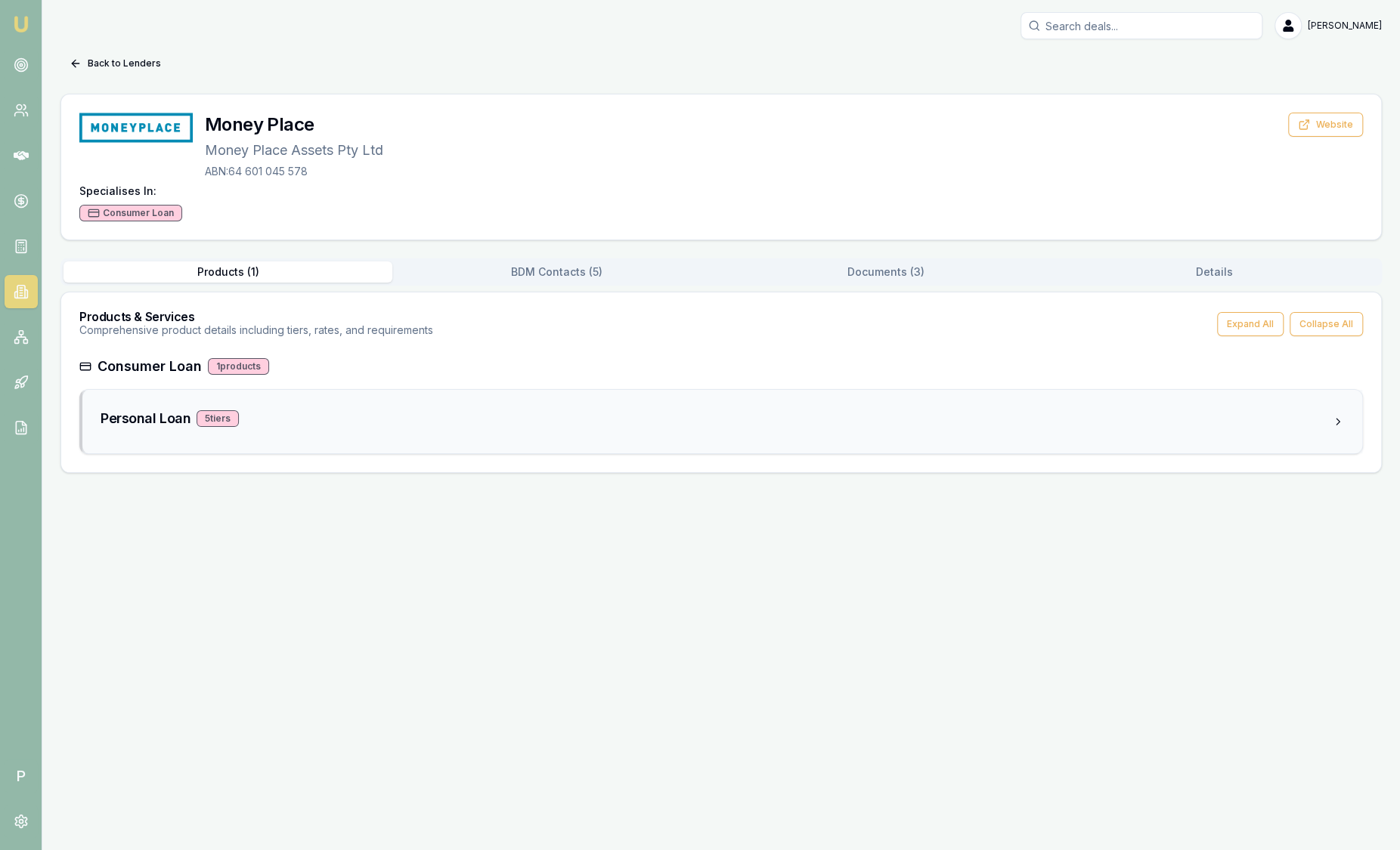
click at [342, 412] on div "Personal Loan 5 tier s" at bounding box center [715, 418] width 1231 height 21
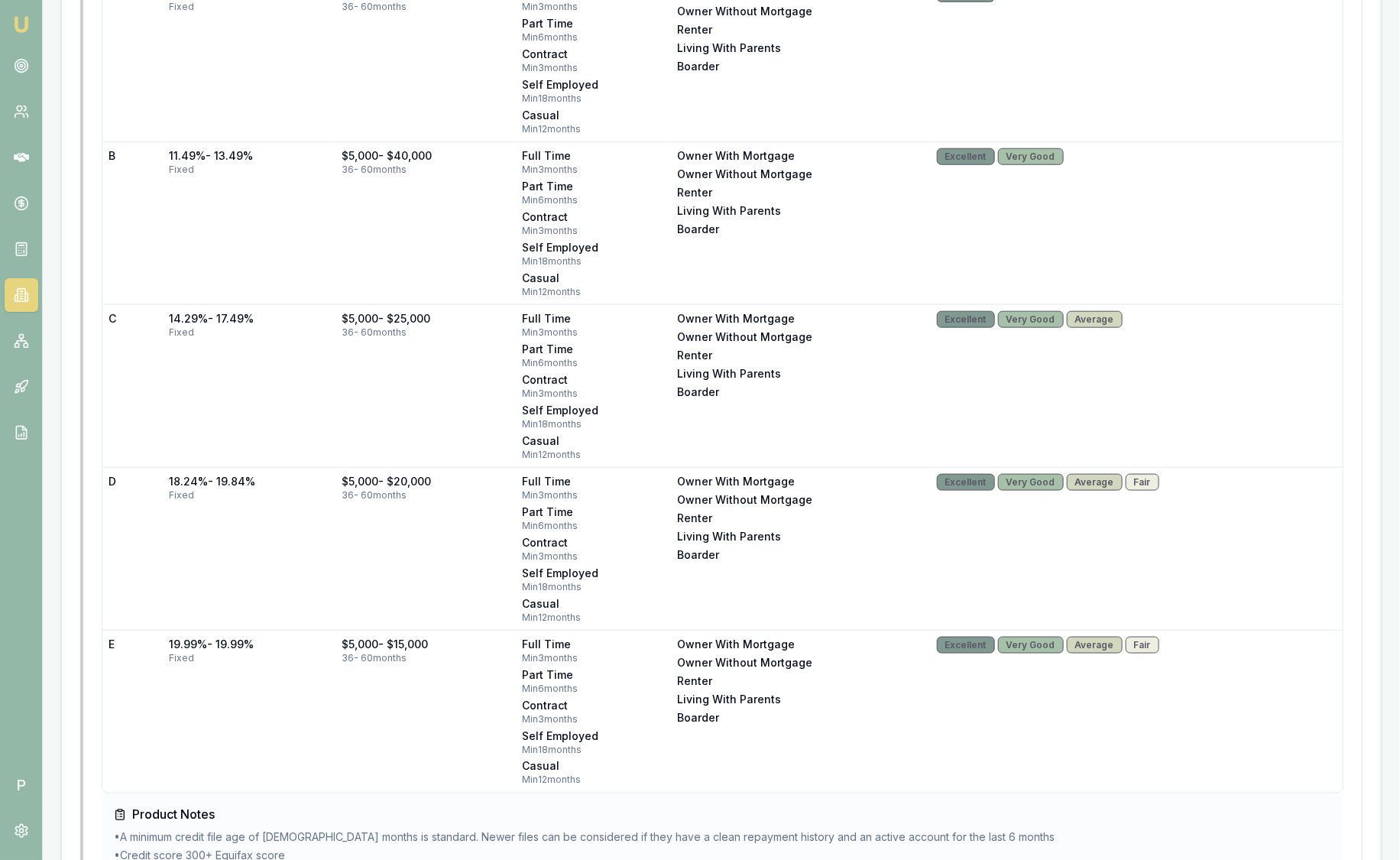
scroll to position [959, 0]
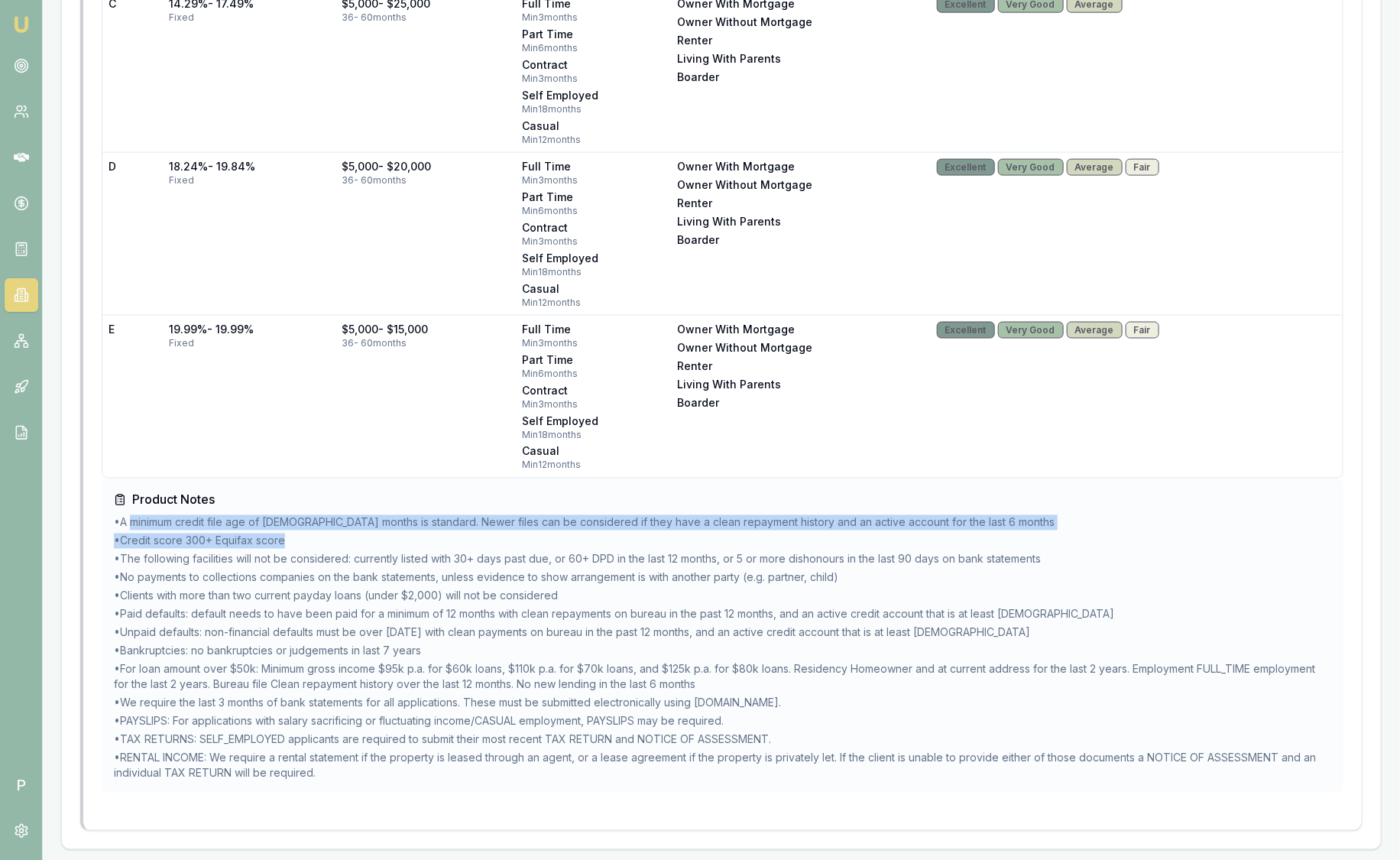
drag, startPoint x: 308, startPoint y: 545, endPoint x: 146, endPoint y: 524, distance: 163.4
click at [146, 524] on ul "• A minimum credit file age of 18 months is standard. Newer files can be consid…" at bounding box center [723, 648] width 1218 height 266
drag, startPoint x: 146, startPoint y: 524, endPoint x: 315, endPoint y: 533, distance: 169.2
click at [315, 534] on li "• Credit score 300+ Equifax score" at bounding box center [723, 541] width 1218 height 15
click at [316, 535] on li "• Credit score 300+ Equifax score" at bounding box center [723, 541] width 1218 height 15
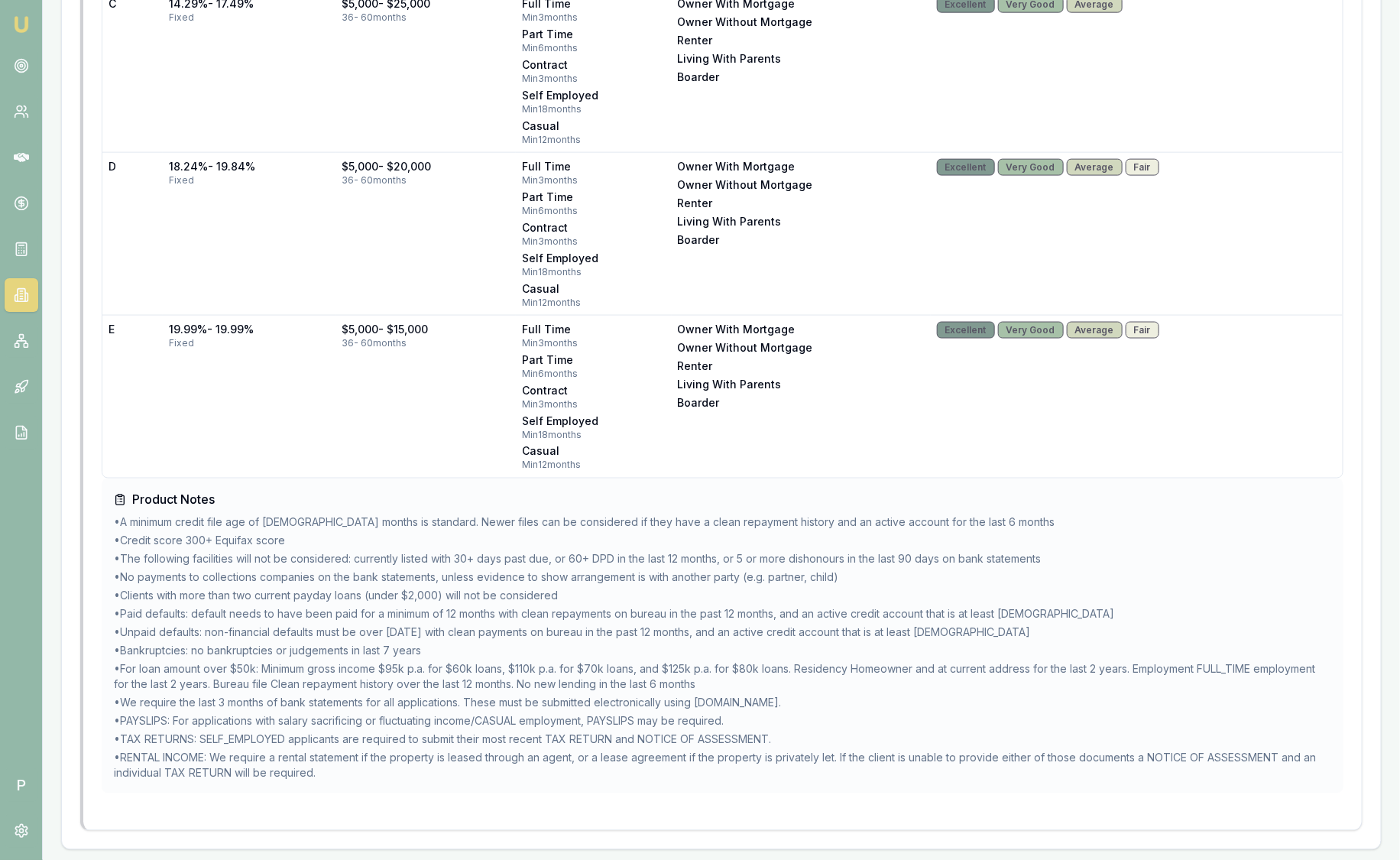
click at [319, 520] on li "• A minimum credit file age of 18 months is standard. Newer files can be consid…" at bounding box center [723, 523] width 1218 height 15
click at [199, 610] on li "• Paid defaults: default needs to have been paid for a minimum of 12 months wit…" at bounding box center [723, 615] width 1218 height 15
drag, startPoint x: 125, startPoint y: 625, endPoint x: 1075, endPoint y: 639, distance: 950.1
click at [1075, 639] on ul "• A minimum credit file age of 18 months is standard. Newer files can be consid…" at bounding box center [723, 648] width 1218 height 266
drag, startPoint x: 383, startPoint y: 642, endPoint x: 292, endPoint y: 434, distance: 227.0
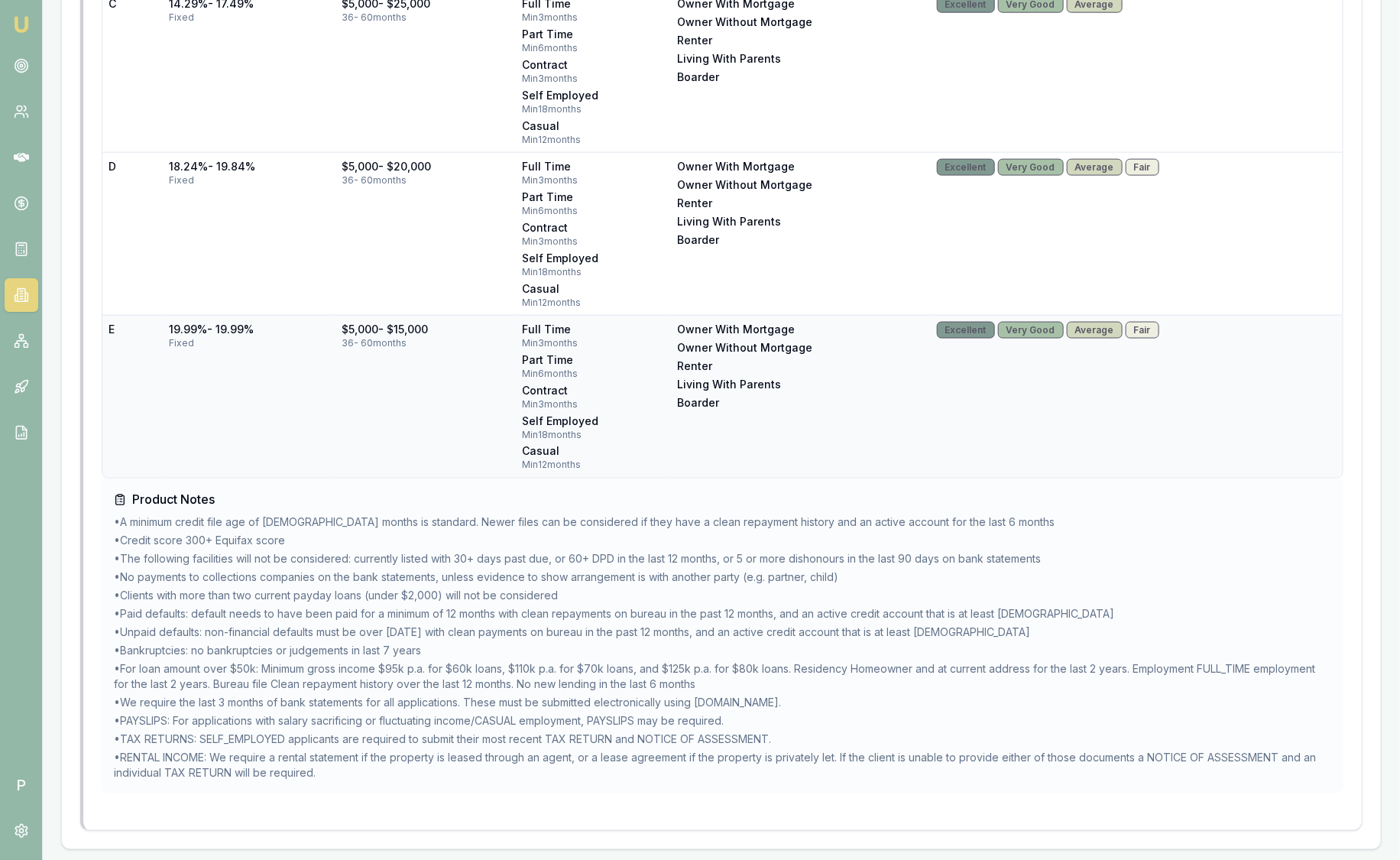
click at [292, 434] on td "19.99% - 19.99% fixed" at bounding box center [249, 396] width 173 height 163
click at [338, 650] on li "• Bankruptcies: no bankruptcies or judgements in last 7 years" at bounding box center [723, 651] width 1218 height 15
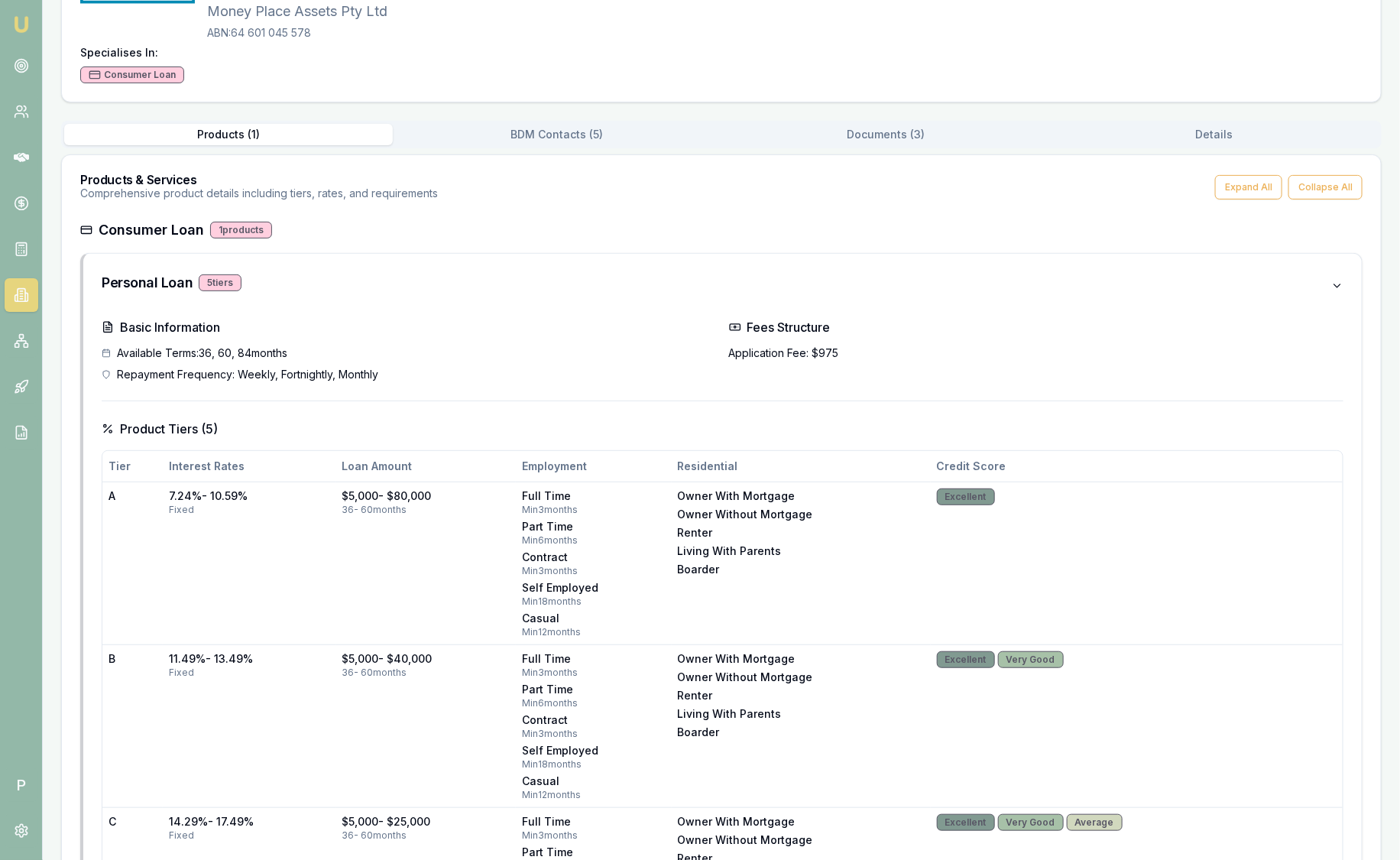
scroll to position [107, 0]
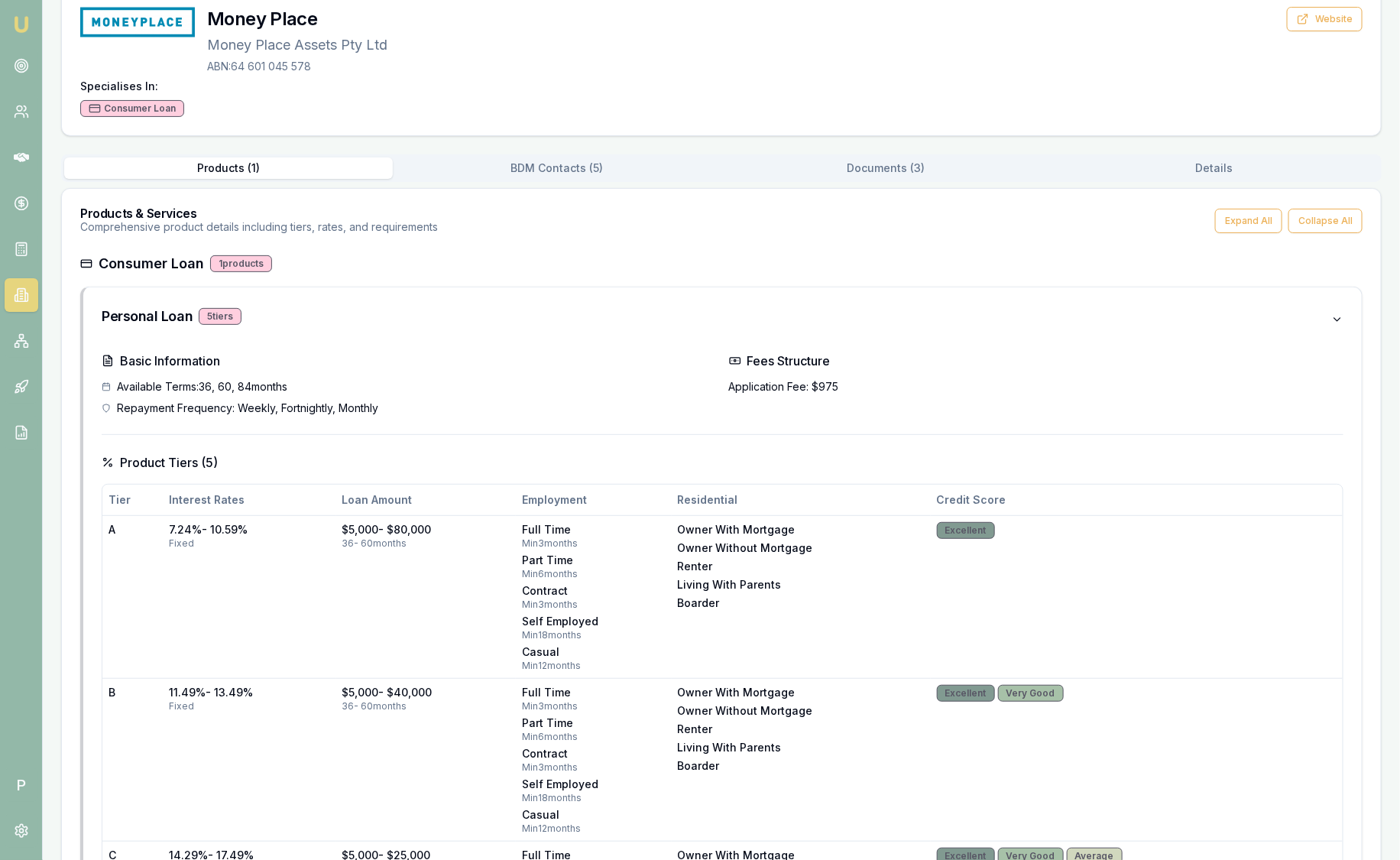
click at [532, 155] on div "Products ( 1 ) BDM Contacts ( 5 ) Documents ( 3 ) Details" at bounding box center [722, 168] width 1321 height 28
click at [531, 165] on div "Back to Lenders Money Place Money Place Assets Pty Ltd ABN: 64 601 045 578 Webs…" at bounding box center [722, 824] width 1321 height 1757
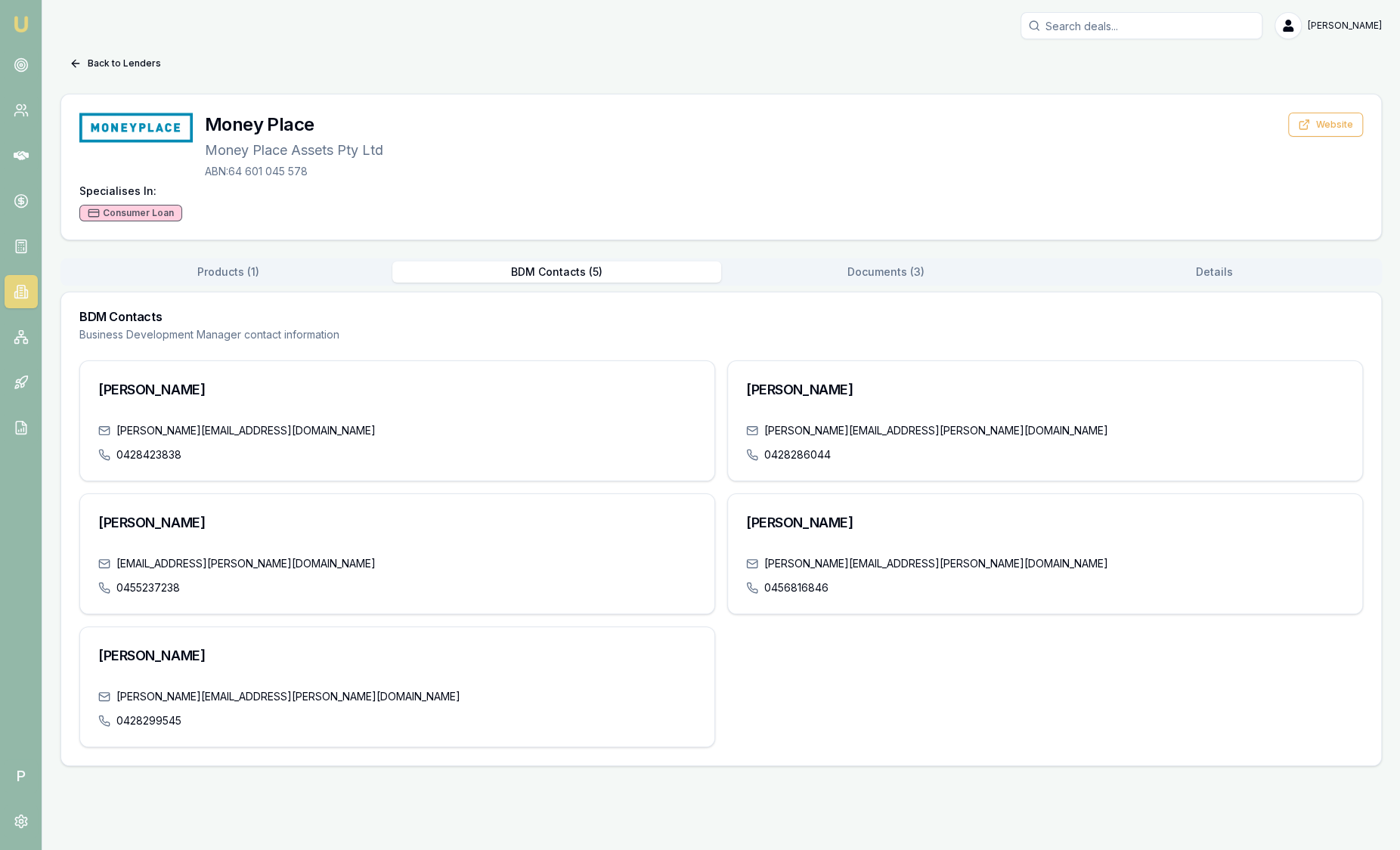
drag, startPoint x: 901, startPoint y: 274, endPoint x: 860, endPoint y: 240, distance: 53.3
click at [860, 240] on div "Back to Lenders Money Place Money Place Assets Pty Ltd ABN: 64 601 045 578 Webs…" at bounding box center [721, 408] width 1321 height 715
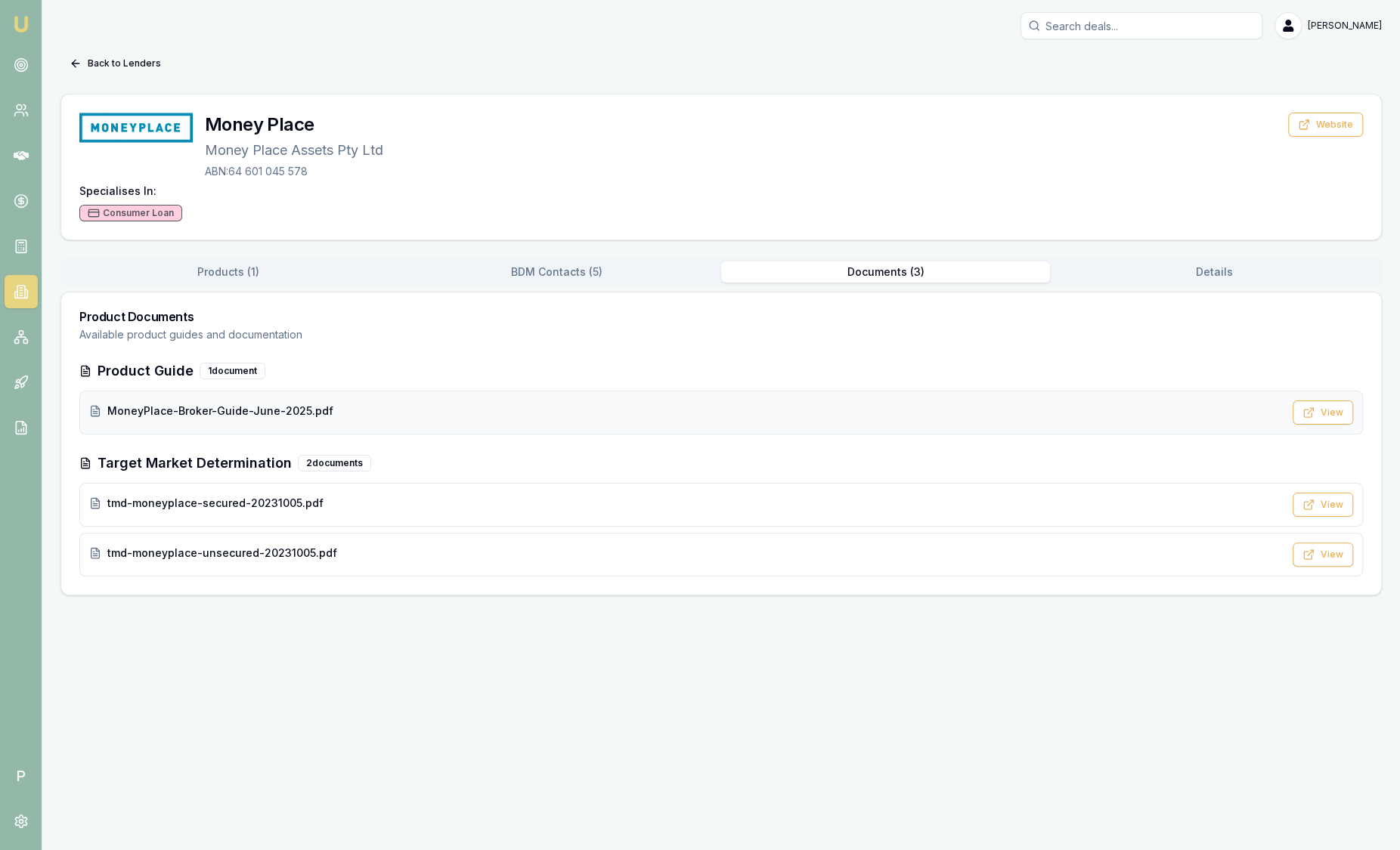
click at [413, 412] on div "MoneyPlace-Broker-Guide-June-2025.pdf" at bounding box center [685, 410] width 1194 height 15
click at [27, 291] on icon at bounding box center [25, 294] width 3 height 8
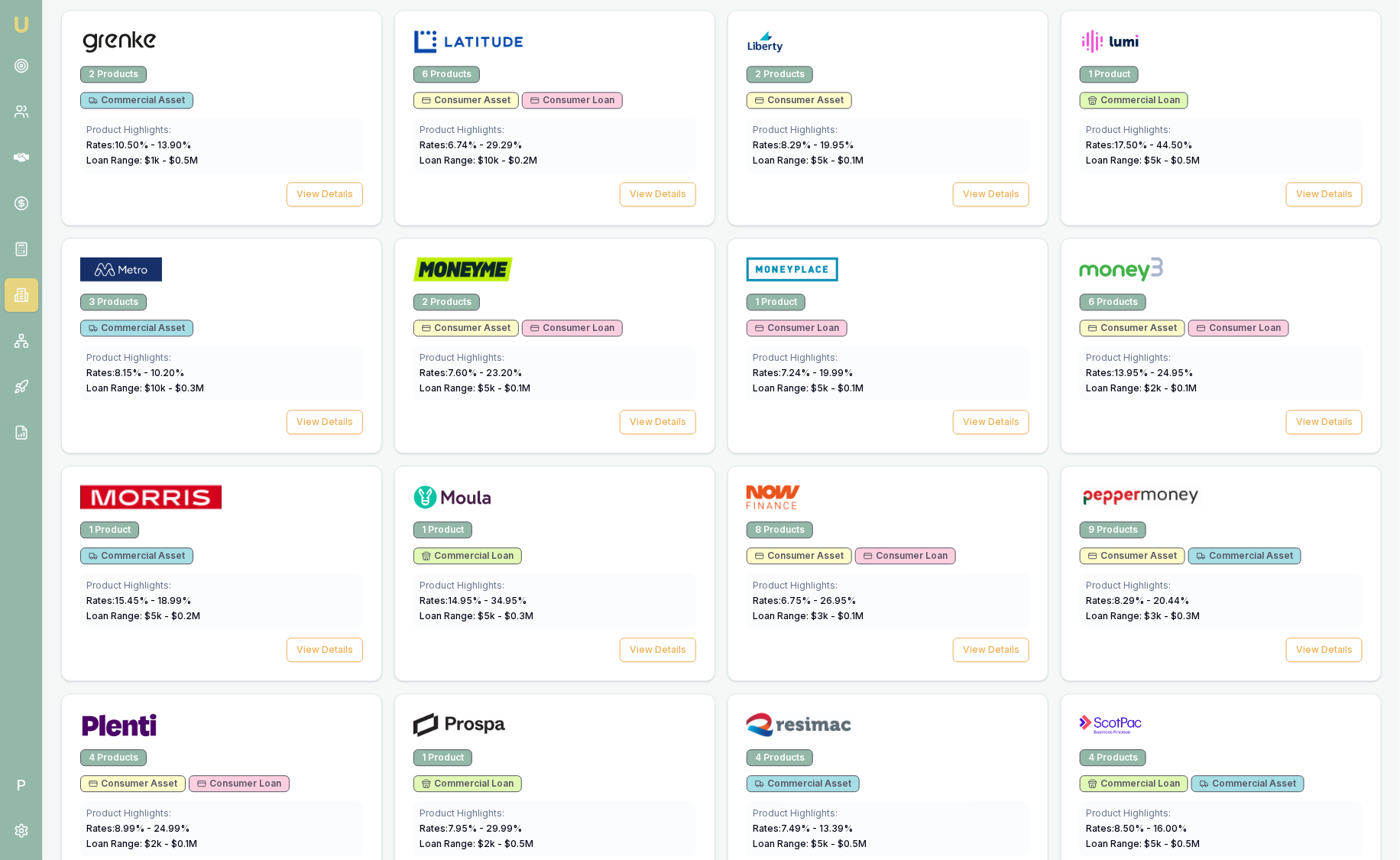
click at [387, 516] on div "1 Product Consumer Asset Product Highlights: Rates: 10.95 % - 28.99 % Loan Rang…" at bounding box center [722, 221] width 1321 height 2287
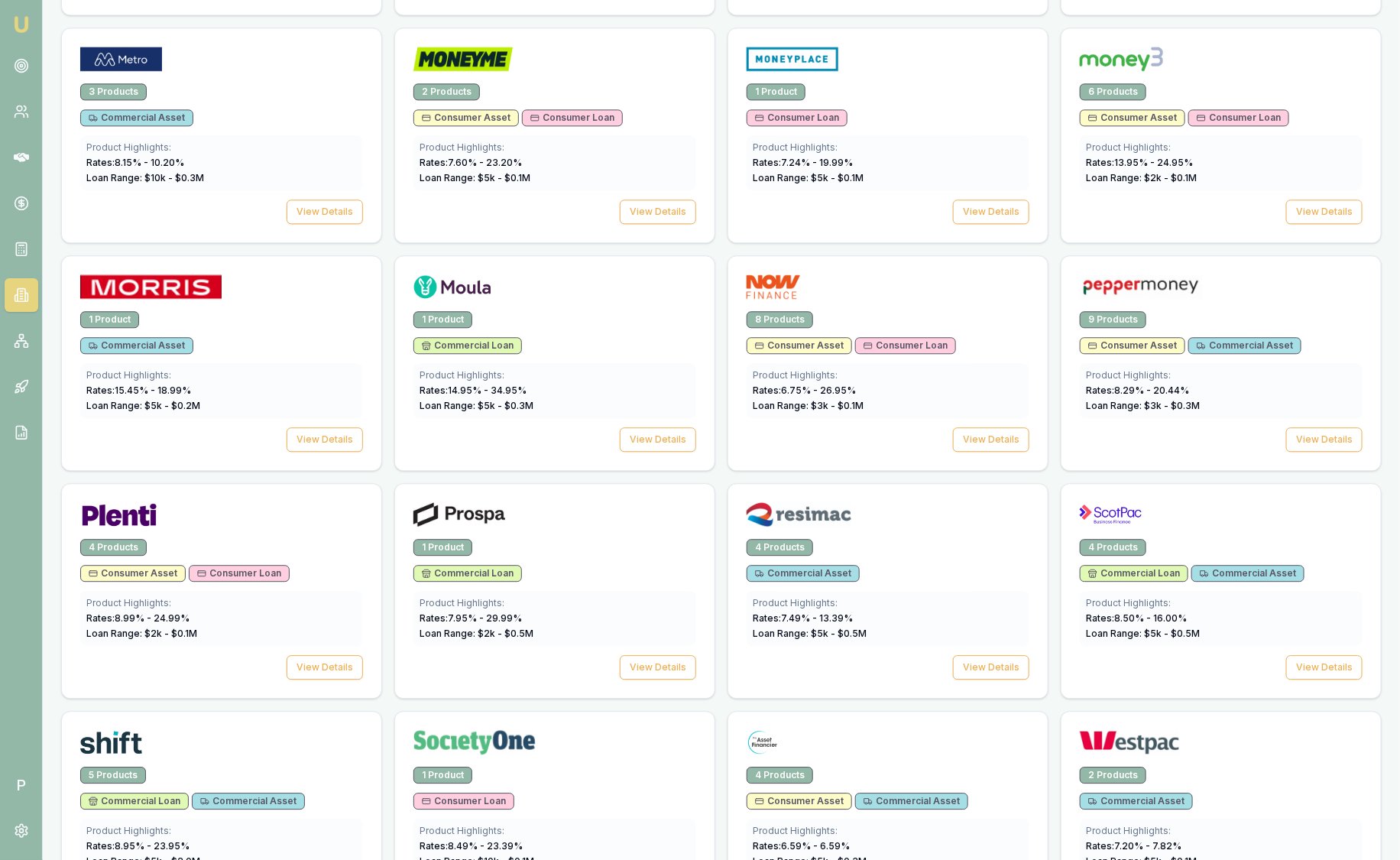
scroll to position [1732, 0]
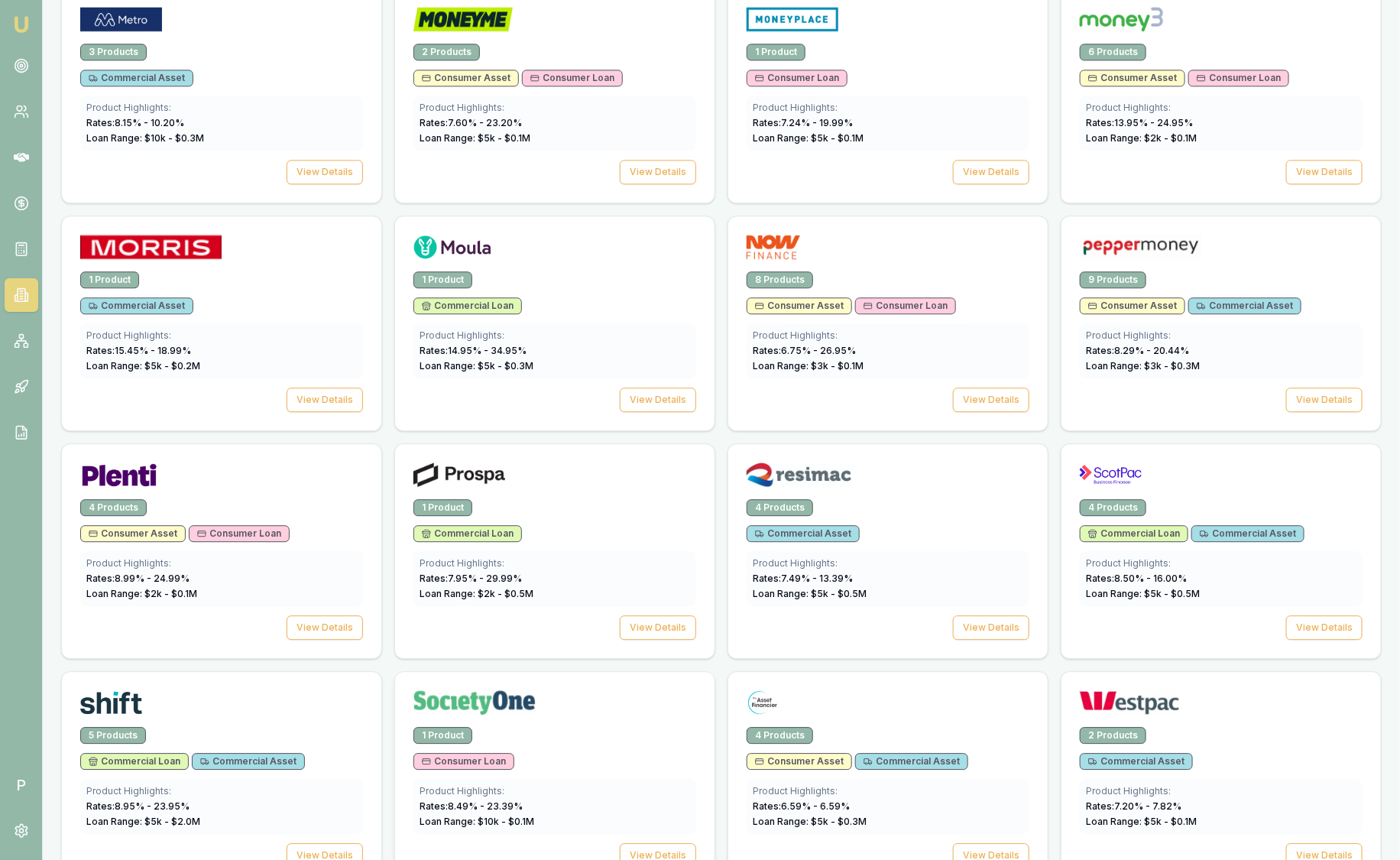
click at [597, 692] on div at bounding box center [555, 705] width 283 height 30
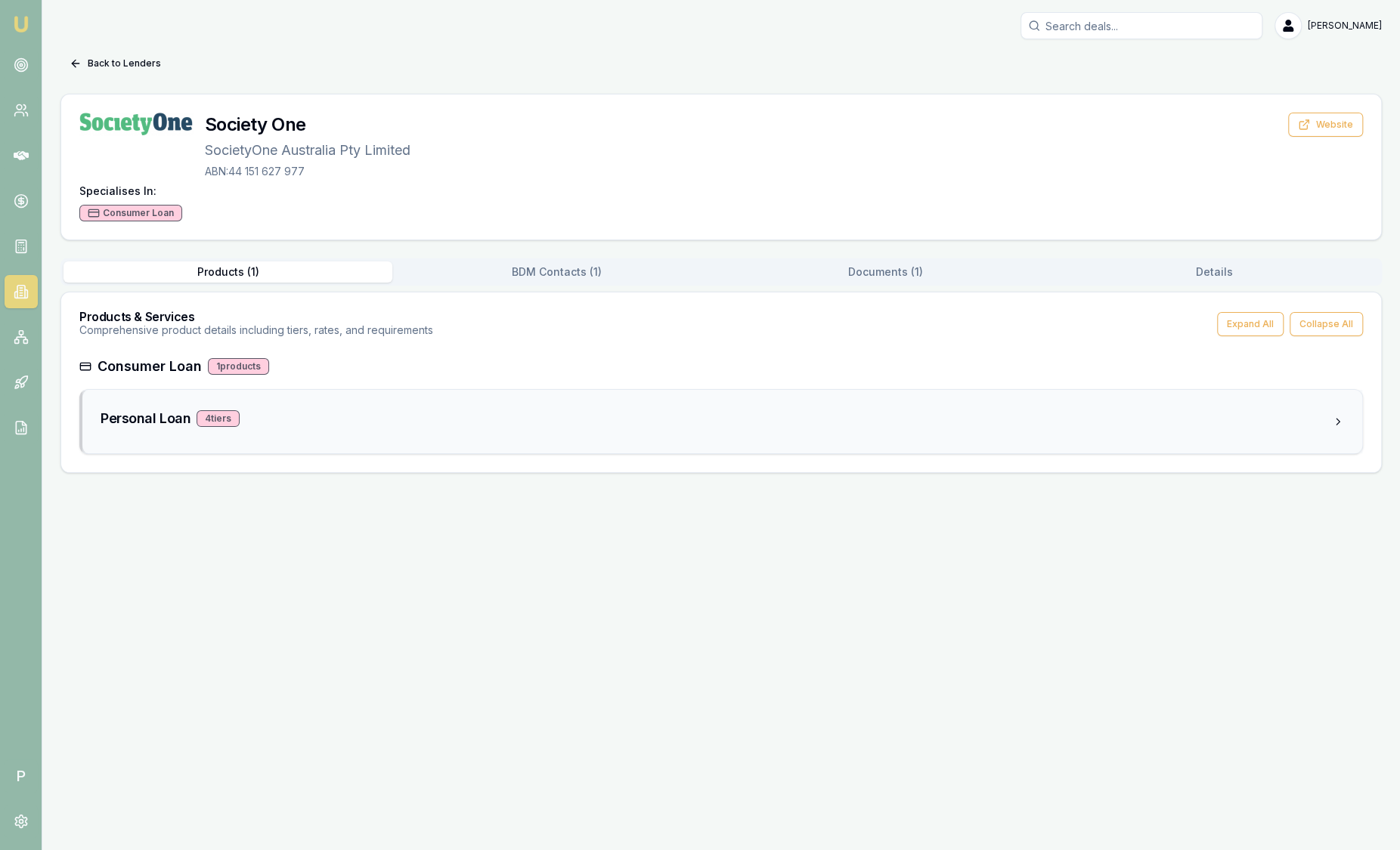
click at [330, 401] on div "Personal Loan 4 tier s" at bounding box center [722, 422] width 1280 height 63
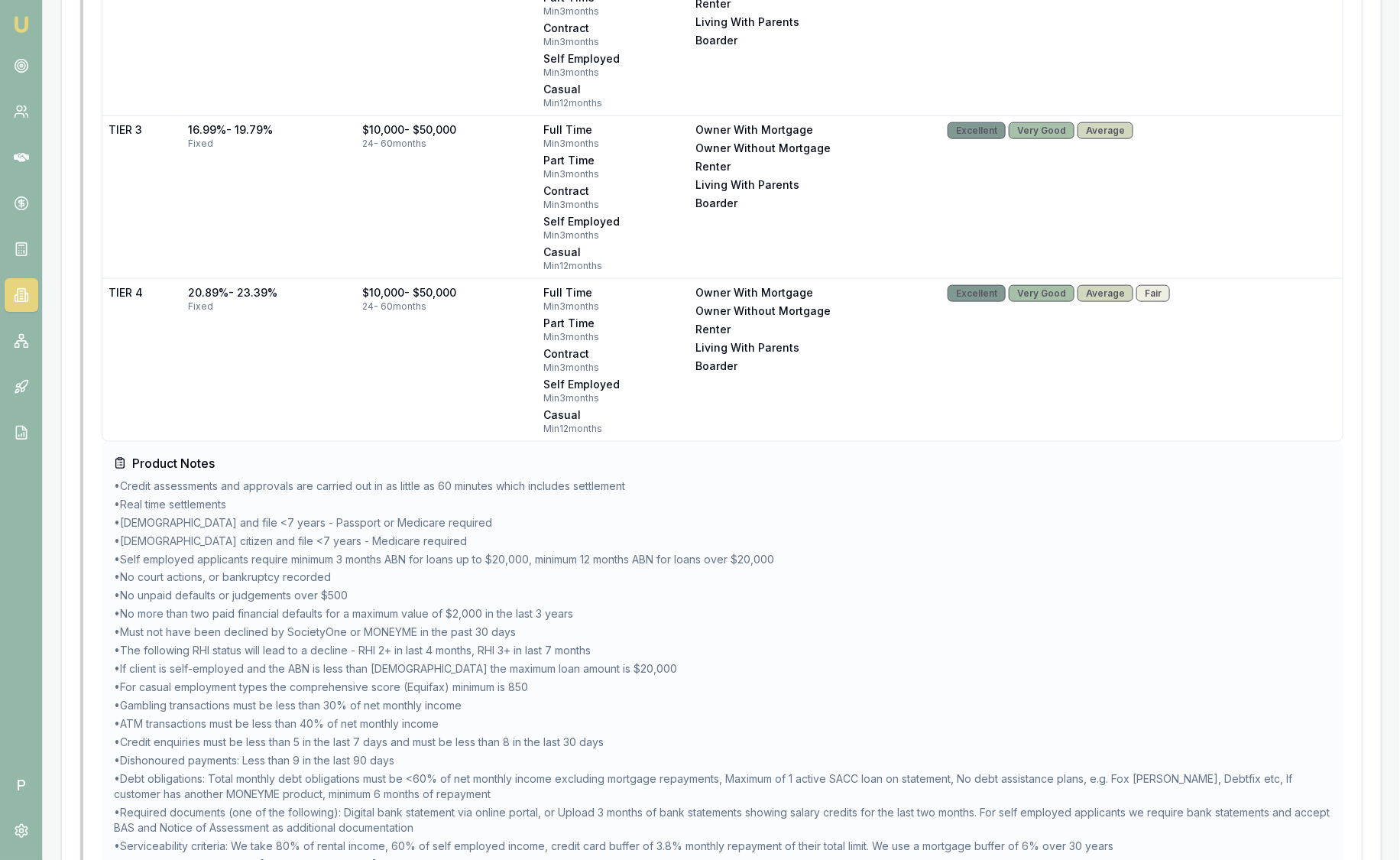
scroll to position [979, 0]
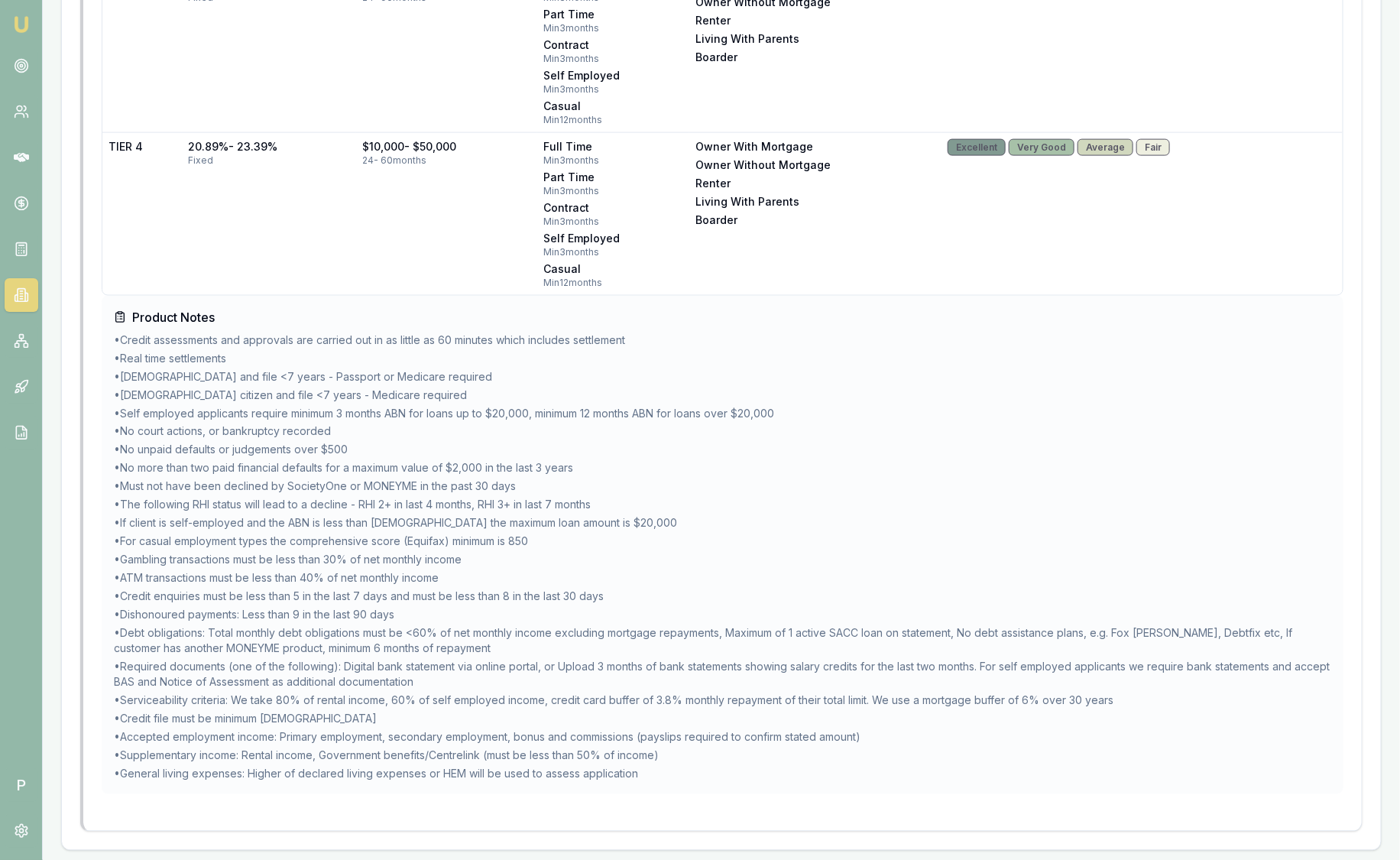
click at [41, 73] on nav "Emu Broker" at bounding box center [20, 230] width 42 height 462
click at [257, 376] on li "• Permanent resident and file <7 years - Passport or Medicare required" at bounding box center [723, 376] width 1218 height 15
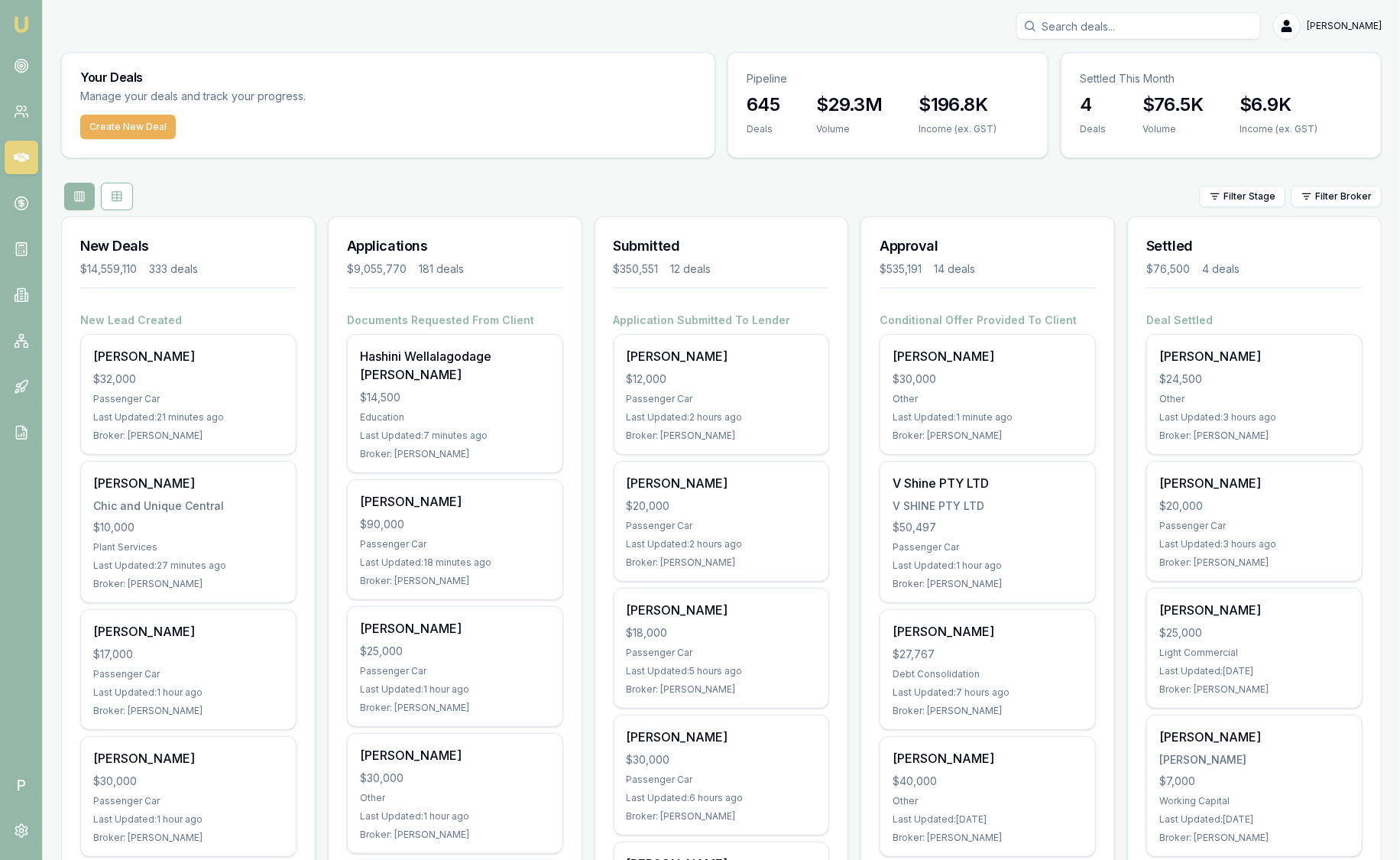
click at [36, 33] on nav "Emu Broker" at bounding box center [20, 230] width 42 height 462
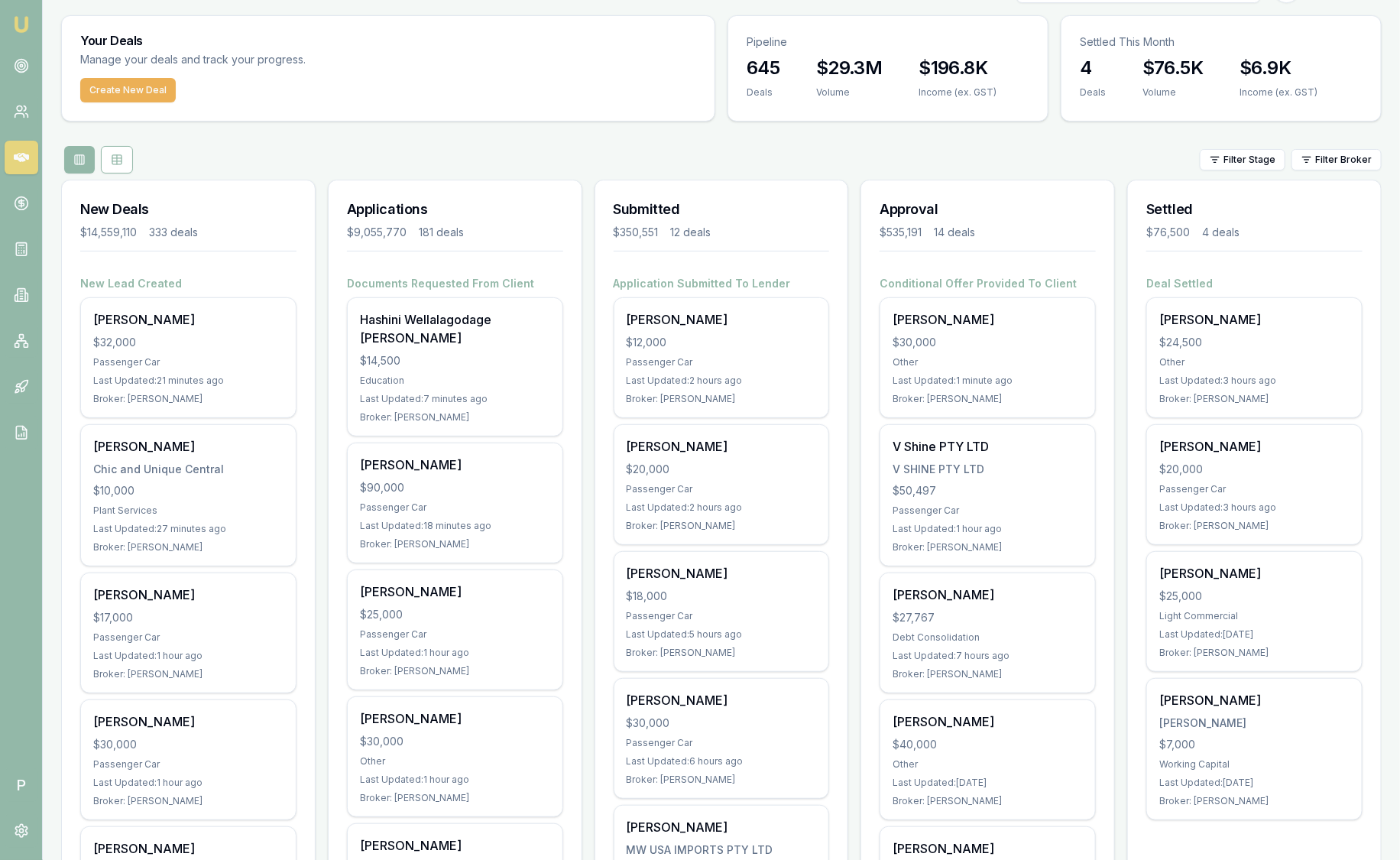
scroll to position [38, 0]
click at [286, 117] on div "Create New Deal" at bounding box center [388, 98] width 652 height 43
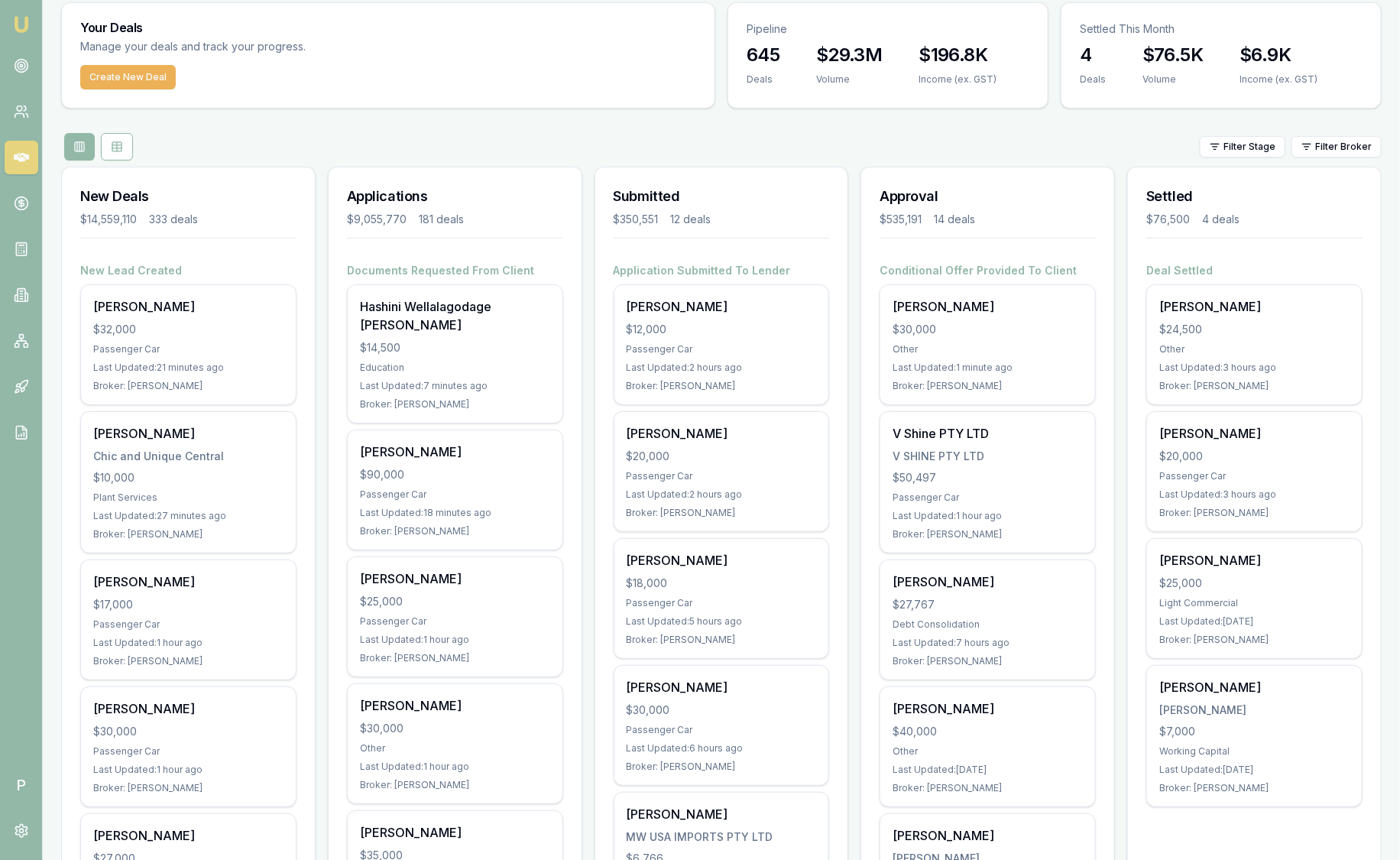
scroll to position [52, 0]
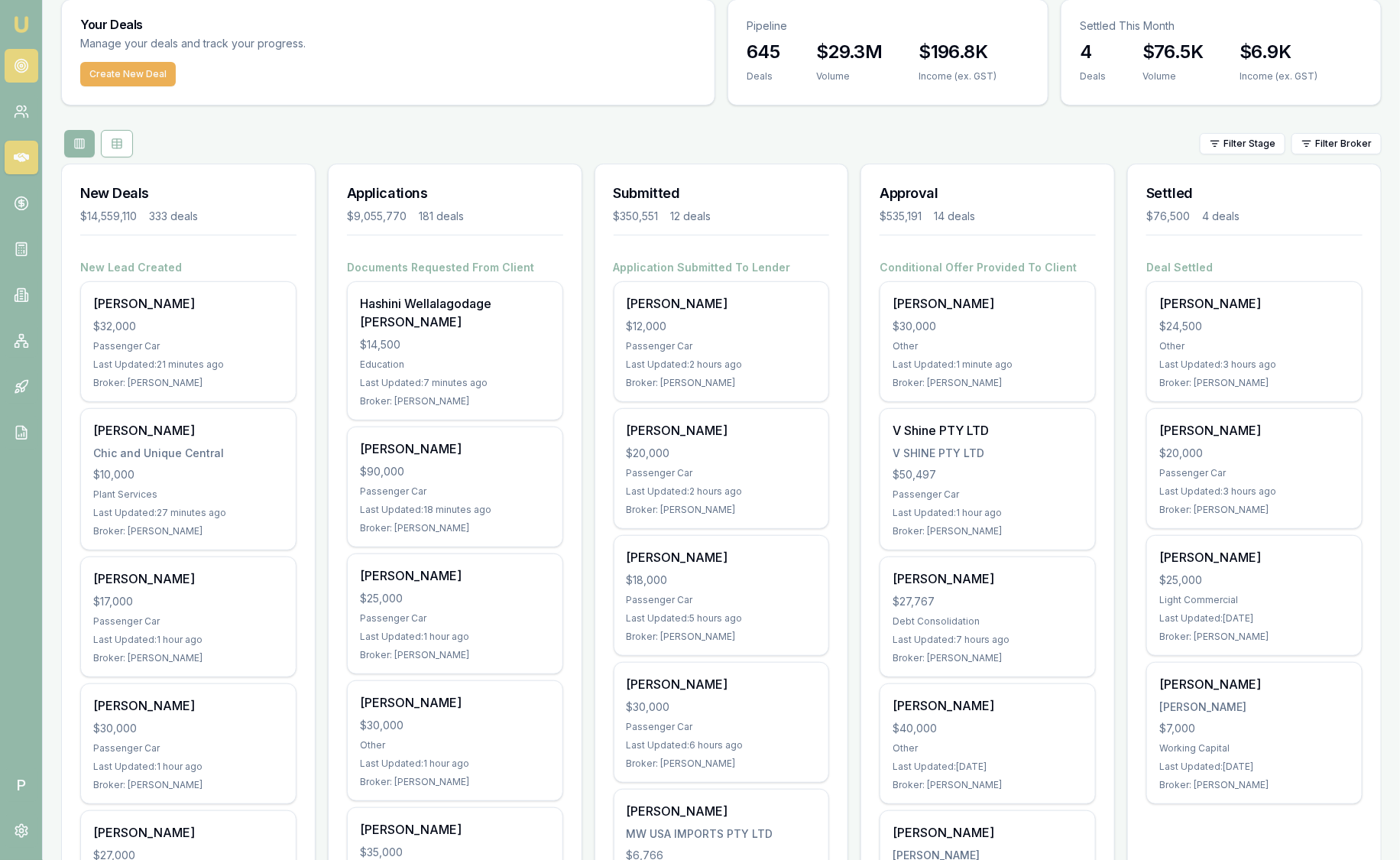
click at [18, 65] on icon at bounding box center [20, 65] width 15 height 15
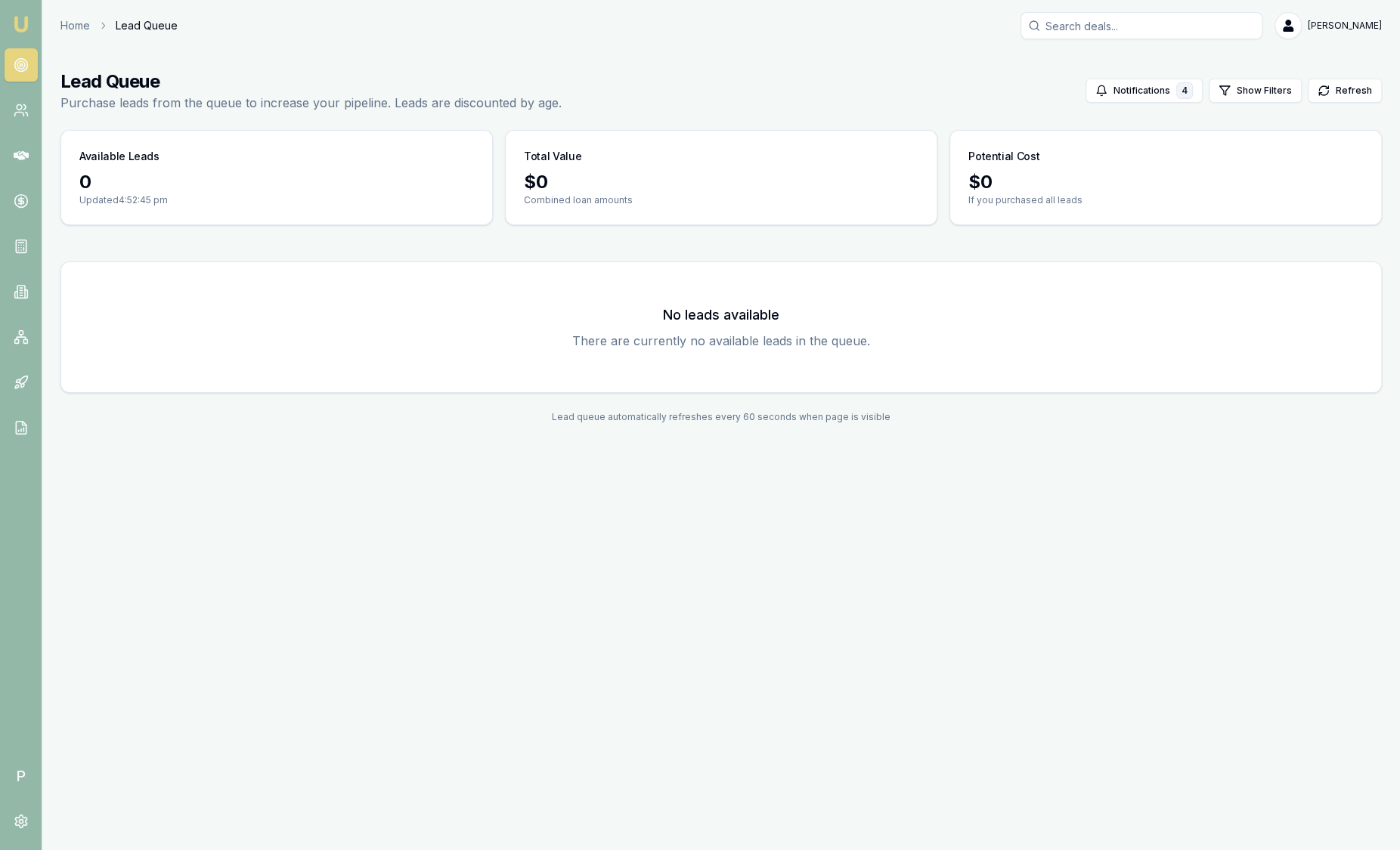
click at [19, 30] on img at bounding box center [21, 24] width 18 height 18
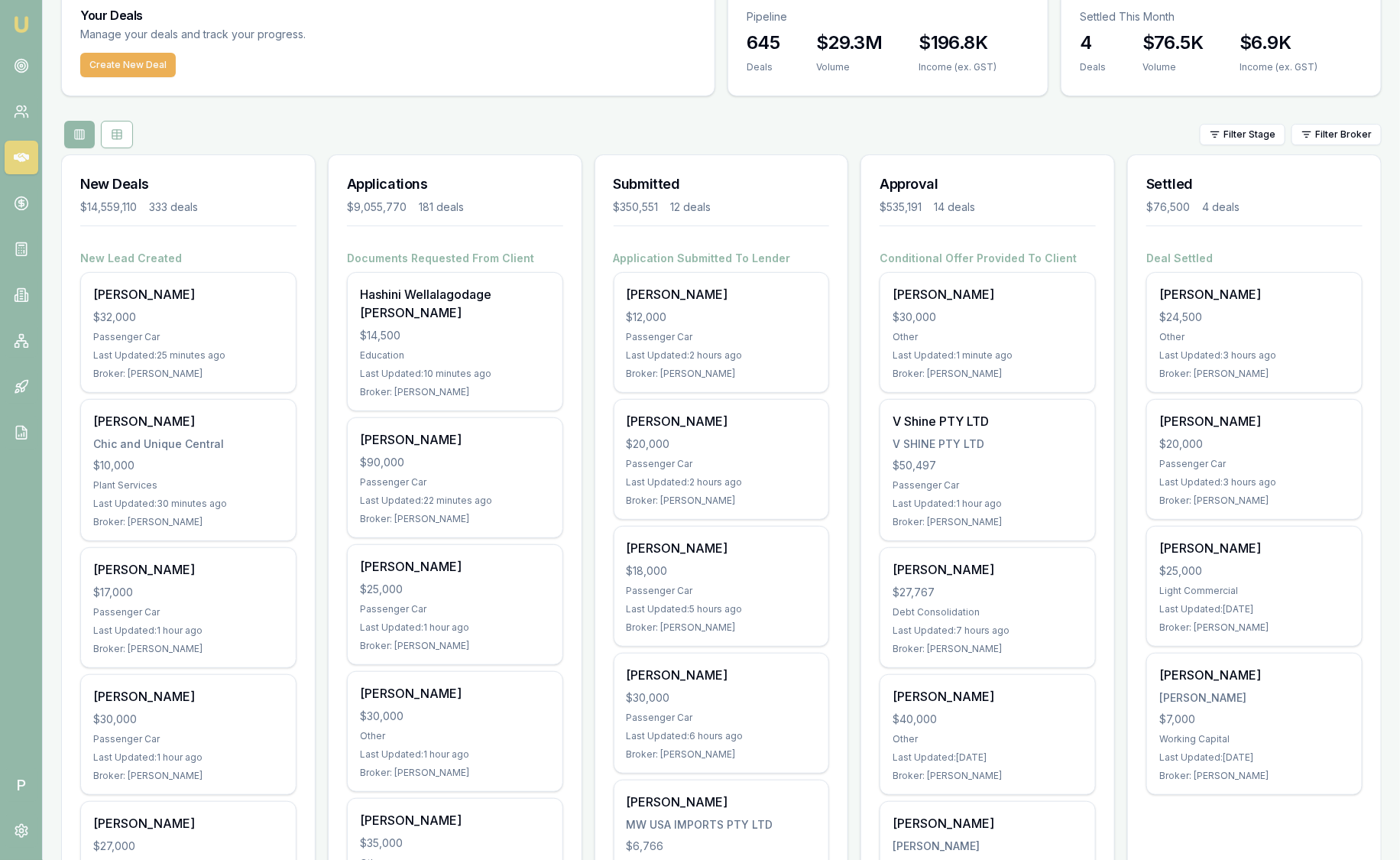
scroll to position [63, 0]
click at [363, 141] on div "Filter Stage Filter Broker" at bounding box center [722, 133] width 1321 height 28
click at [332, 182] on div "Applications $9,055,770 181 deals" at bounding box center [455, 202] width 253 height 95
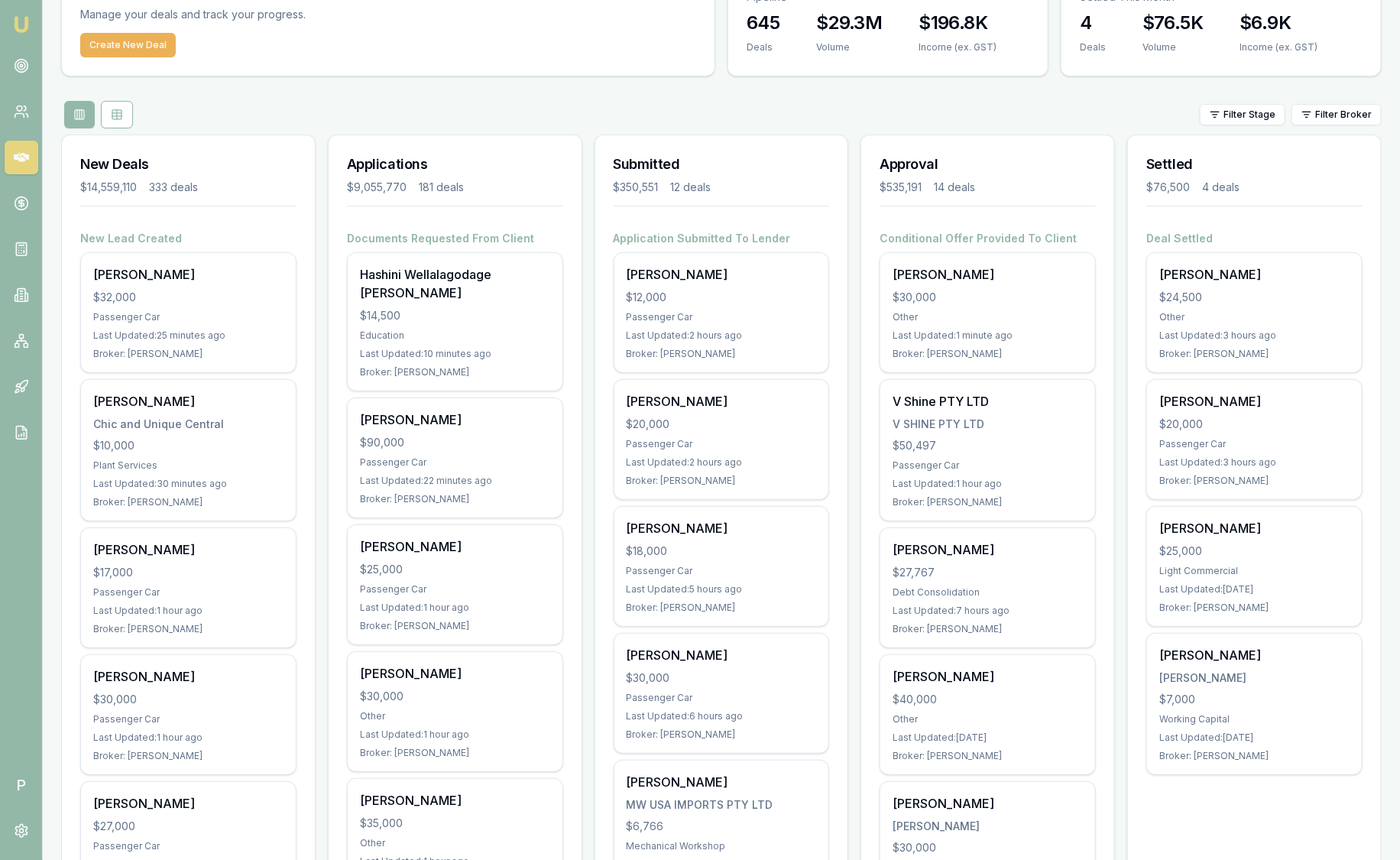
scroll to position [84, 0]
drag, startPoint x: 443, startPoint y: 150, endPoint x: 434, endPoint y: 133, distance: 19.2
click at [434, 133] on div "Applications $9,055,770 181 deals" at bounding box center [455, 181] width 253 height 95
drag, startPoint x: 434, startPoint y: 133, endPoint x: 346, endPoint y: 109, distance: 91.2
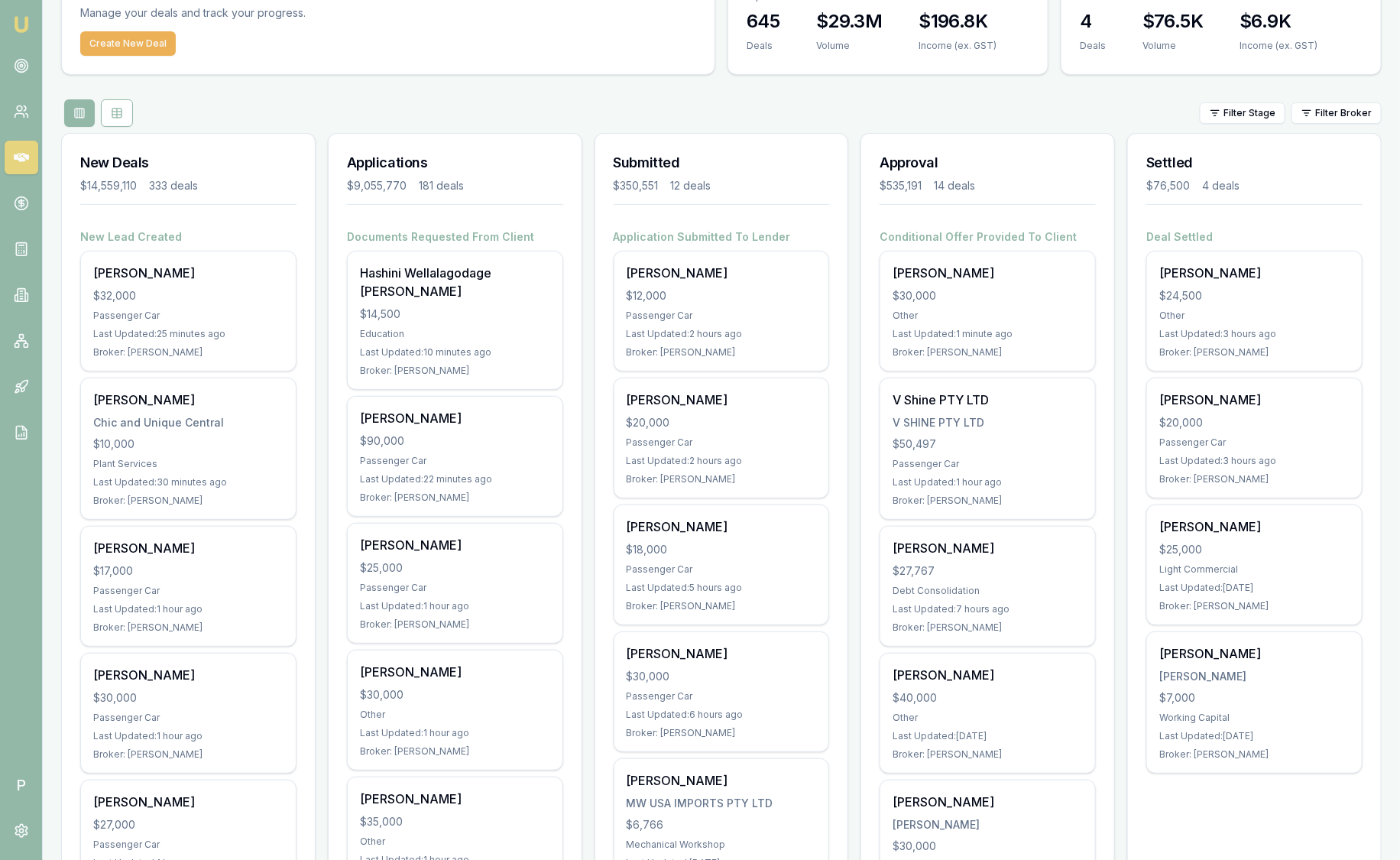
click at [346, 109] on div "Filter Stage Filter Broker" at bounding box center [722, 113] width 1321 height 28
click at [347, 109] on div "Filter Stage Filter Broker" at bounding box center [722, 113] width 1321 height 28
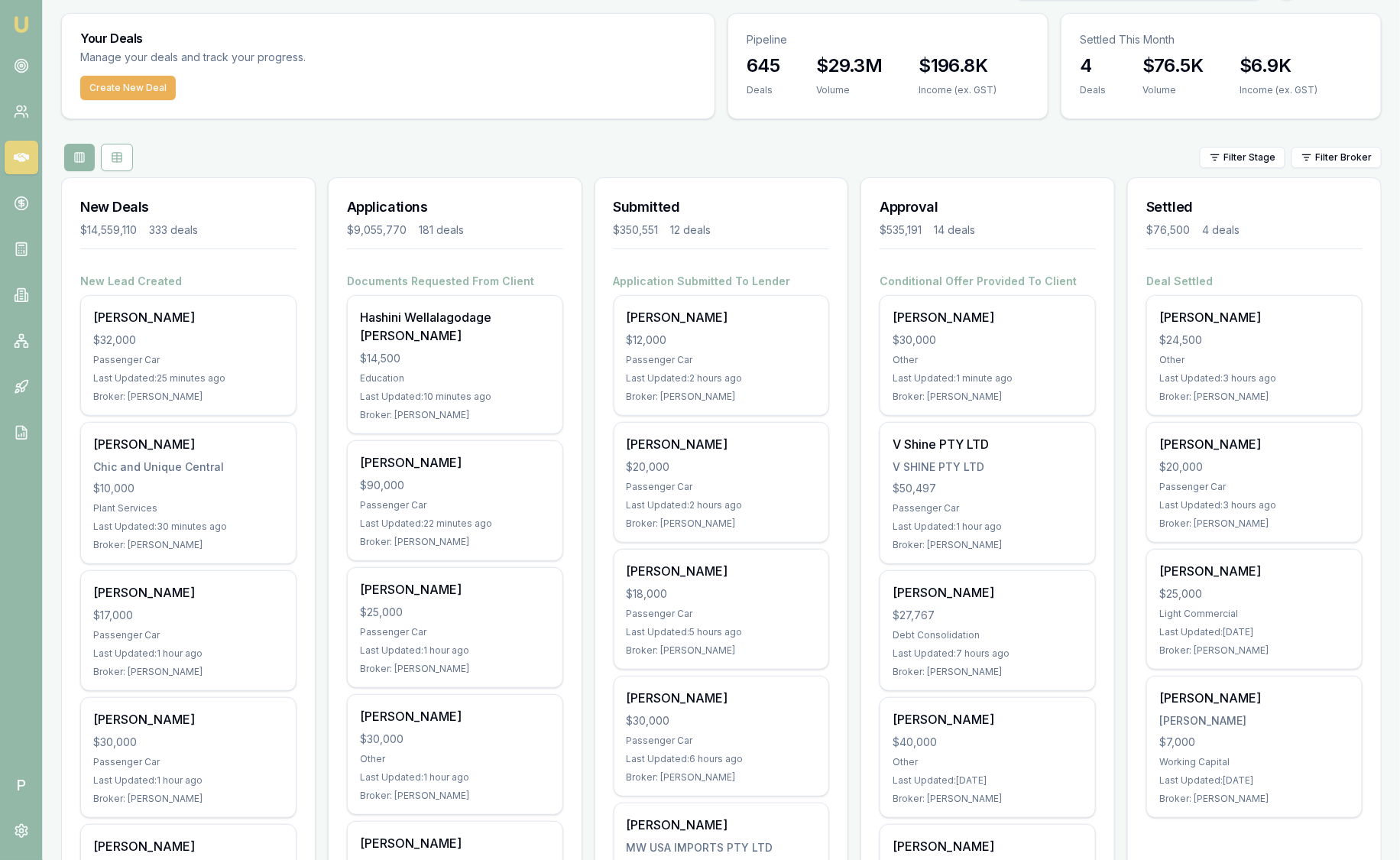
scroll to position [24, 0]
